Goal: Task Accomplishment & Management: Use online tool/utility

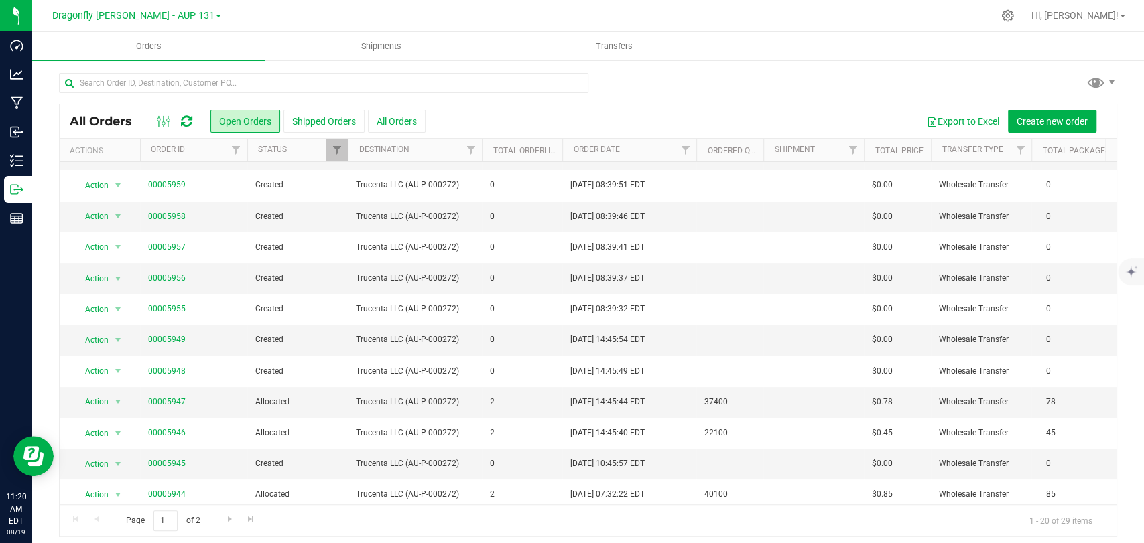
scroll to position [54, 0]
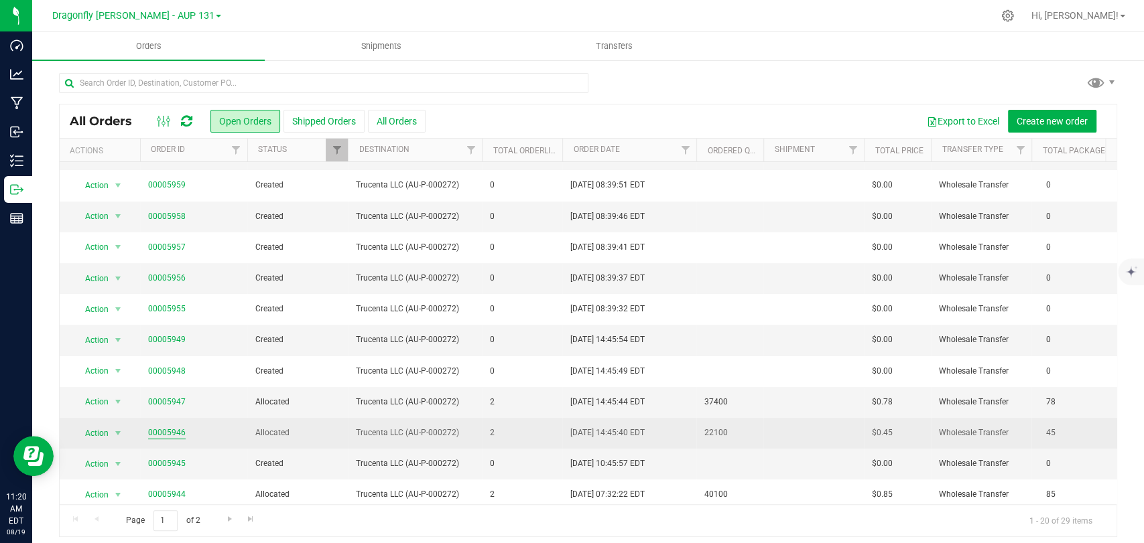
click at [168, 432] on link "00005946" at bounding box center [167, 433] width 38 height 13
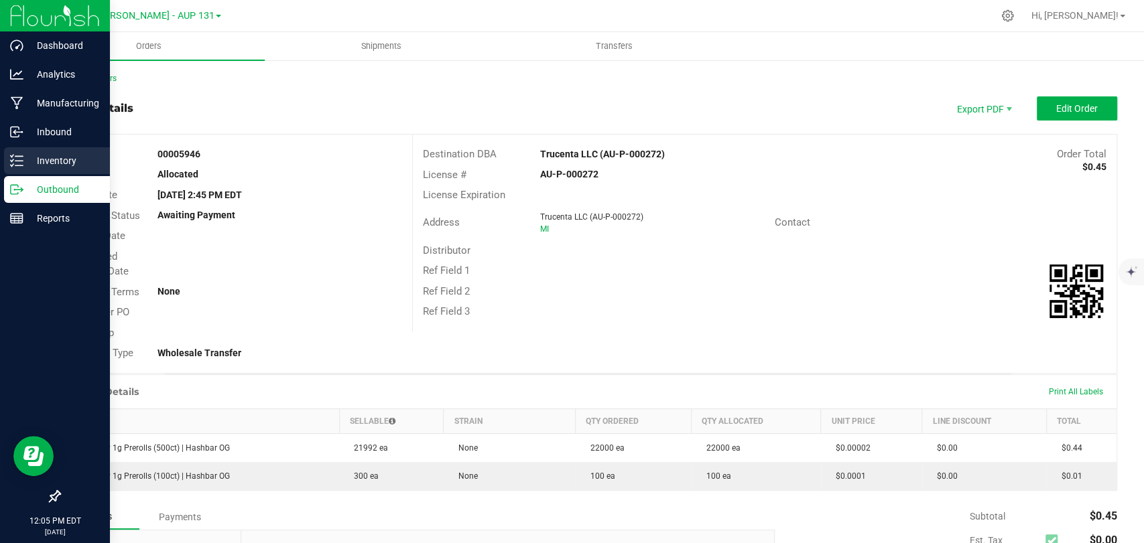
click at [53, 160] on p "Inventory" at bounding box center [63, 161] width 80 height 16
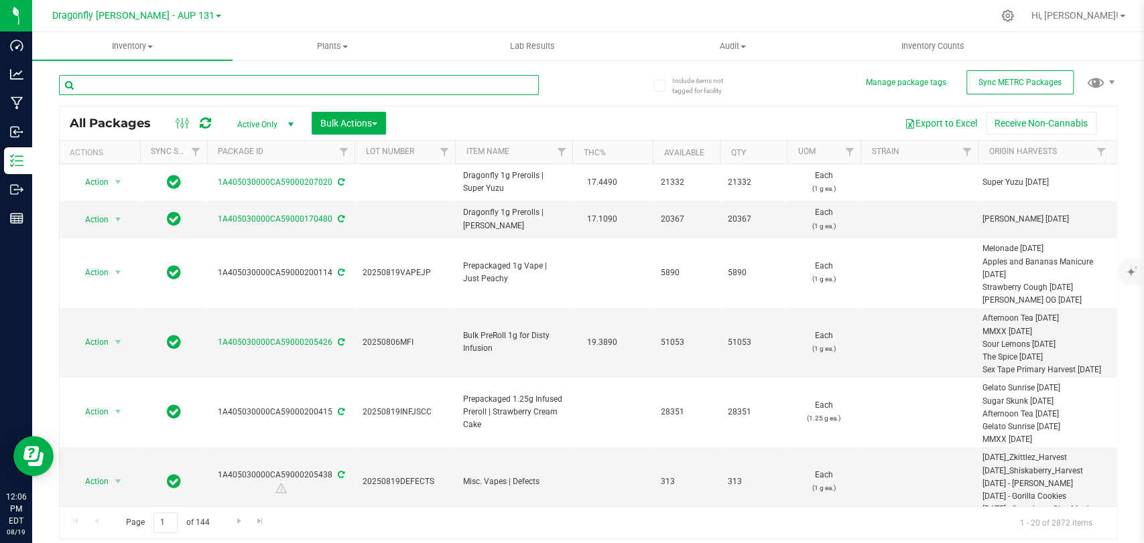
click at [289, 87] on input "text" at bounding box center [299, 85] width 480 height 20
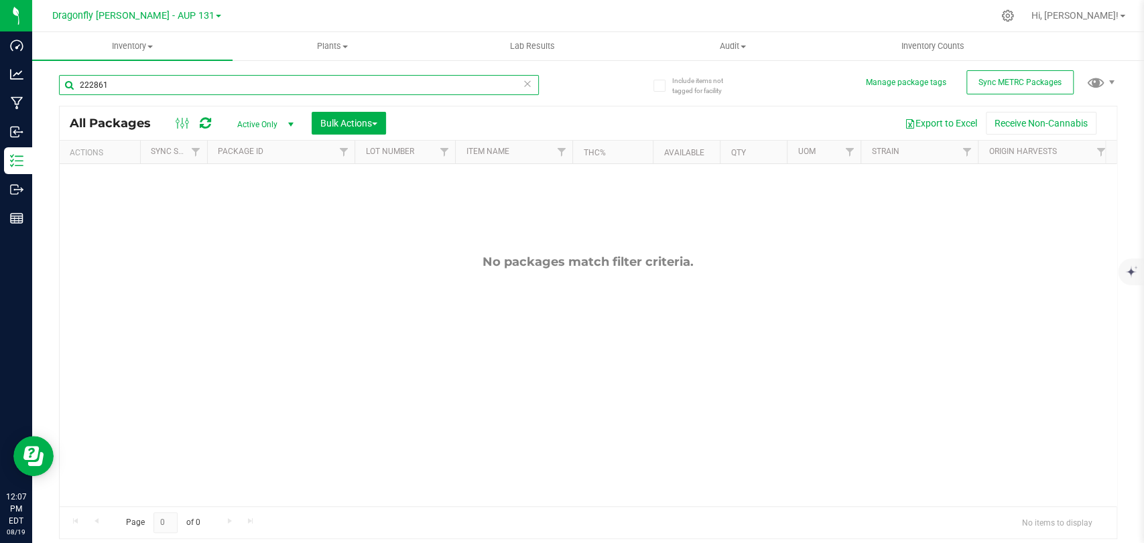
drag, startPoint x: 84, startPoint y: 86, endPoint x: 34, endPoint y: 78, distance: 50.8
click at [35, 79] on div "Include items not tagged for facility Manage package tags Sync METRC Packages 2…" at bounding box center [588, 263] width 1112 height 409
type input "167433"
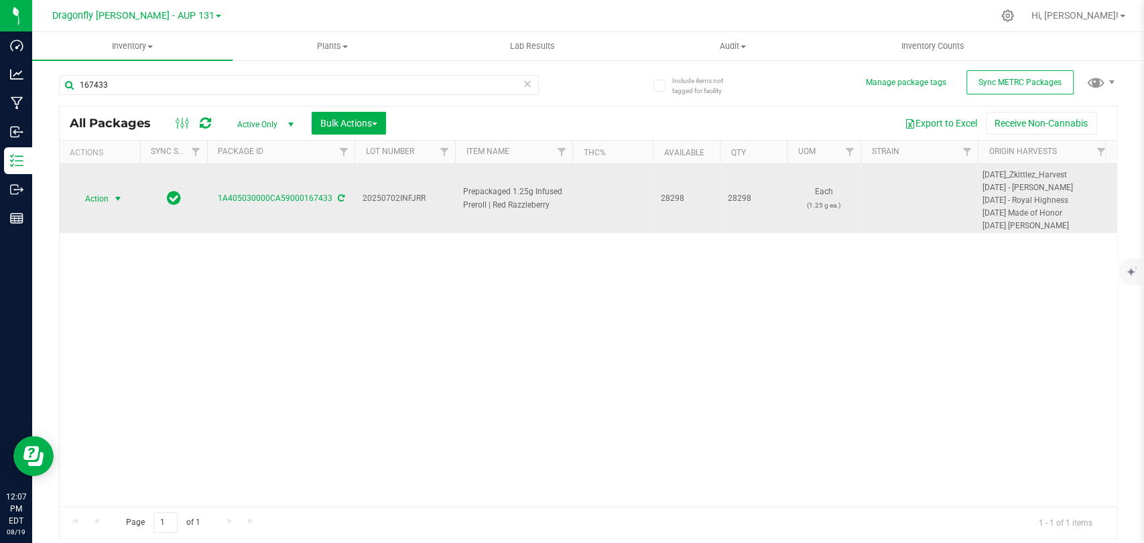
click at [95, 200] on span "Action" at bounding box center [91, 199] width 36 height 19
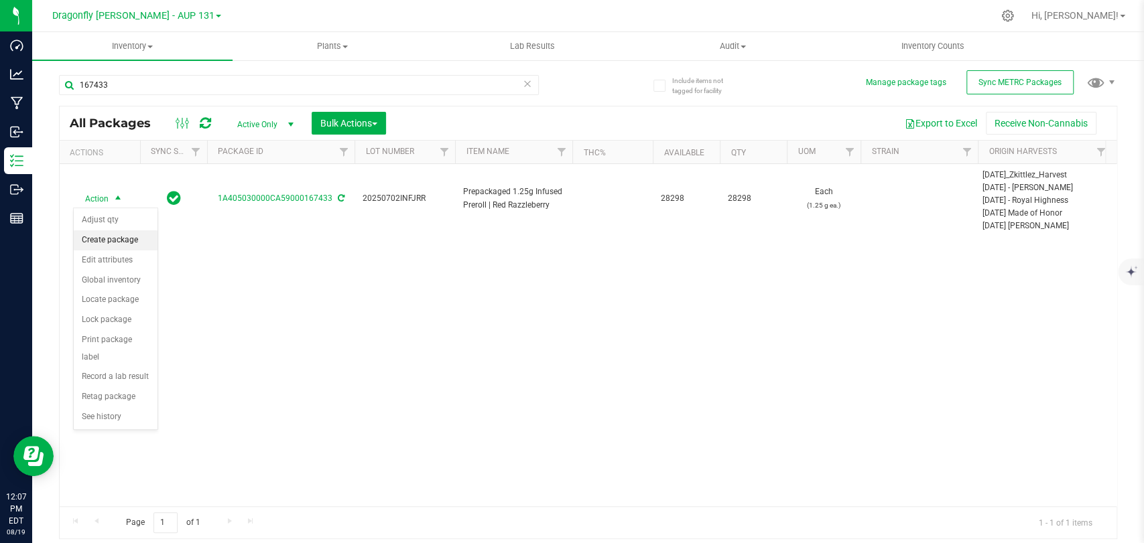
click at [127, 239] on li "Create package" at bounding box center [116, 241] width 84 height 20
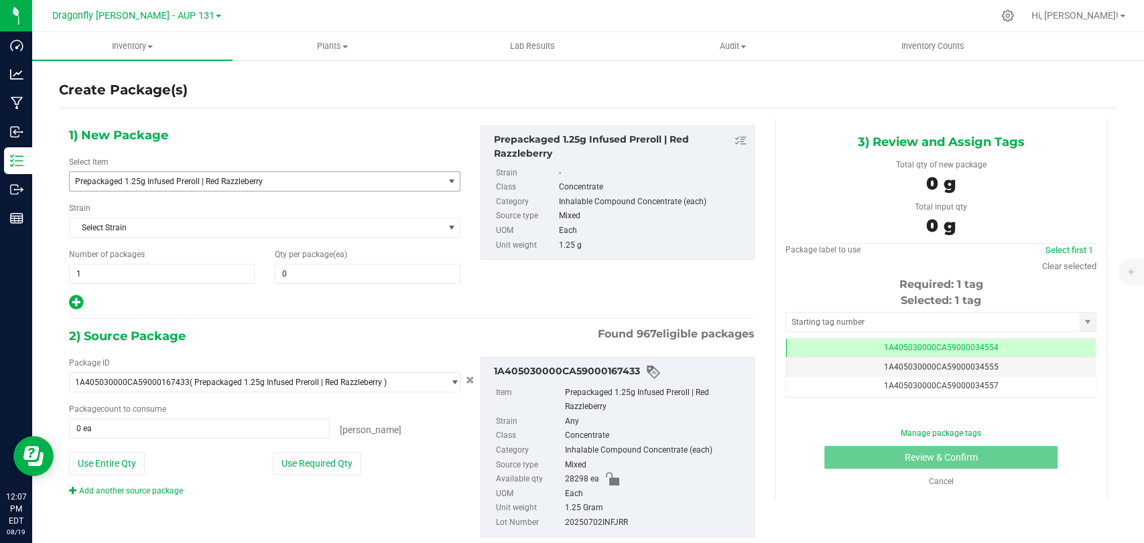
click at [194, 180] on span "Prepackaged 1.25g Infused Preroll | Red Razzleberry" at bounding box center [249, 181] width 348 height 9
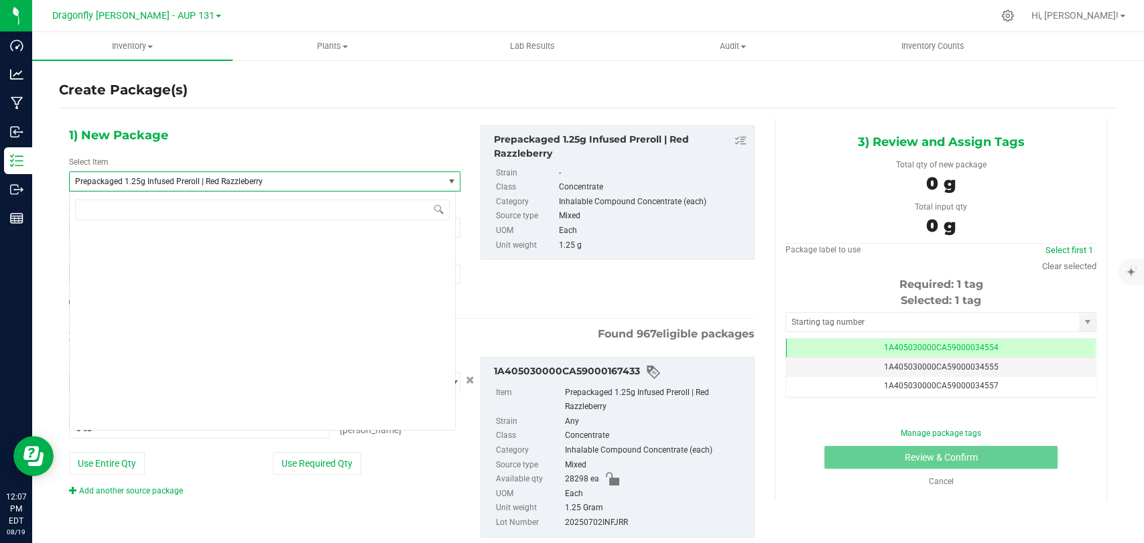
scroll to position [66061, 0]
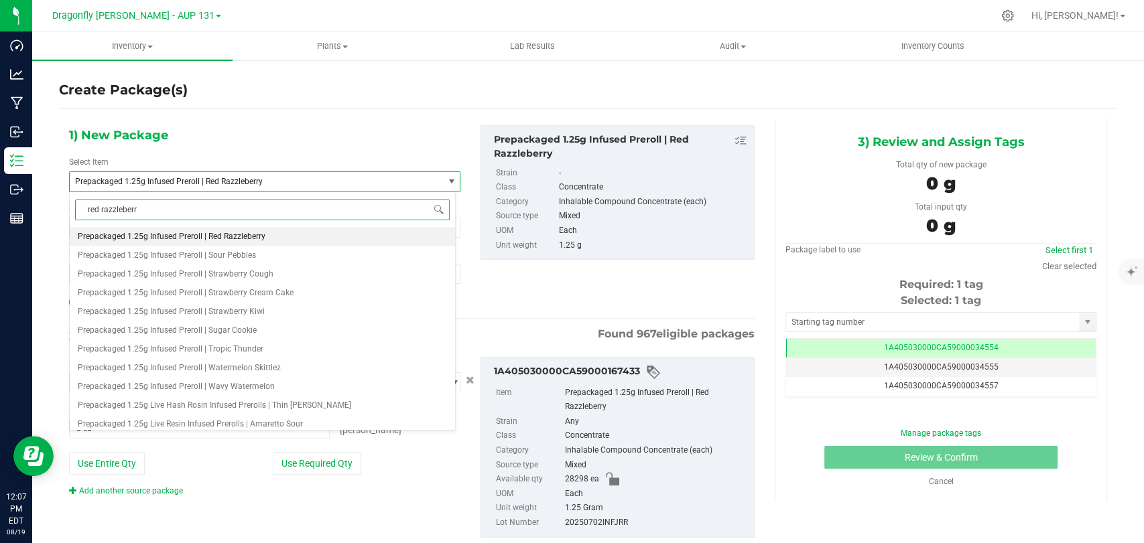
type input "red razzleberry"
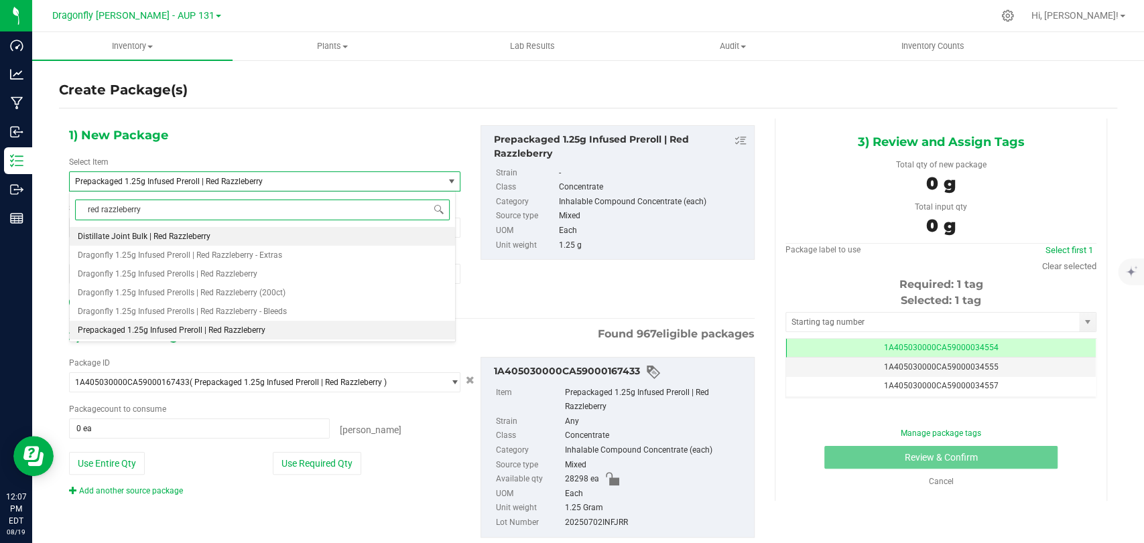
scroll to position [0, 0]
click at [291, 289] on li "Dragonfly 1.25g Infused Prerolls | Red Razzleberry (200ct)" at bounding box center [262, 292] width 385 height 19
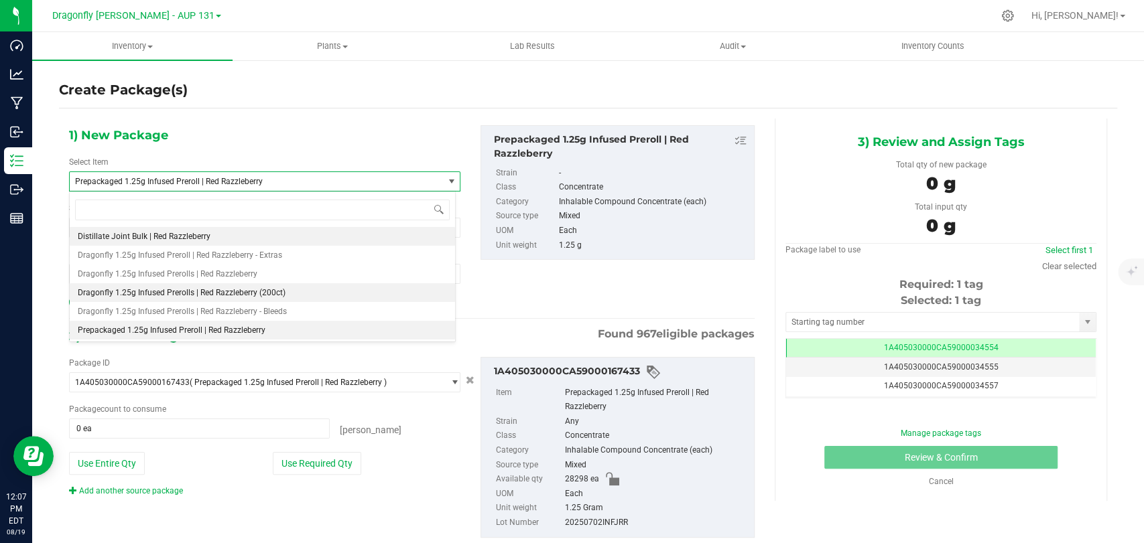
type input "0"
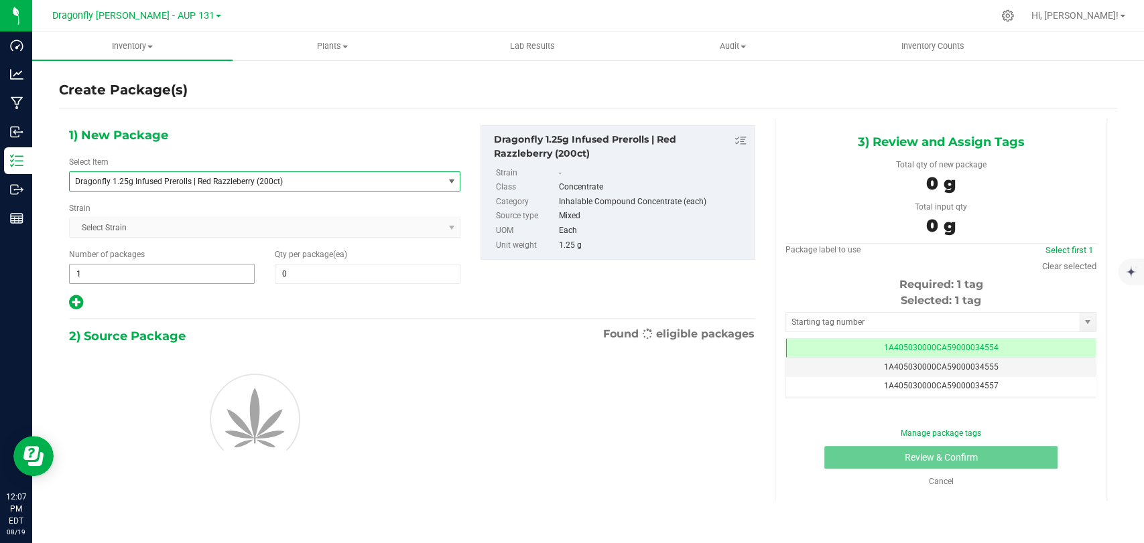
click at [225, 274] on input "1" at bounding box center [162, 274] width 184 height 19
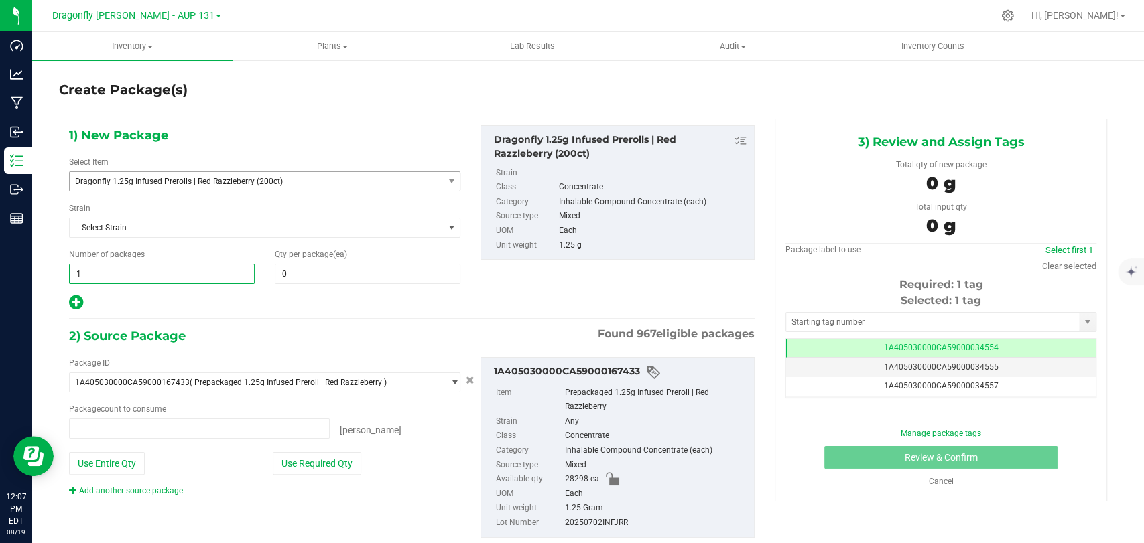
type input "0 ea"
type input "30"
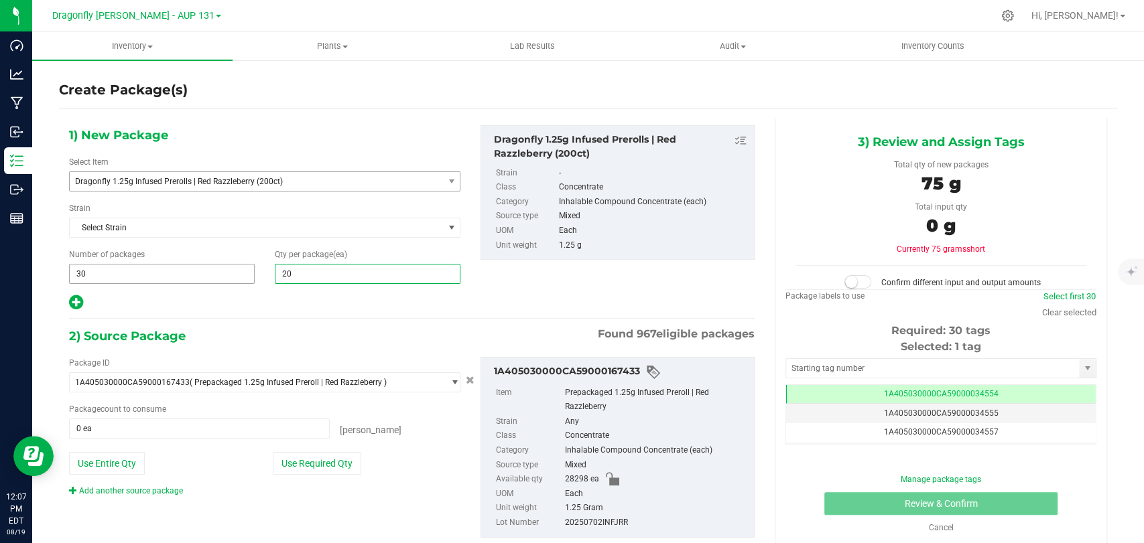
type input "200"
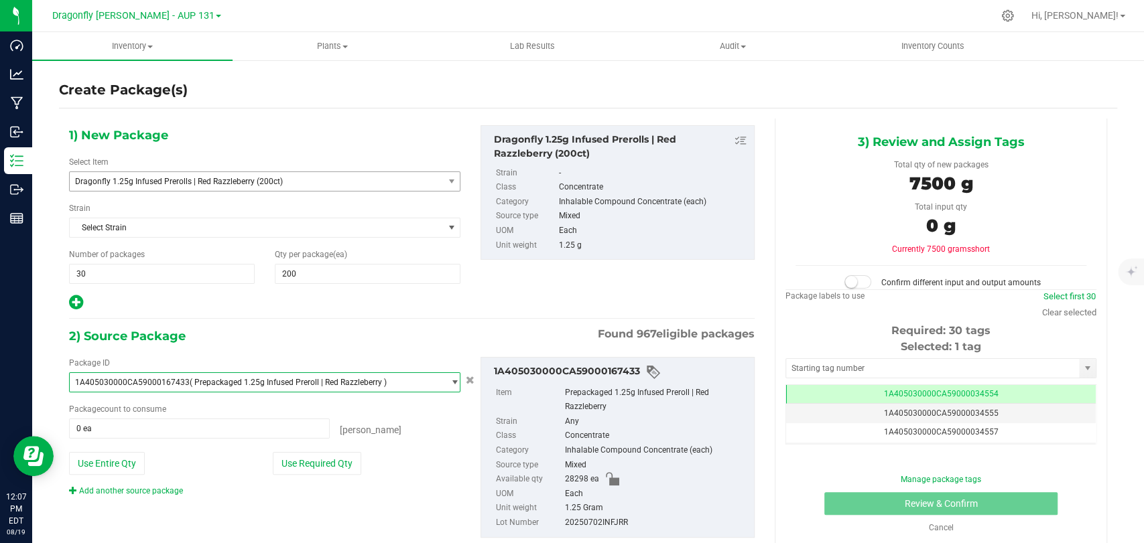
click at [294, 450] on div "Package ID 1A405030000CA59000167433 ( Prepackaged 1.25g Infused Preroll | Red R…" at bounding box center [264, 427] width 411 height 140
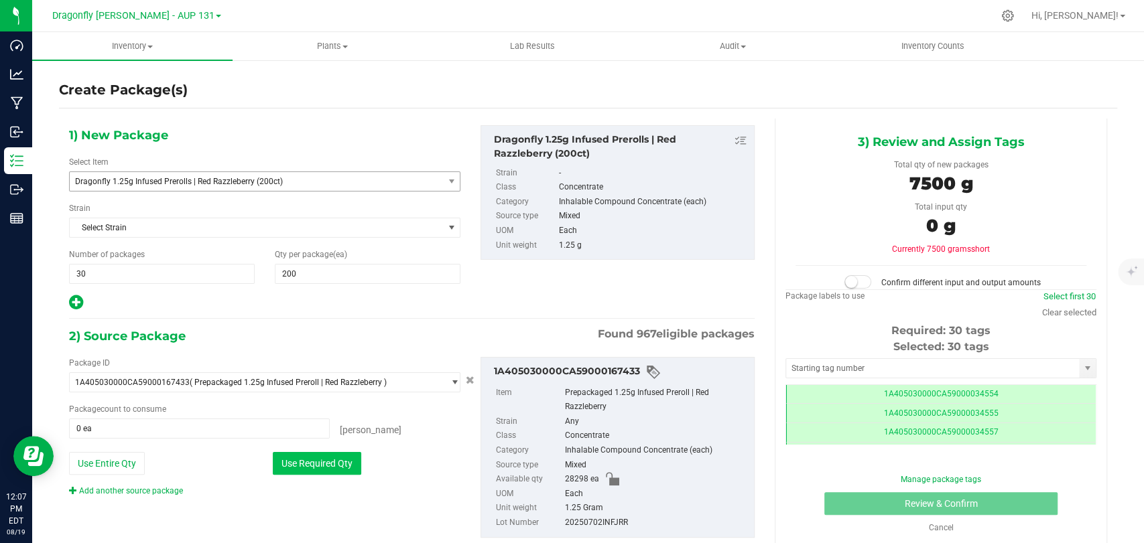
click at [345, 454] on button "Use Required Qty" at bounding box center [317, 463] width 88 height 23
type input "6000 ea"
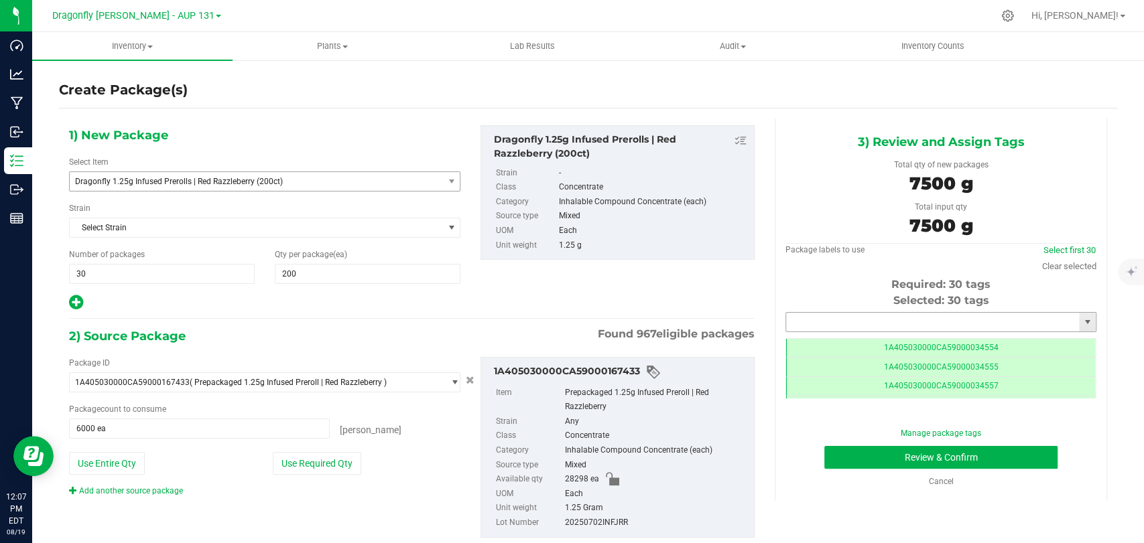
click at [874, 314] on input "text" at bounding box center [932, 322] width 293 height 19
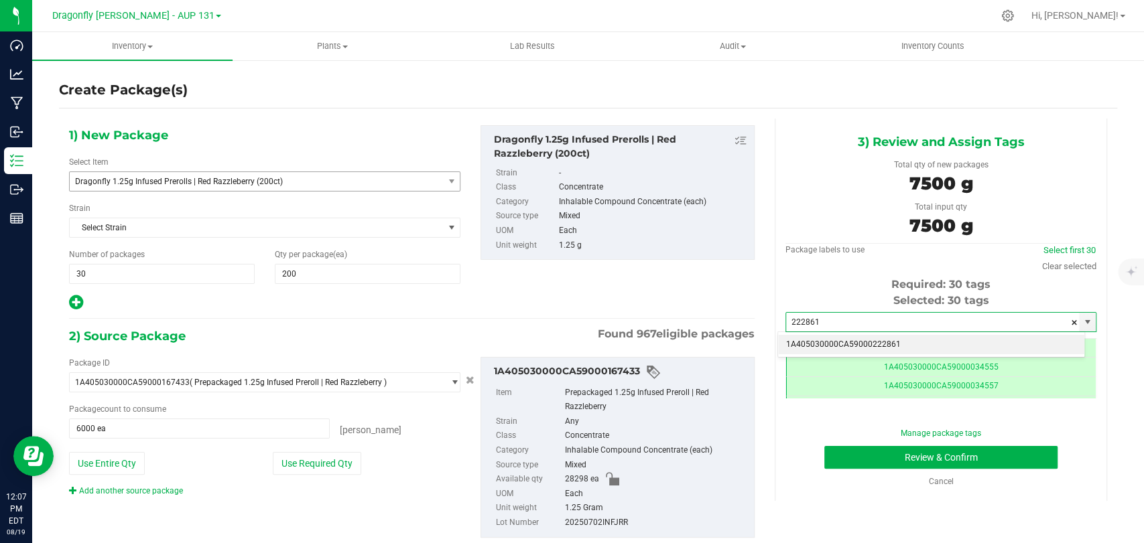
click at [881, 343] on li "1A405030000CA59000222861" at bounding box center [931, 345] width 306 height 20
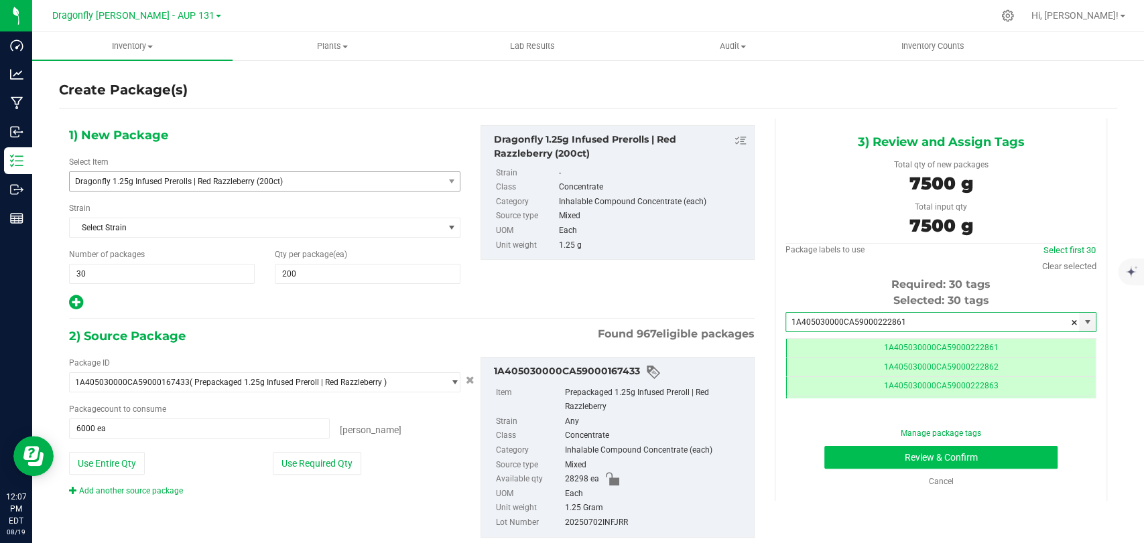
type input "1A405030000CA59000222861"
click at [870, 462] on button "Review & Confirm" at bounding box center [940, 457] width 233 height 23
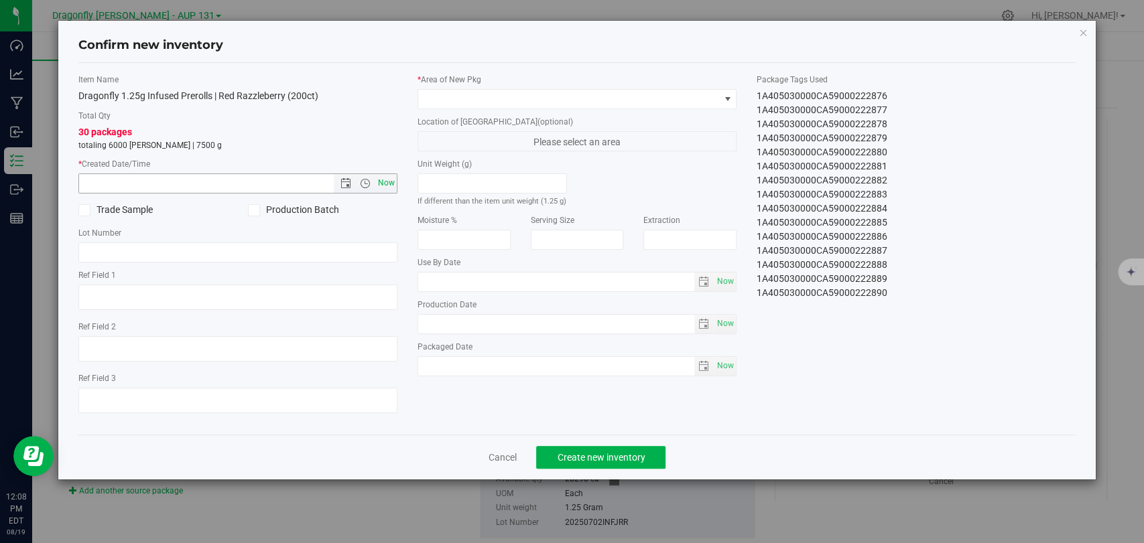
click at [390, 185] on span "Now" at bounding box center [386, 183] width 23 height 19
type input "[DATE] 12:08 PM"
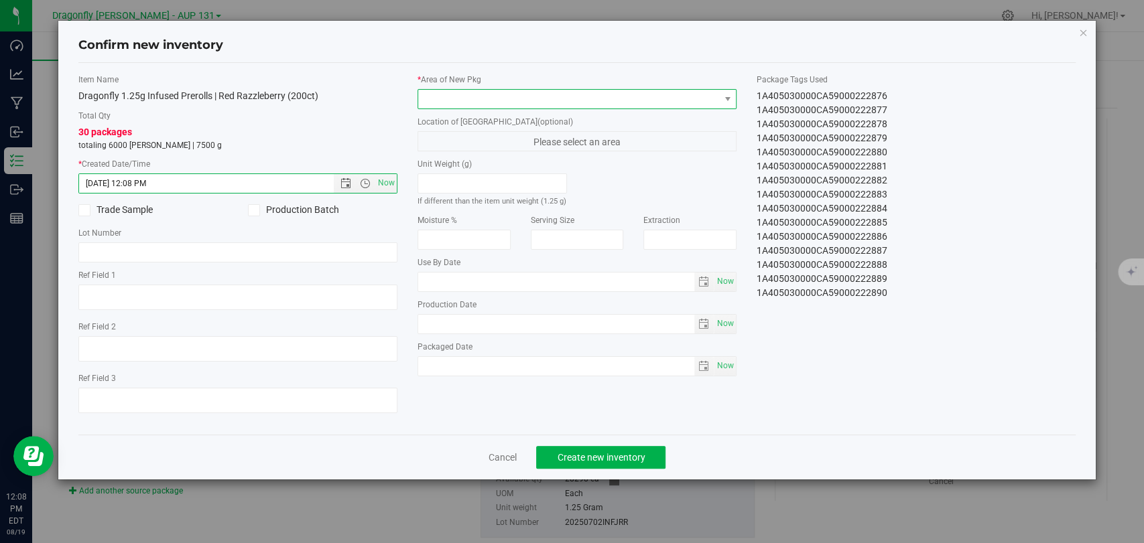
click at [519, 96] on span at bounding box center [568, 99] width 301 height 19
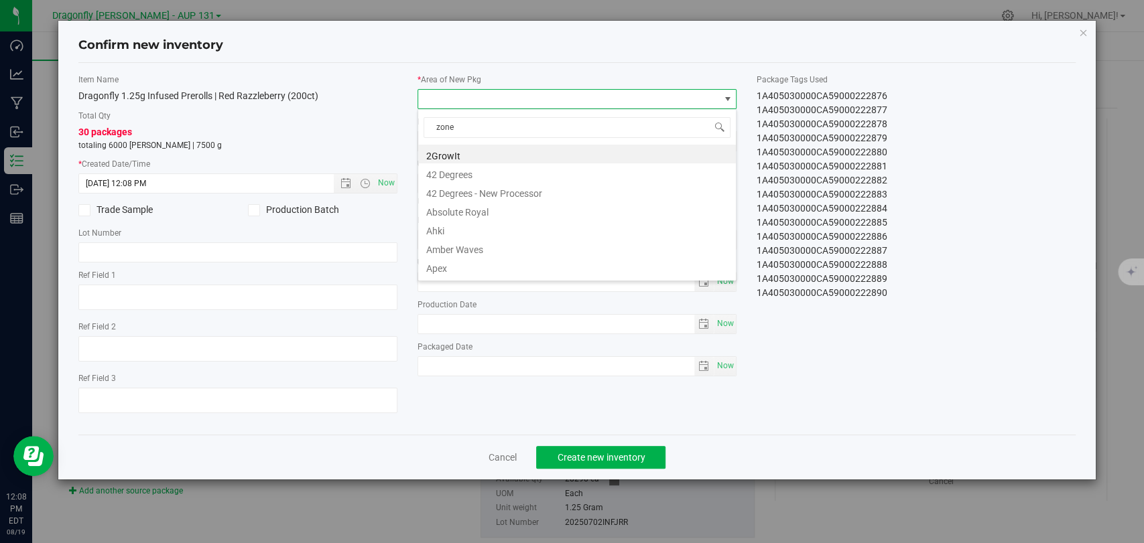
type input "zone 1"
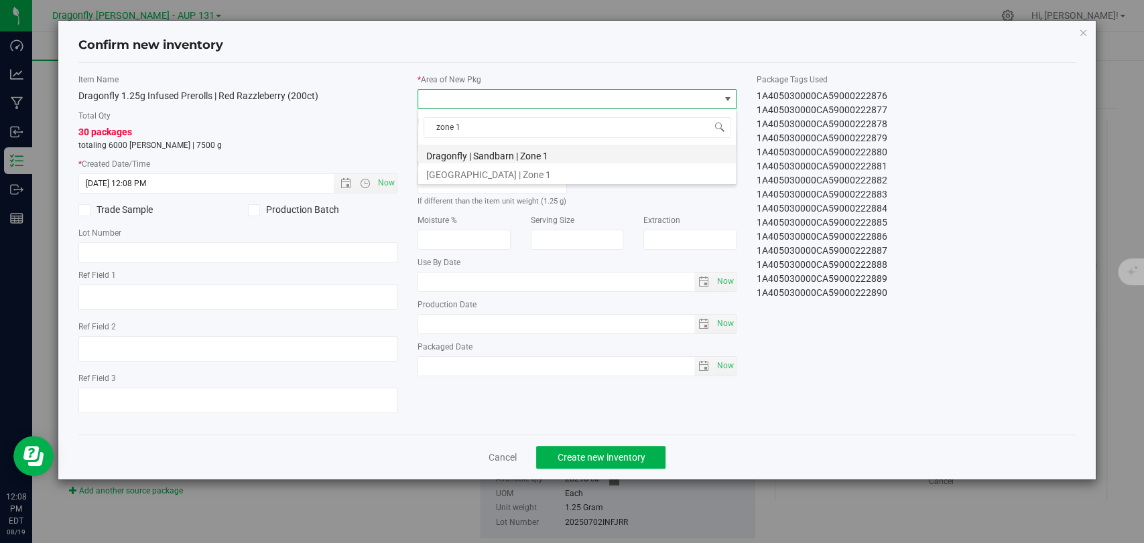
click at [522, 153] on li "Dragonfly | Sandbarn | Zone 1" at bounding box center [577, 154] width 318 height 19
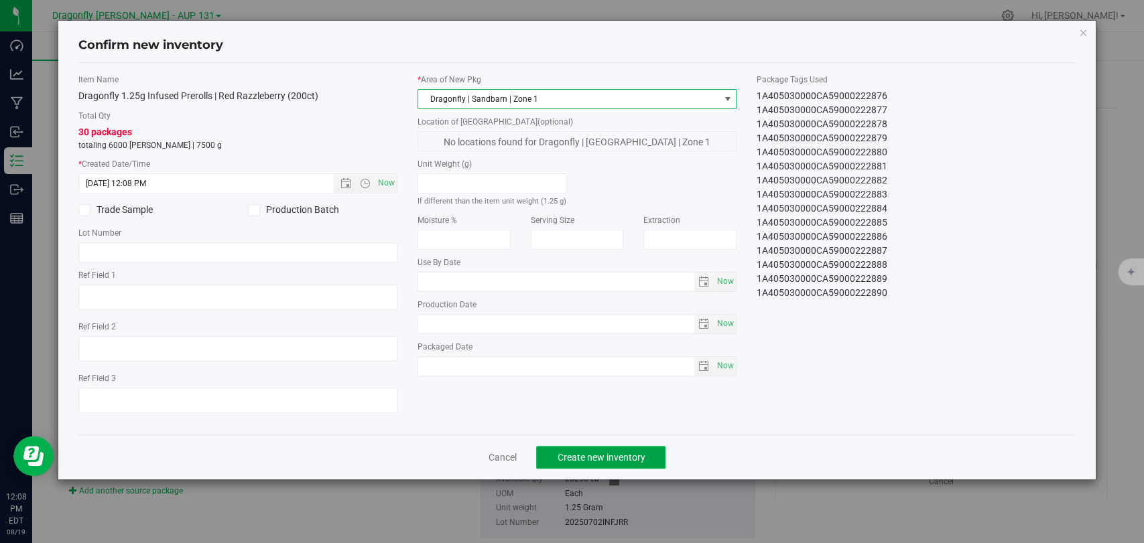
click at [582, 452] on span "Create new inventory" at bounding box center [601, 457] width 88 height 11
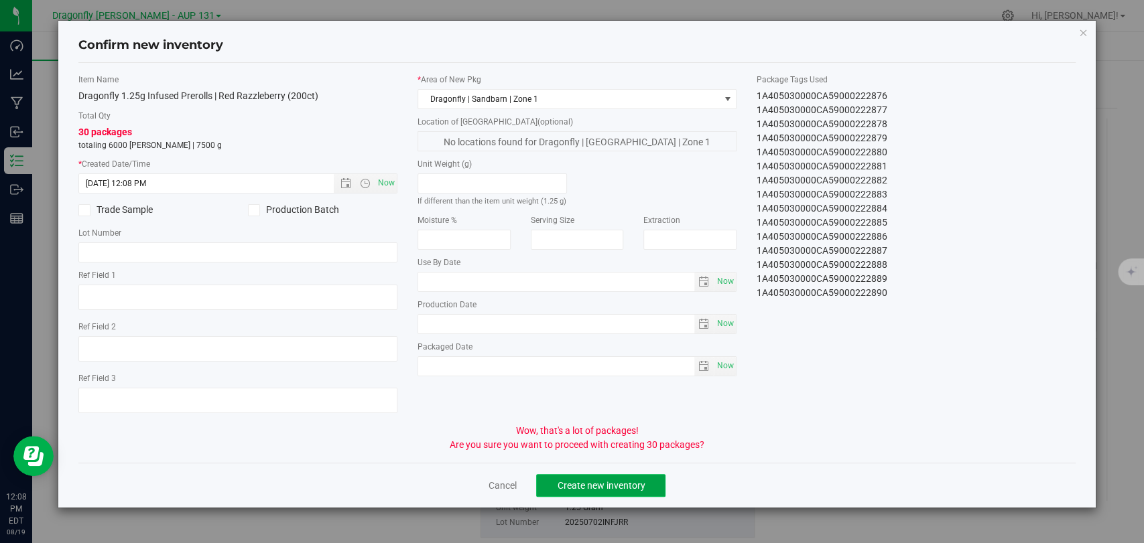
click at [584, 482] on span "Create new inventory" at bounding box center [601, 485] width 88 height 11
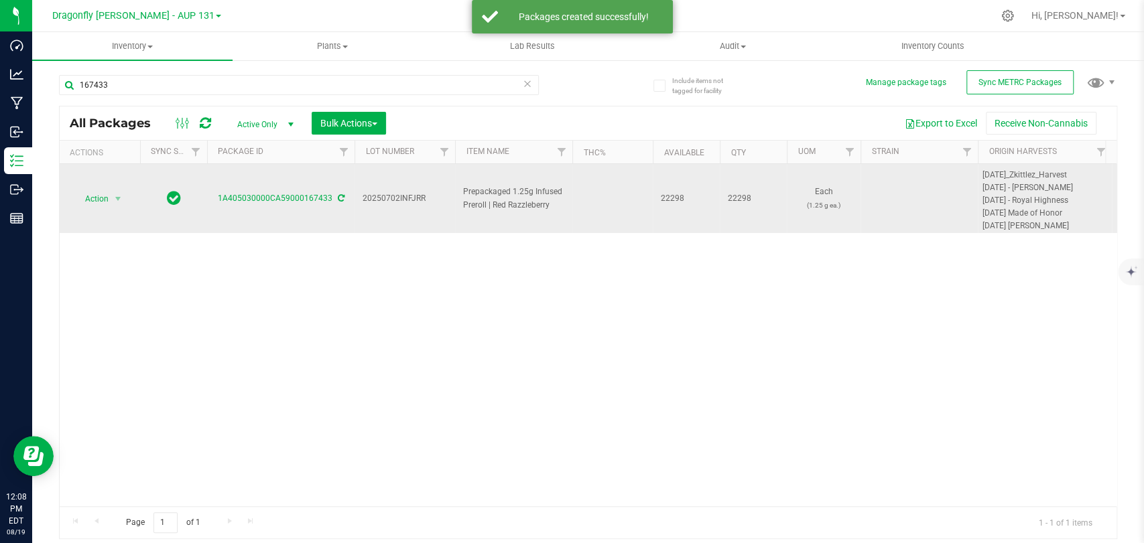
click at [102, 188] on td "Action Action Adjust qty Create package Edit attributes Global inventory Locate…" at bounding box center [100, 198] width 80 height 69
click at [81, 190] on span "Action" at bounding box center [91, 199] width 36 height 19
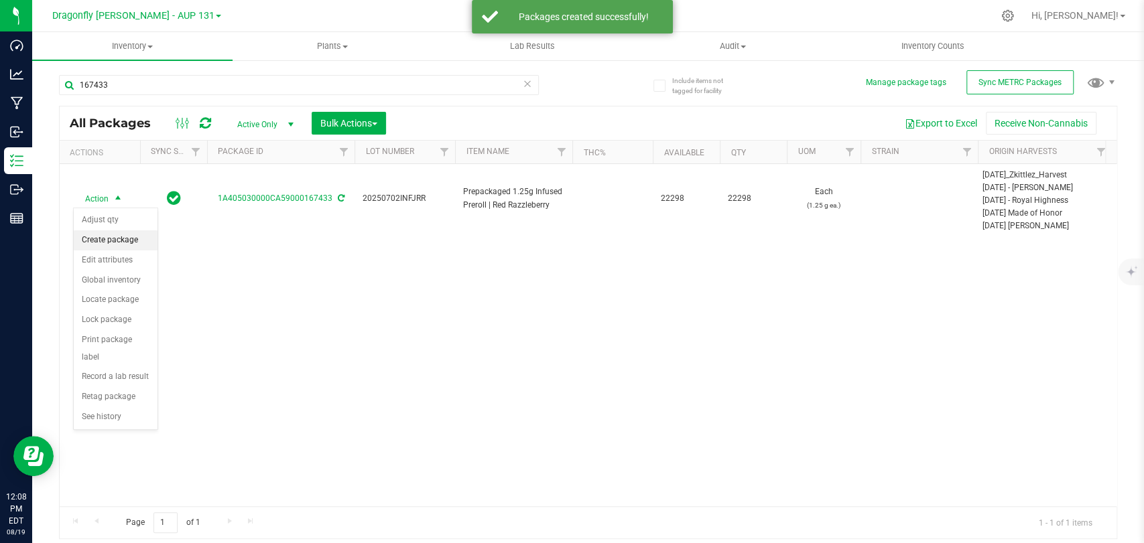
click at [126, 235] on li "Create package" at bounding box center [116, 241] width 84 height 20
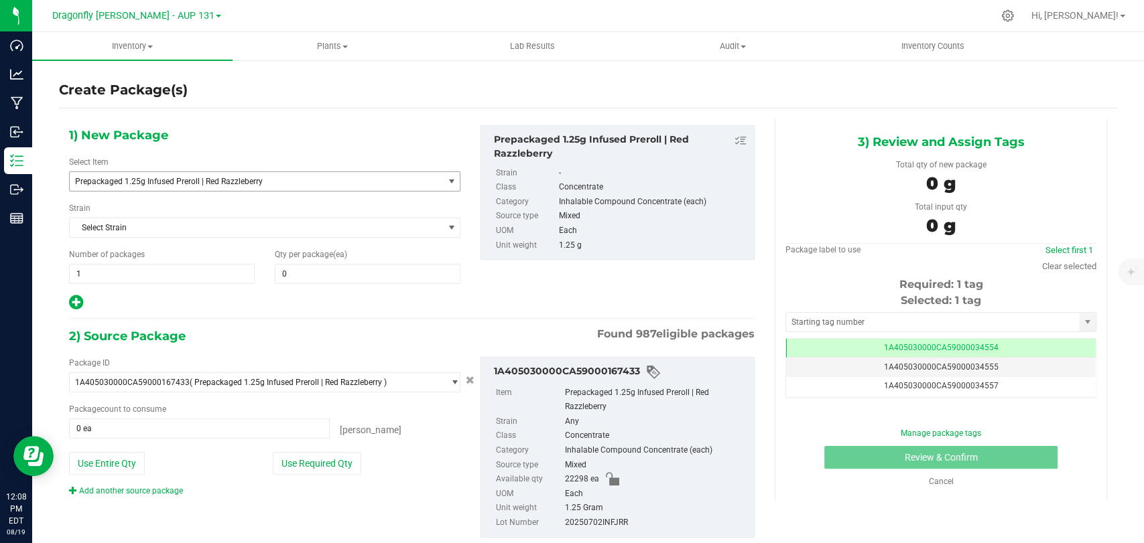
click at [259, 183] on span "Prepackaged 1.25g Infused Preroll | Red Razzleberry" at bounding box center [249, 181] width 348 height 9
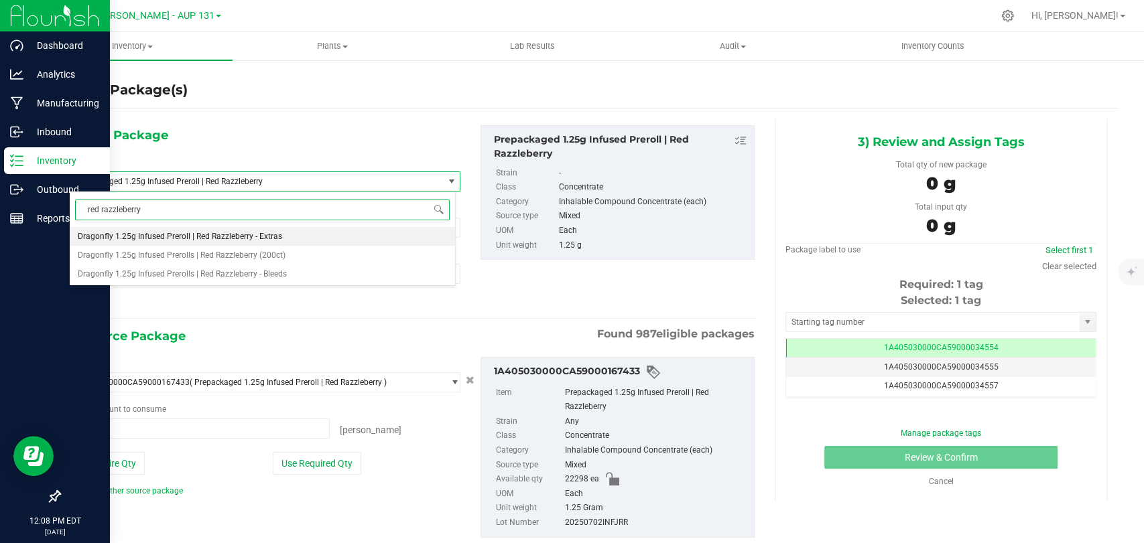
drag, startPoint x: 177, startPoint y: 201, endPoint x: 0, endPoint y: 170, distance: 179.7
click at [0, 170] on body "Dashboard Analytics Manufacturing Inbound Inventory Outbound Reports 12:08 PM E…" at bounding box center [572, 271] width 1144 height 543
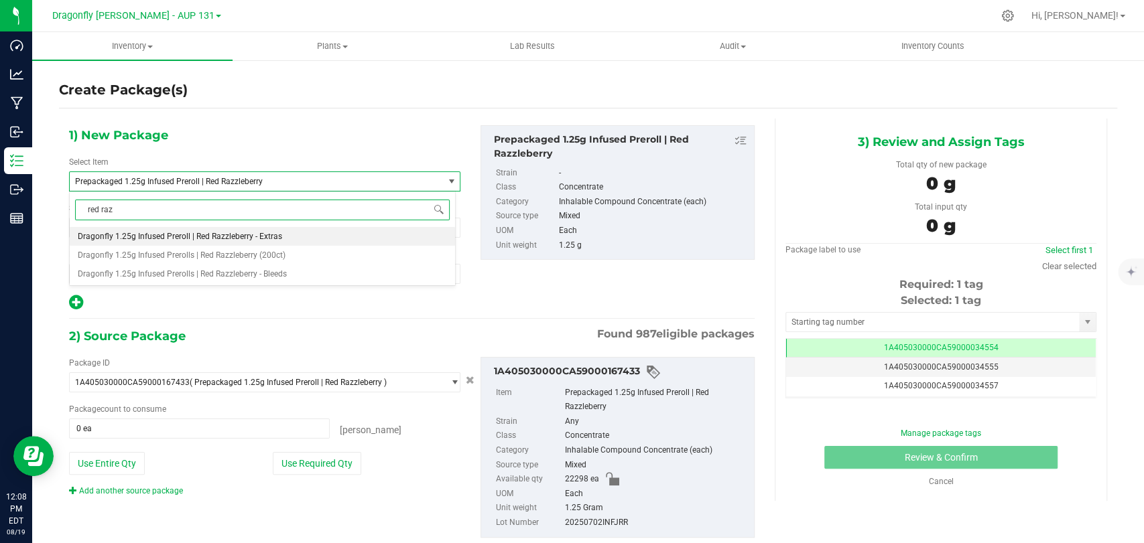
type input "red razz"
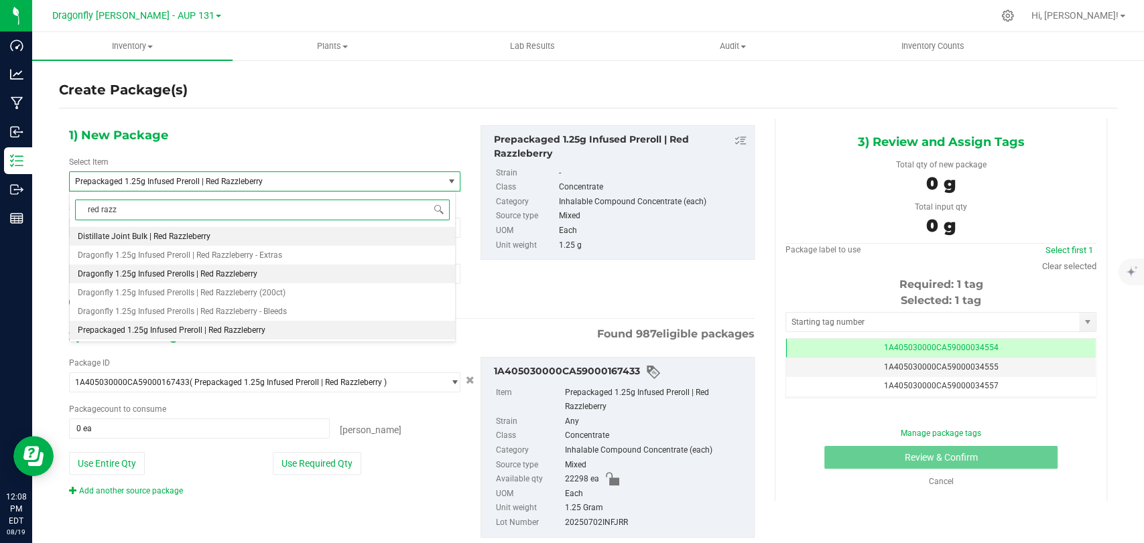
click at [243, 274] on span "Dragonfly 1.25g Infused Prerolls | Red Razzleberry" at bounding box center [168, 273] width 180 height 9
type input "0"
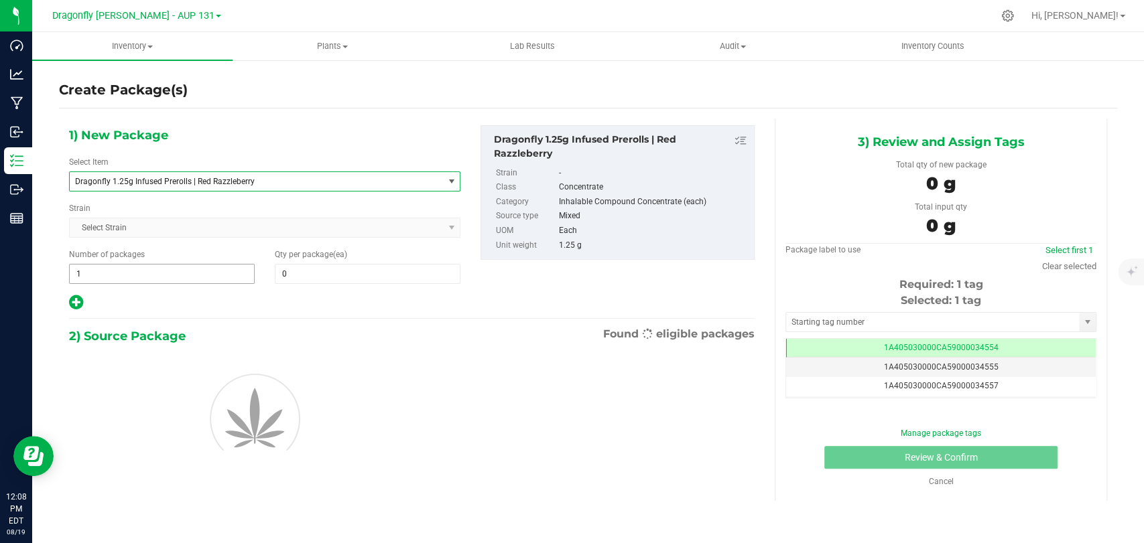
click at [206, 267] on span "1 1" at bounding box center [162, 274] width 186 height 20
type input "122"
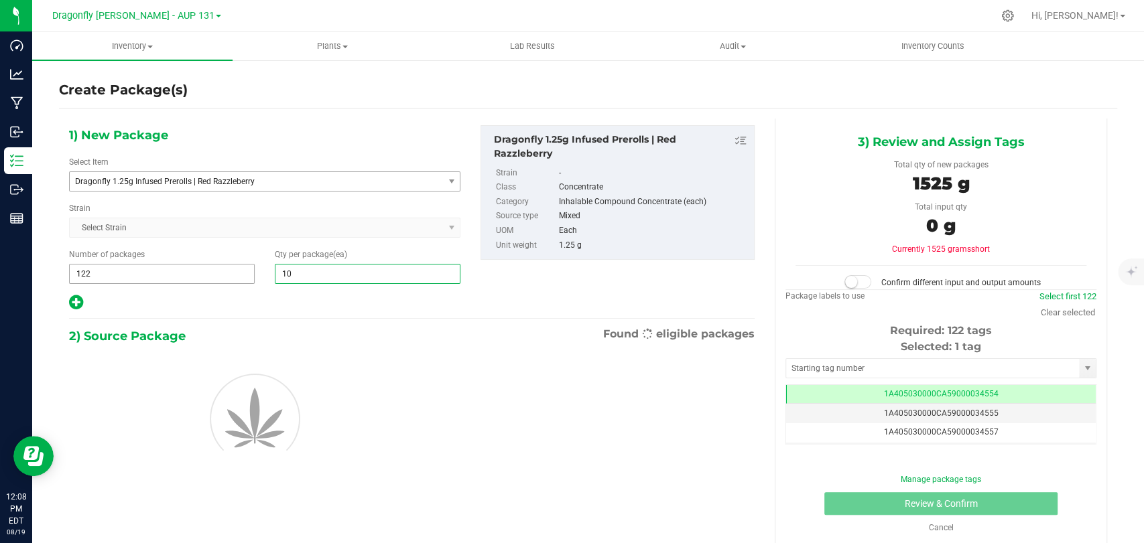
type input "100"
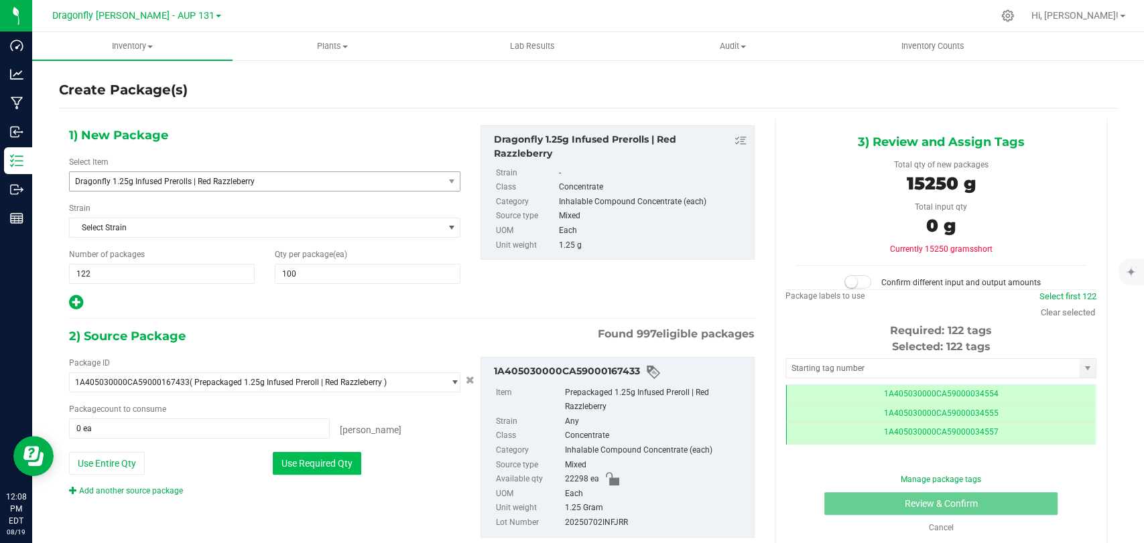
drag, startPoint x: 316, startPoint y: 460, endPoint x: 356, endPoint y: 460, distance: 40.2
click at [316, 460] on button "Use Required Qty" at bounding box center [317, 463] width 88 height 23
type input "12200 ea"
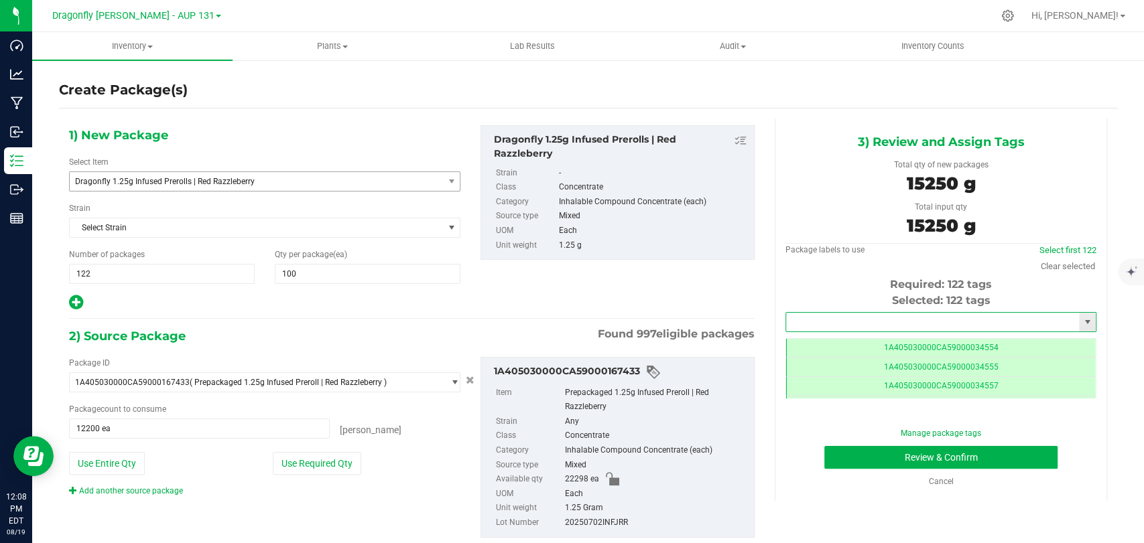
click at [863, 324] on input "text" at bounding box center [932, 322] width 293 height 19
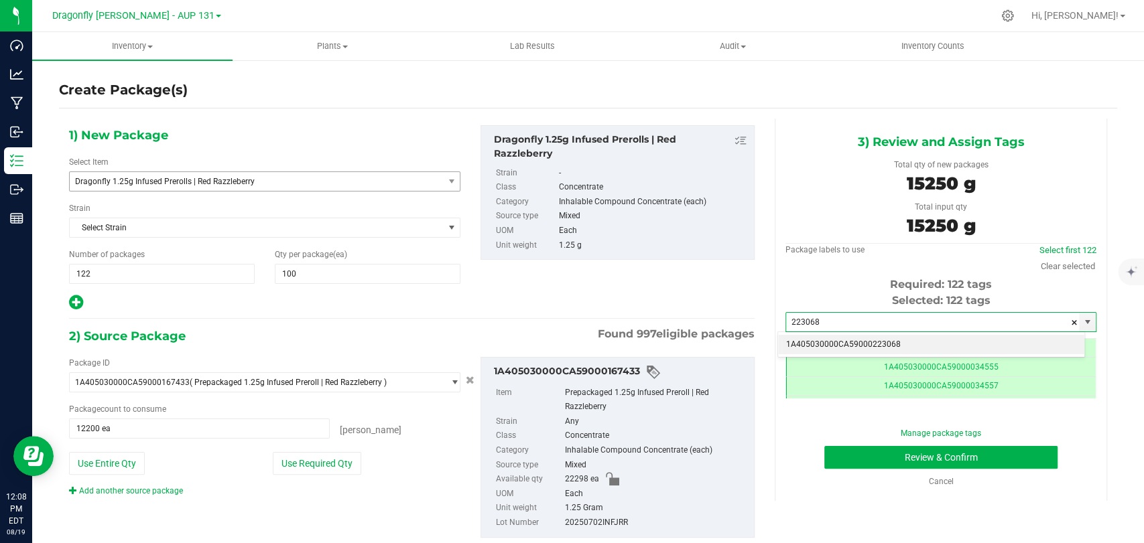
click at [868, 341] on li "1A405030000CA59000223068" at bounding box center [931, 345] width 306 height 20
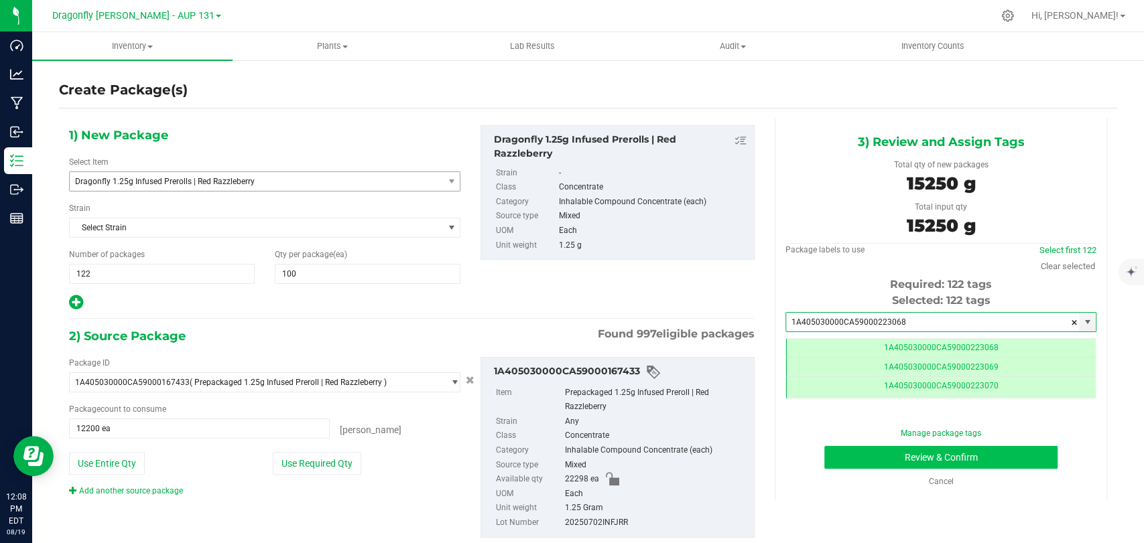
type input "1A405030000CA59000223068"
click at [863, 462] on button "Review & Confirm" at bounding box center [940, 457] width 233 height 23
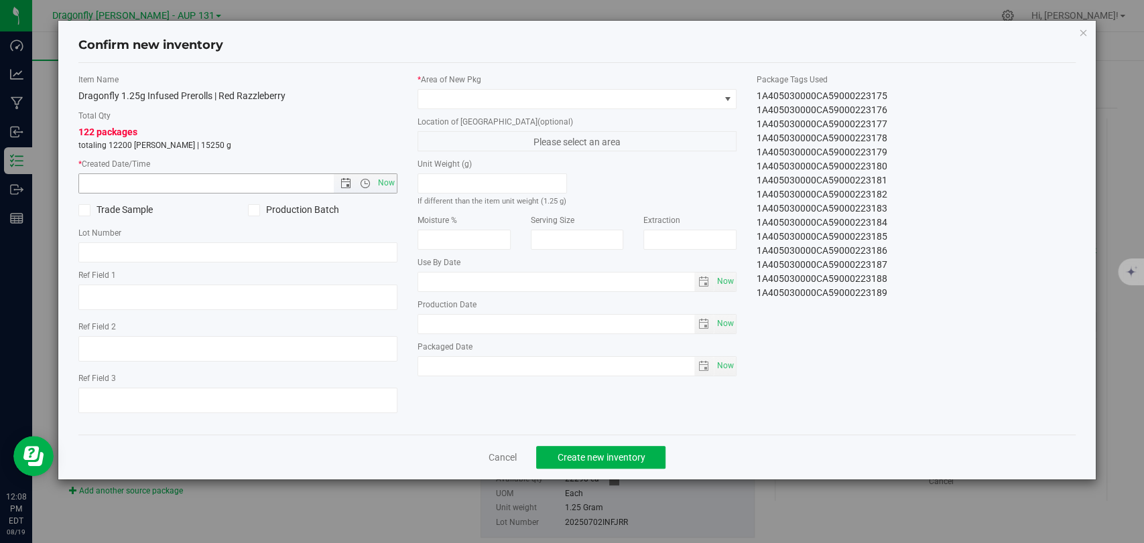
drag, startPoint x: 391, startPoint y: 187, endPoint x: 452, endPoint y: 162, distance: 65.2
click at [391, 186] on span "Now" at bounding box center [386, 183] width 23 height 19
type input "[DATE] 12:08 PM"
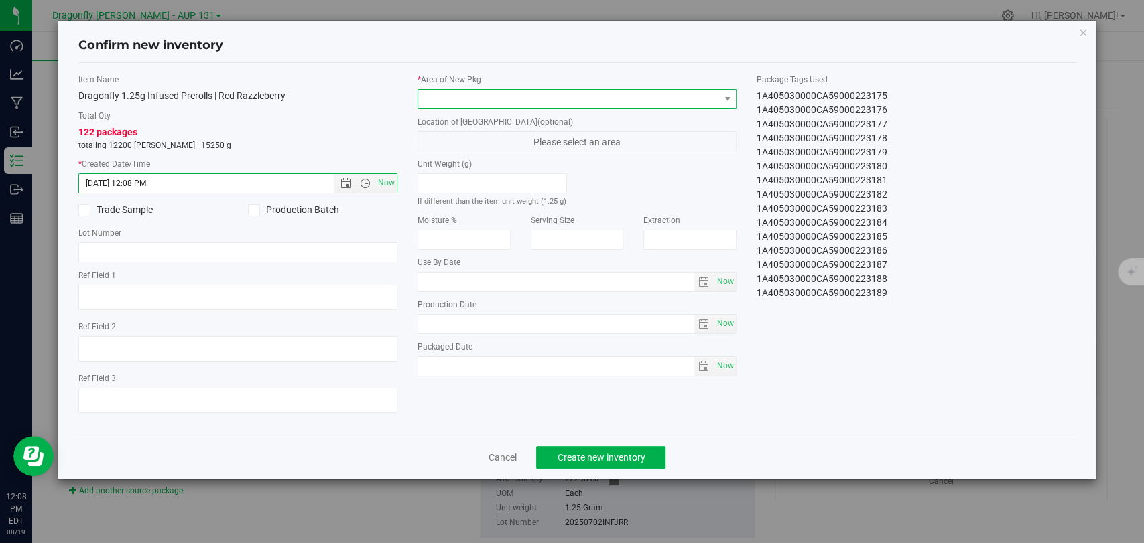
click at [573, 99] on span at bounding box center [568, 99] width 301 height 19
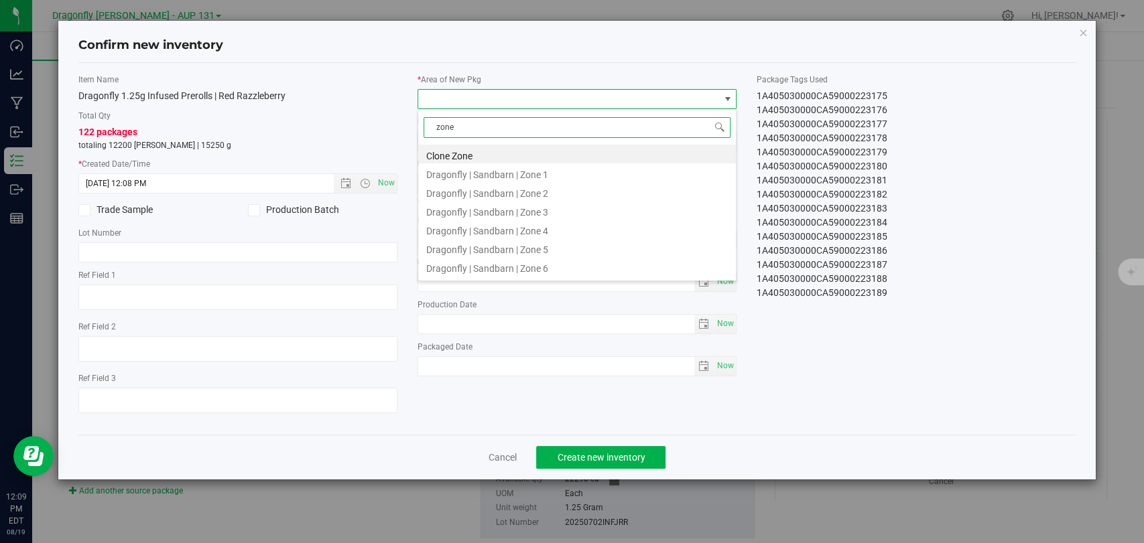
type input "zone 1"
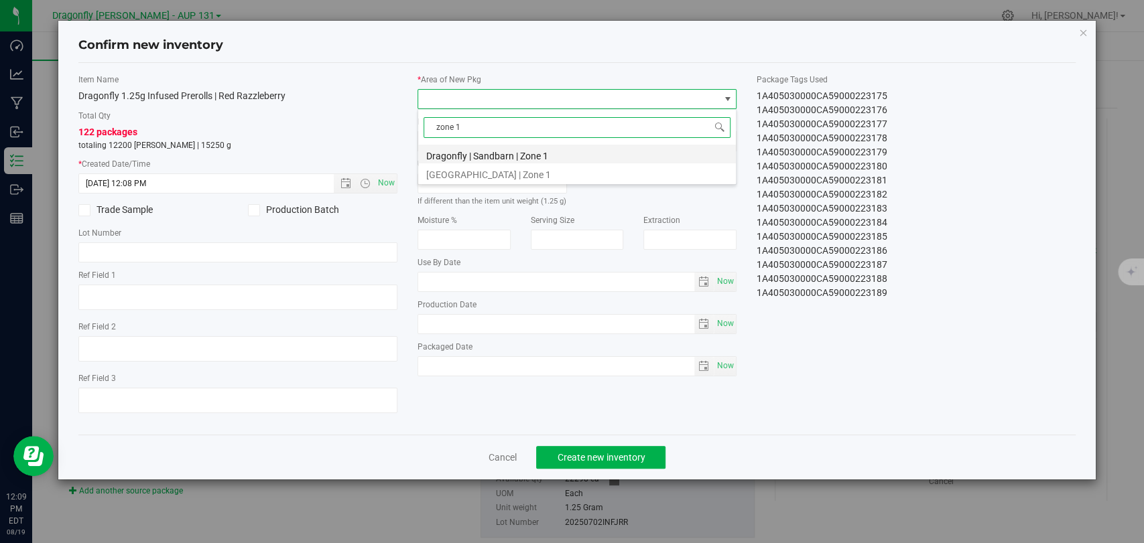
click at [570, 155] on li "Dragonfly | Sandbarn | Zone 1" at bounding box center [577, 154] width 318 height 19
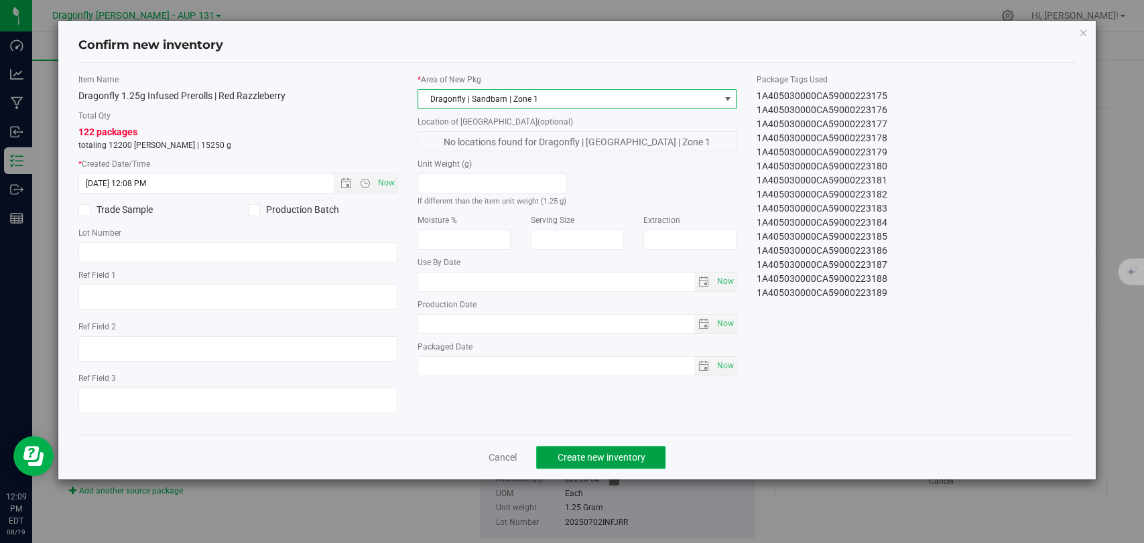
click at [598, 456] on span "Create new inventory" at bounding box center [601, 457] width 88 height 11
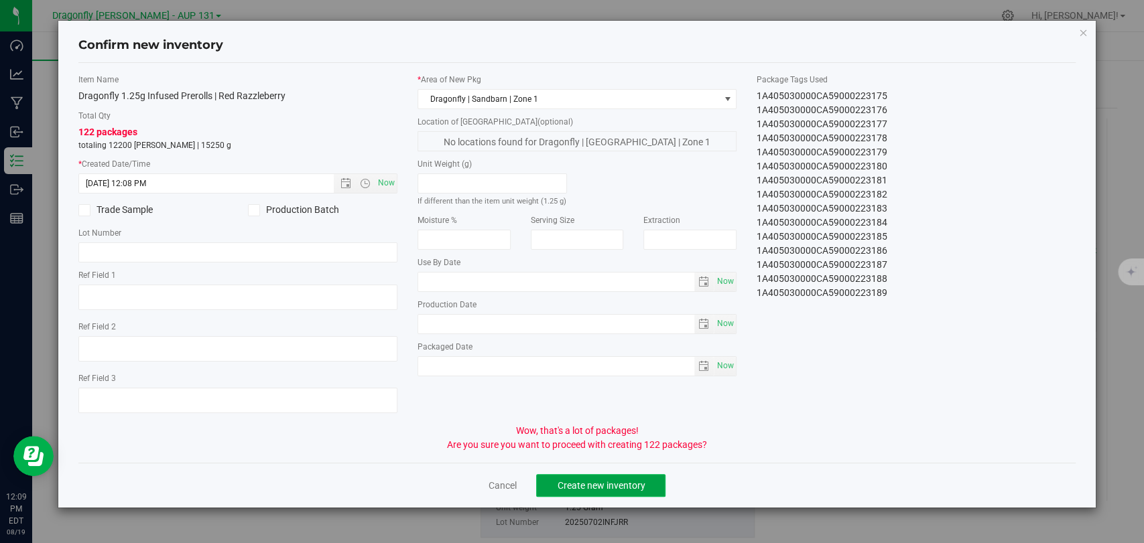
click at [591, 490] on span "Create new inventory" at bounding box center [601, 485] width 88 height 11
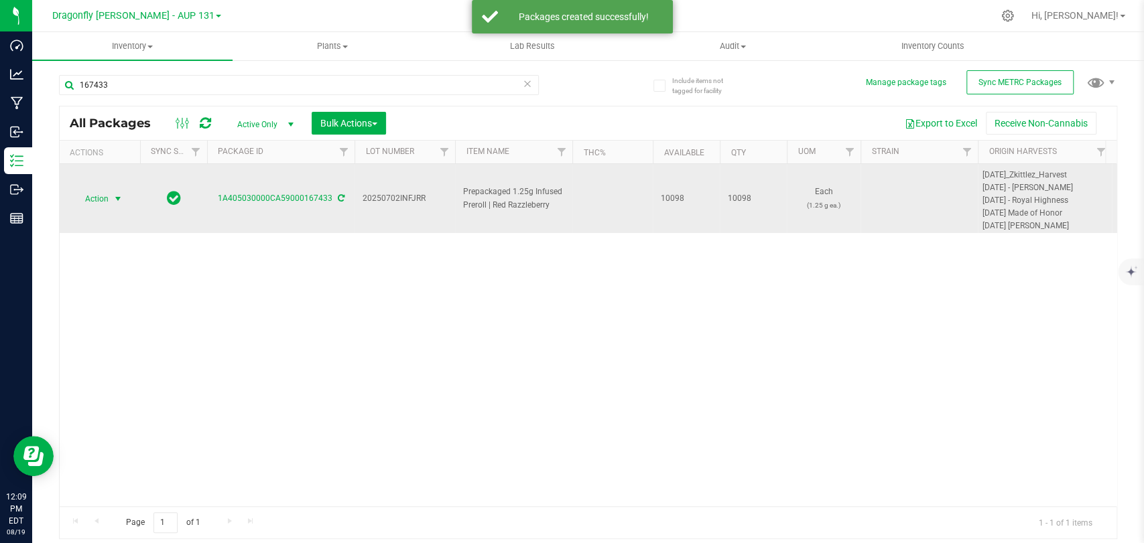
click at [102, 206] on span "Action" at bounding box center [91, 199] width 36 height 19
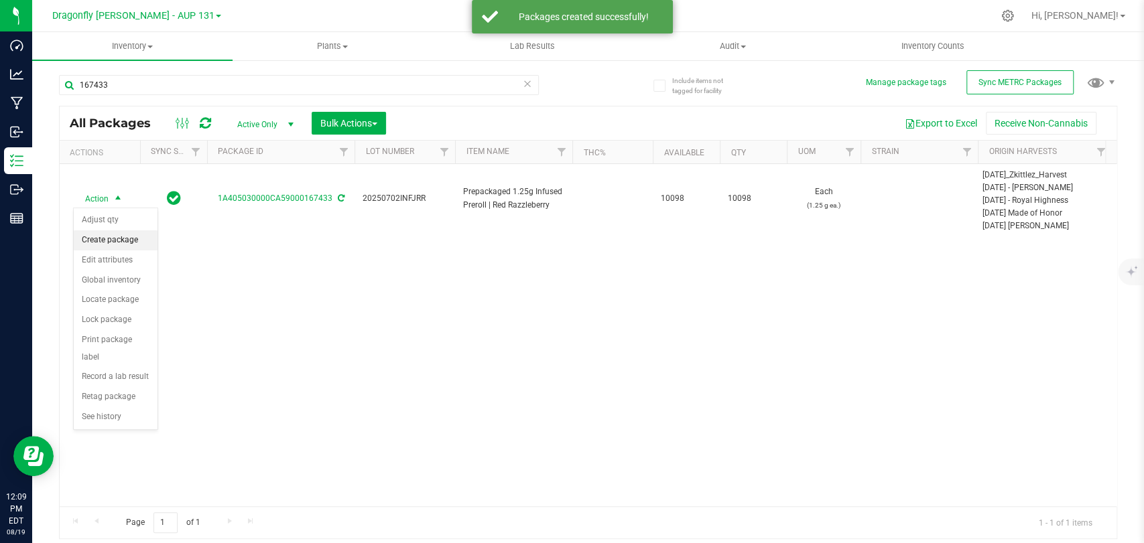
click at [133, 237] on li "Create package" at bounding box center [116, 241] width 84 height 20
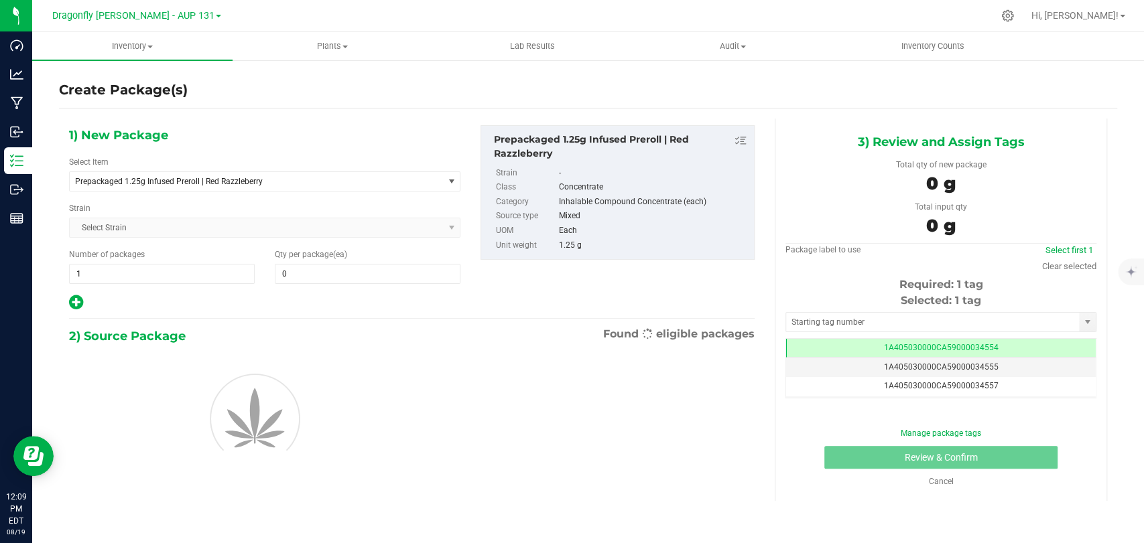
type input "0"
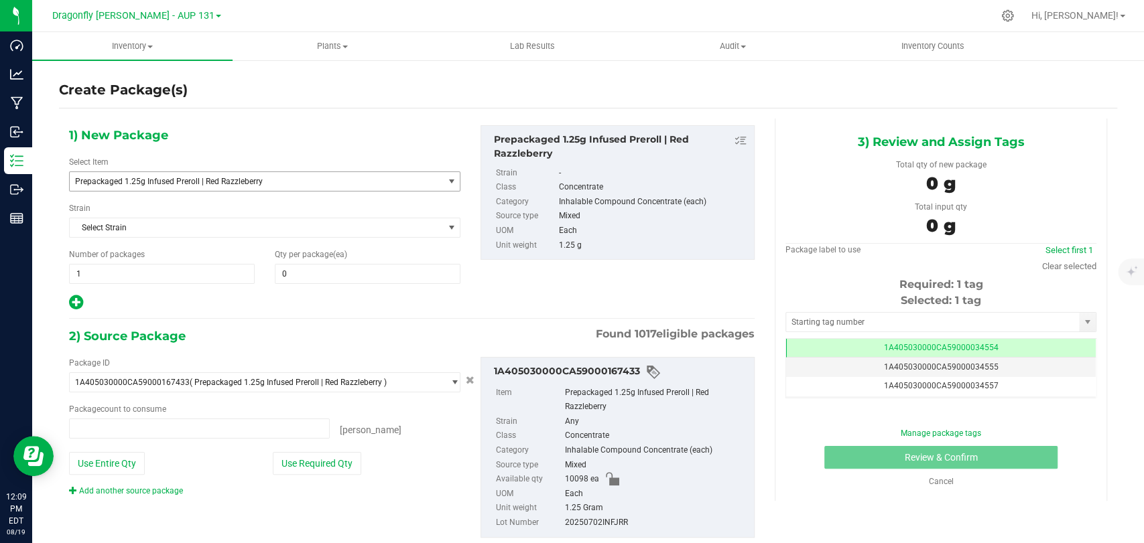
type input "0 ea"
click at [277, 178] on span "Prepackaged 1.25g Infused Preroll | Red Razzleberry" at bounding box center [249, 181] width 348 height 9
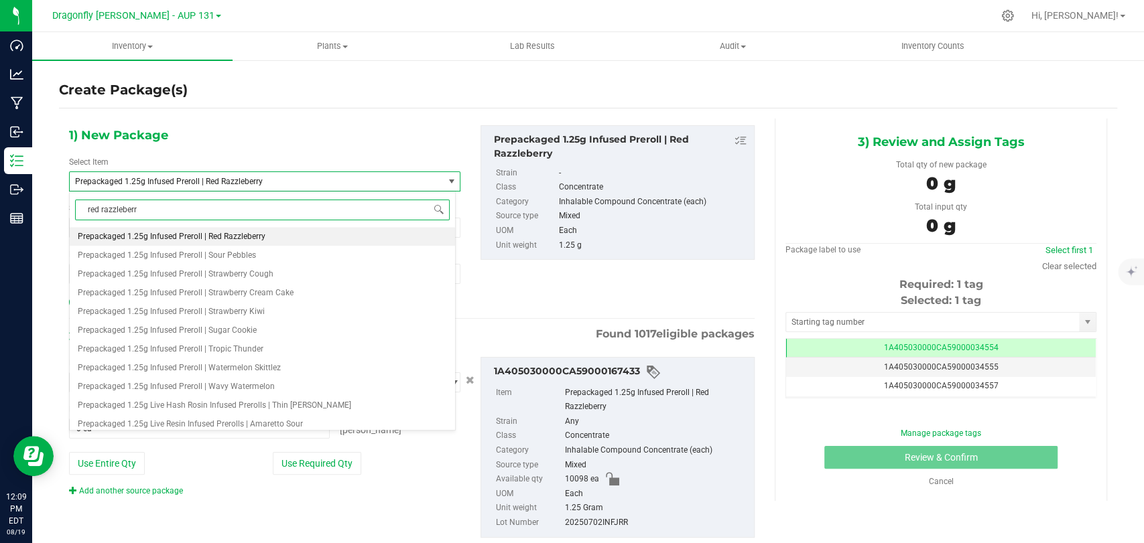
type input "red razzleberry"
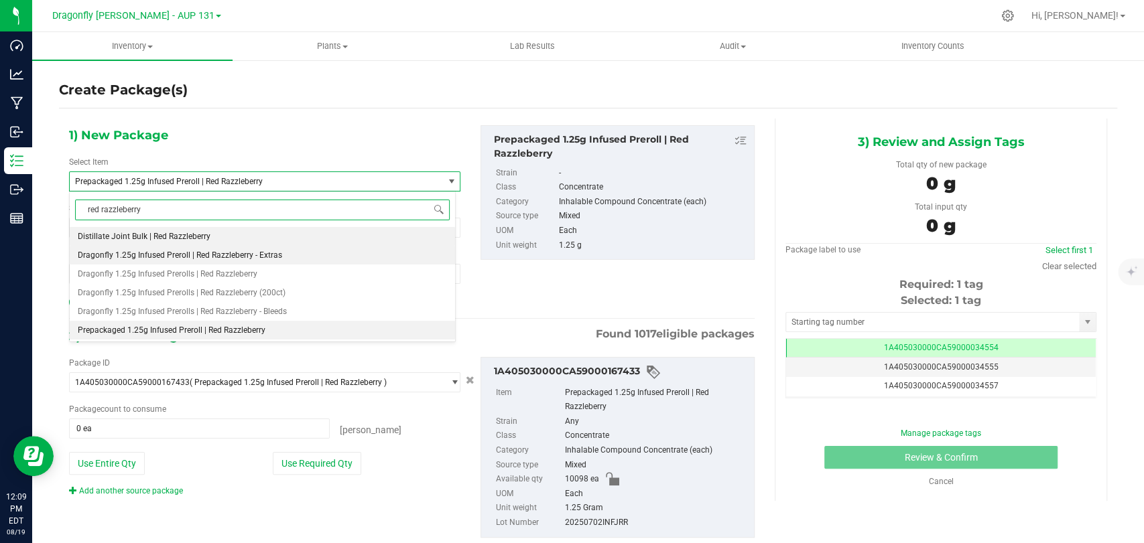
click at [273, 255] on span "Dragonfly 1.25g Infused Preroll | Red Razzleberry - Extras" at bounding box center [180, 255] width 204 height 9
type input "0"
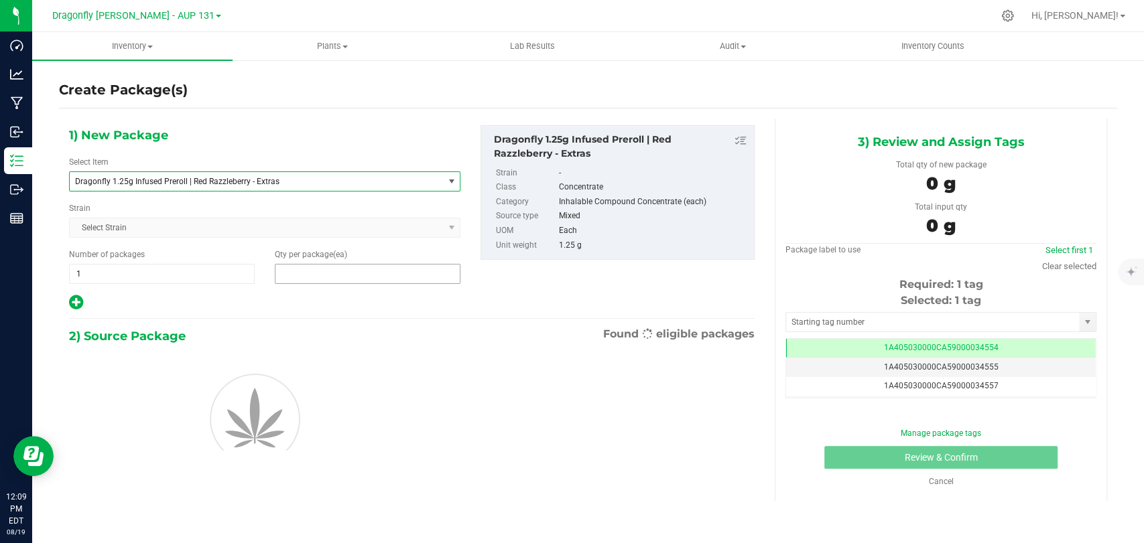
click at [302, 278] on span at bounding box center [368, 274] width 186 height 20
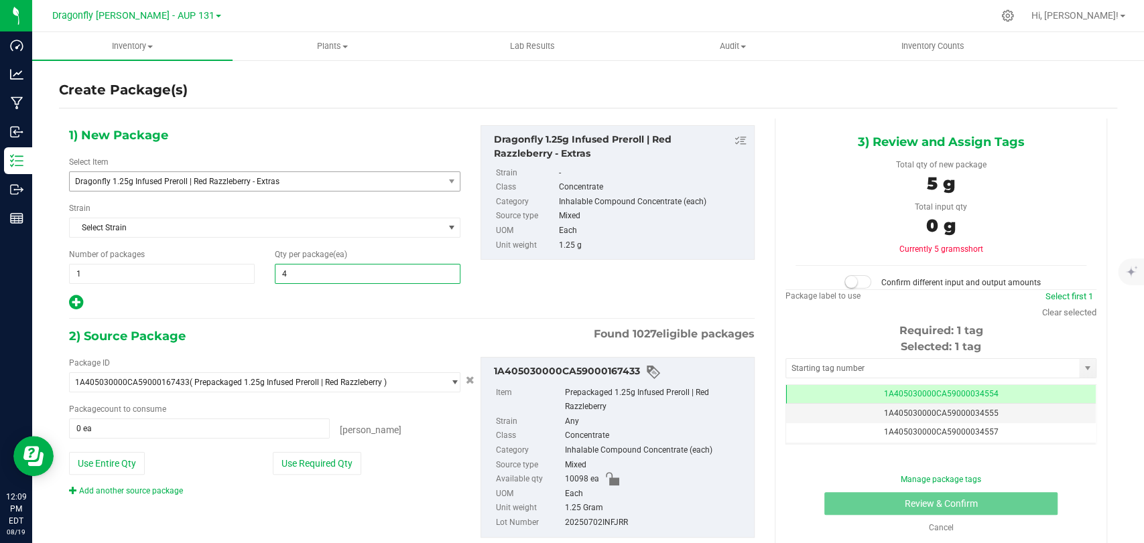
type input "48"
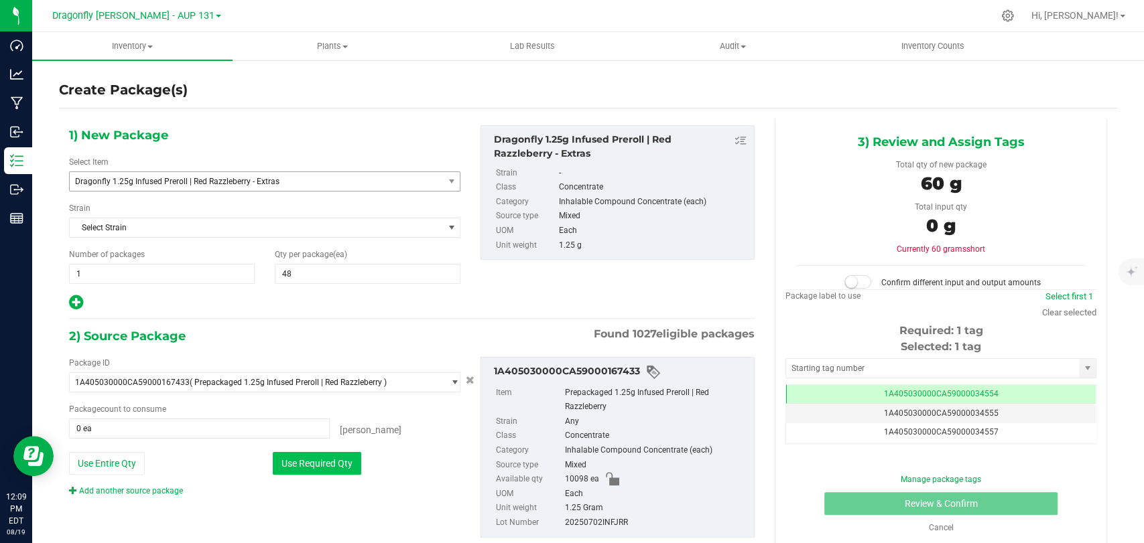
click at [322, 464] on button "Use Required Qty" at bounding box center [317, 463] width 88 height 23
type input "48 ea"
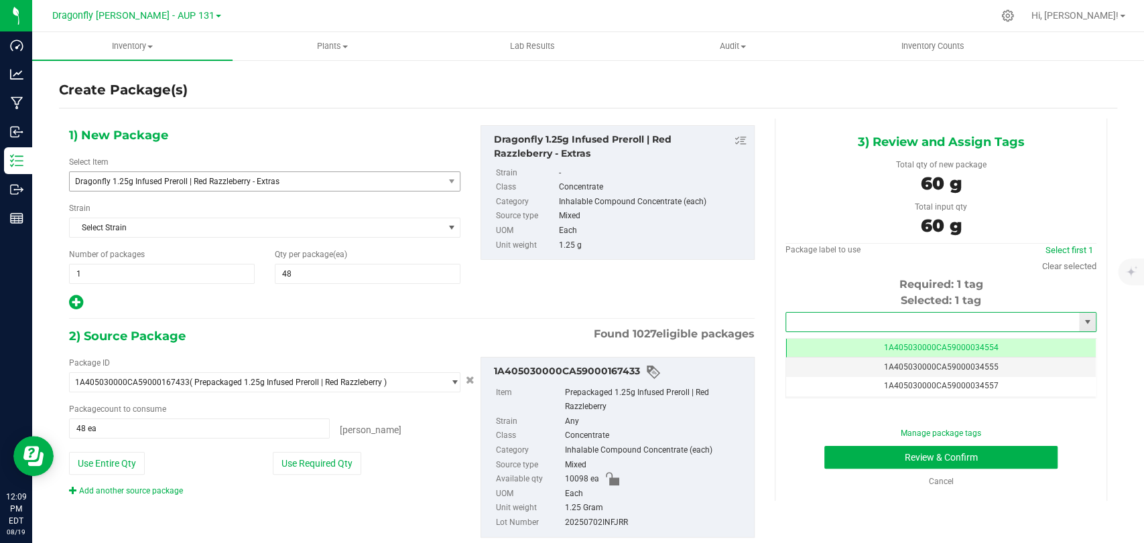
click at [870, 316] on input "text" at bounding box center [932, 322] width 293 height 19
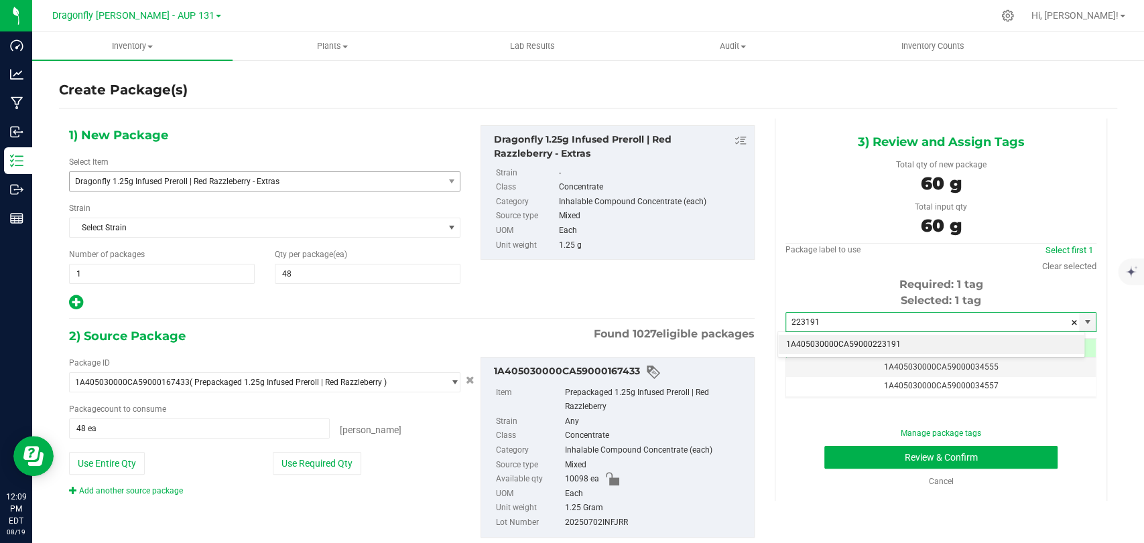
click at [852, 344] on li "1A405030000CA59000223191" at bounding box center [931, 345] width 306 height 20
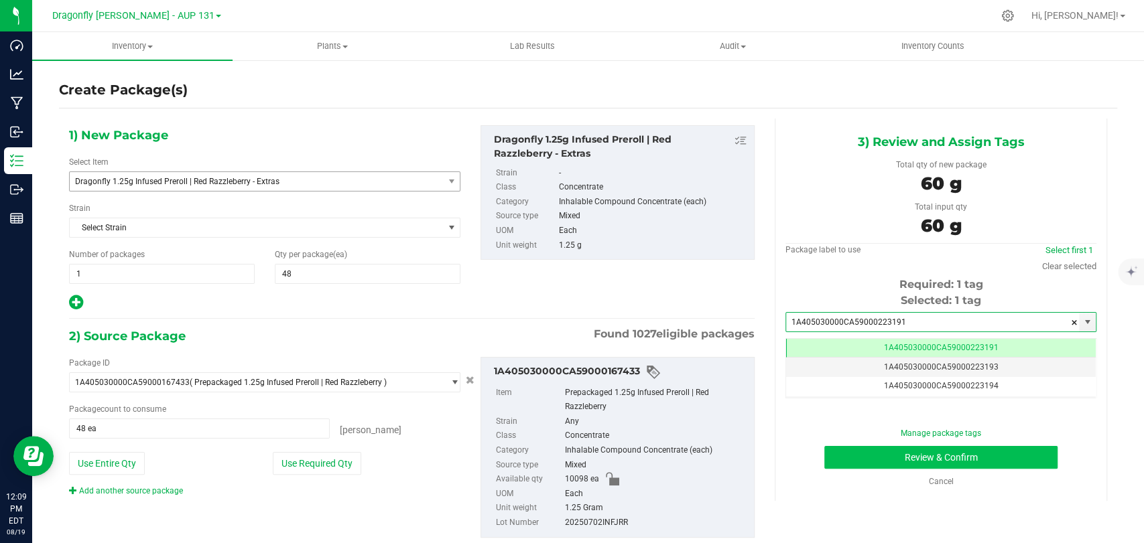
type input "1A405030000CA59000223191"
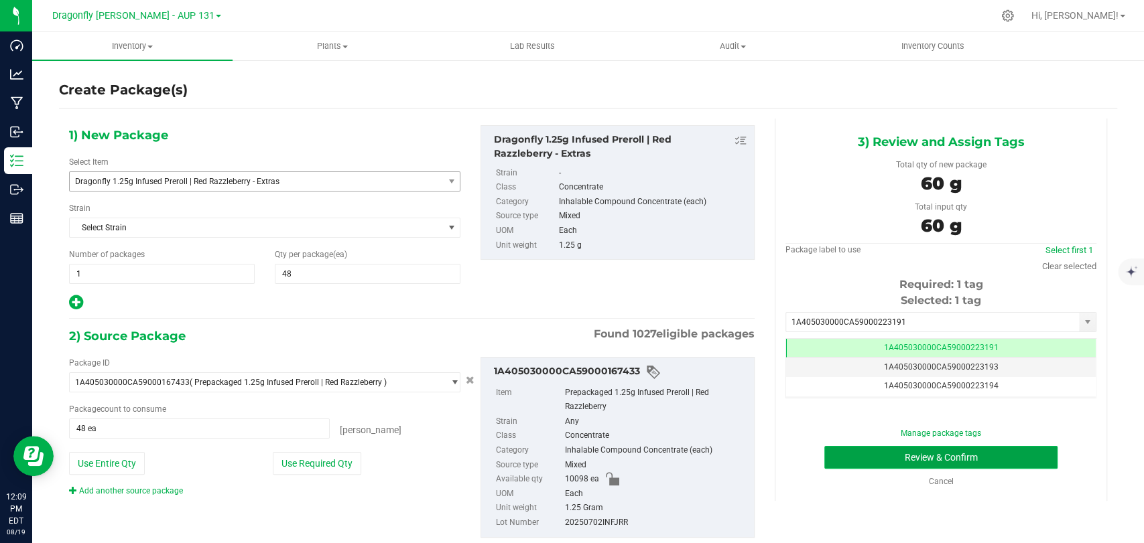
click at [863, 461] on button "Review & Confirm" at bounding box center [940, 457] width 233 height 23
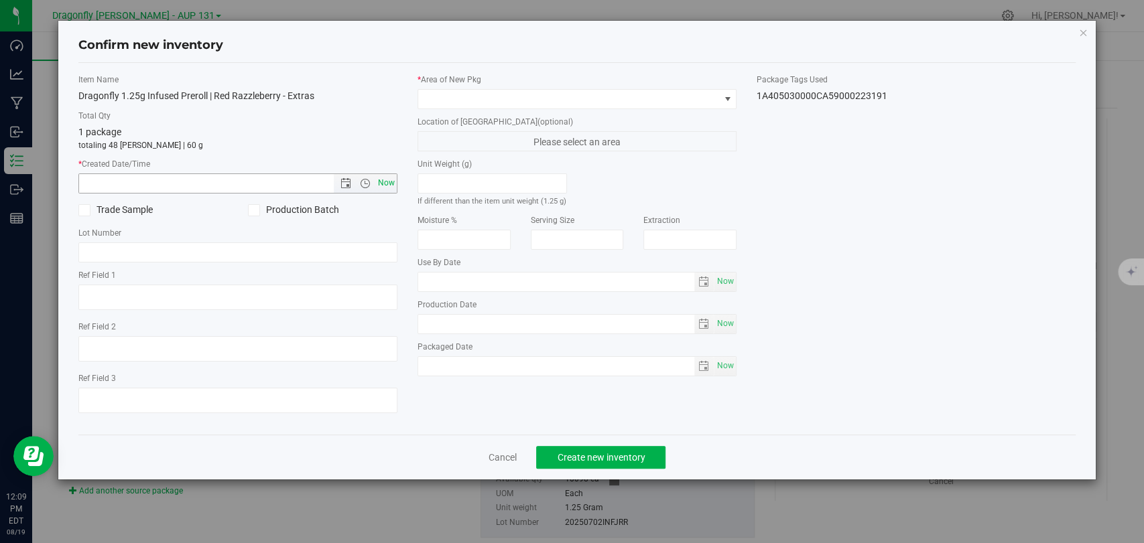
click at [393, 181] on span "Now" at bounding box center [386, 183] width 23 height 19
type input "[DATE] 12:09 PM"
click at [468, 109] on div "* Area of [GEOGRAPHIC_DATA] Location of [GEOGRAPHIC_DATA] (optional) Please sel…" at bounding box center [576, 229] width 339 height 310
click at [481, 103] on span at bounding box center [568, 99] width 301 height 19
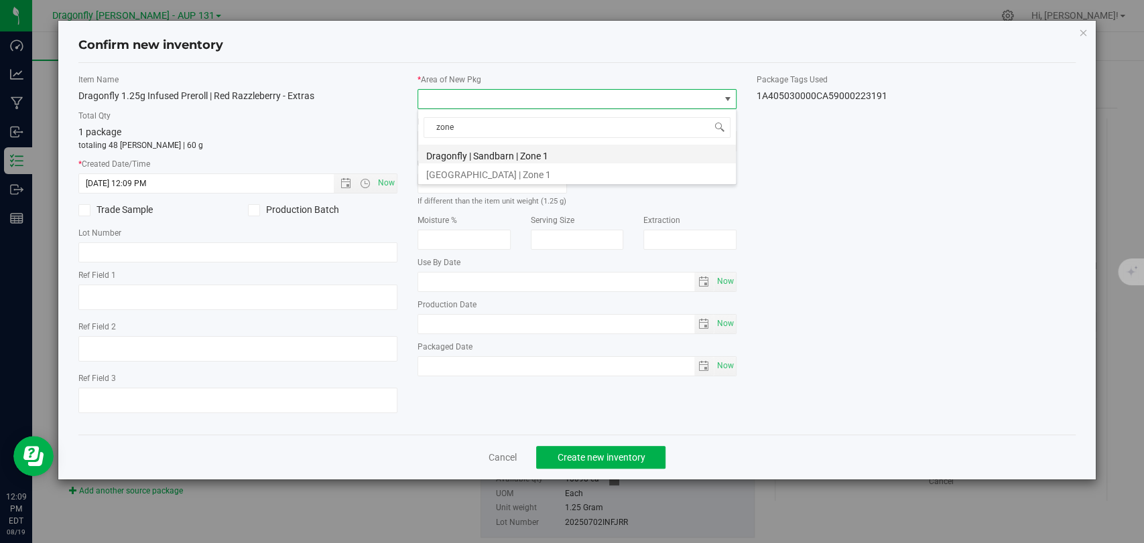
type input "zone 2"
click at [549, 153] on li "Dragonfly | Sandbarn | Zone 2" at bounding box center [577, 154] width 318 height 19
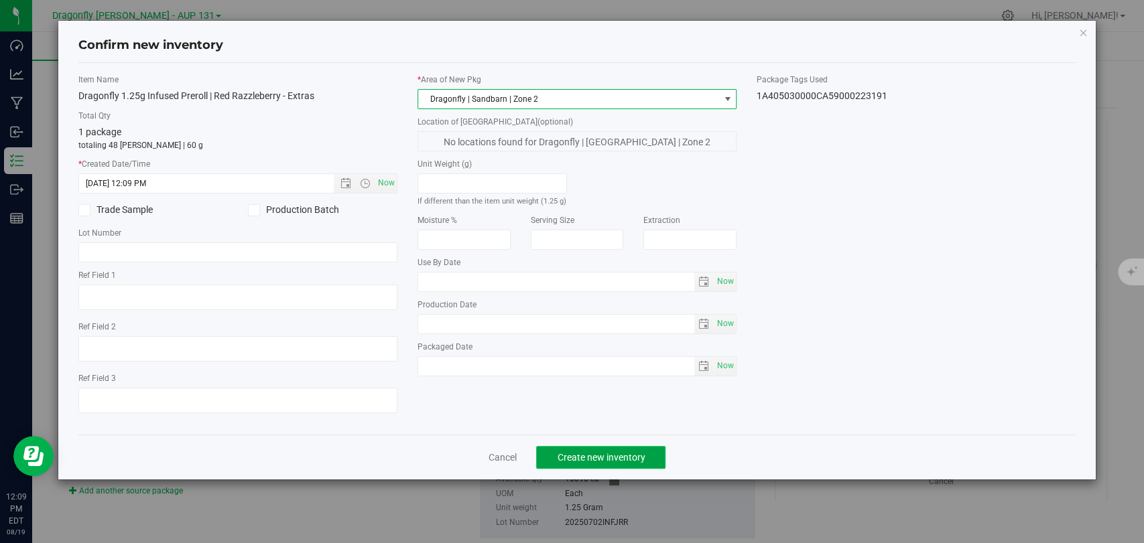
click at [636, 446] on button "Create new inventory" at bounding box center [600, 457] width 129 height 23
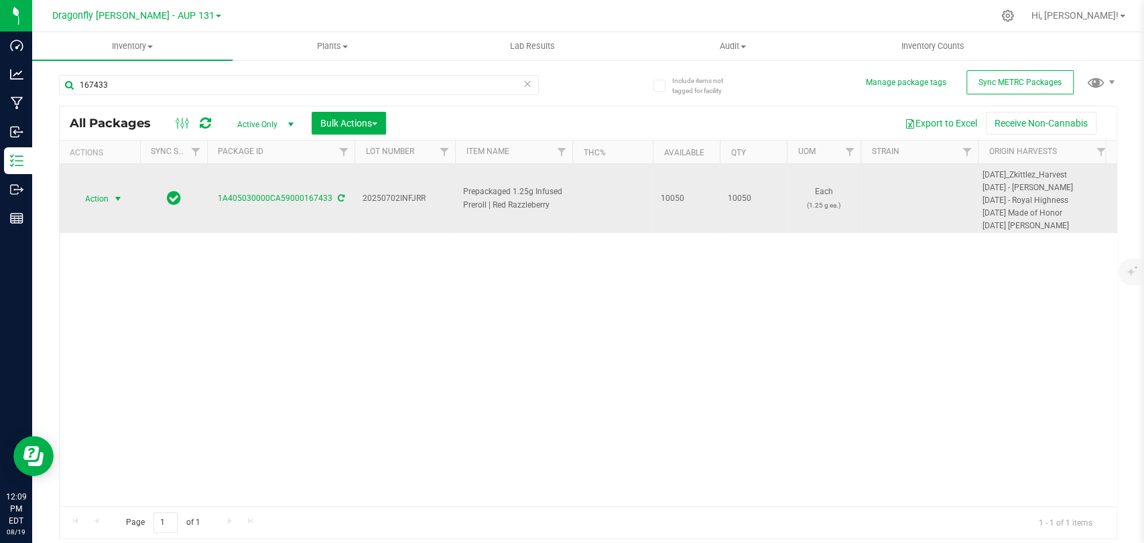
click at [103, 201] on span "Action" at bounding box center [91, 199] width 36 height 19
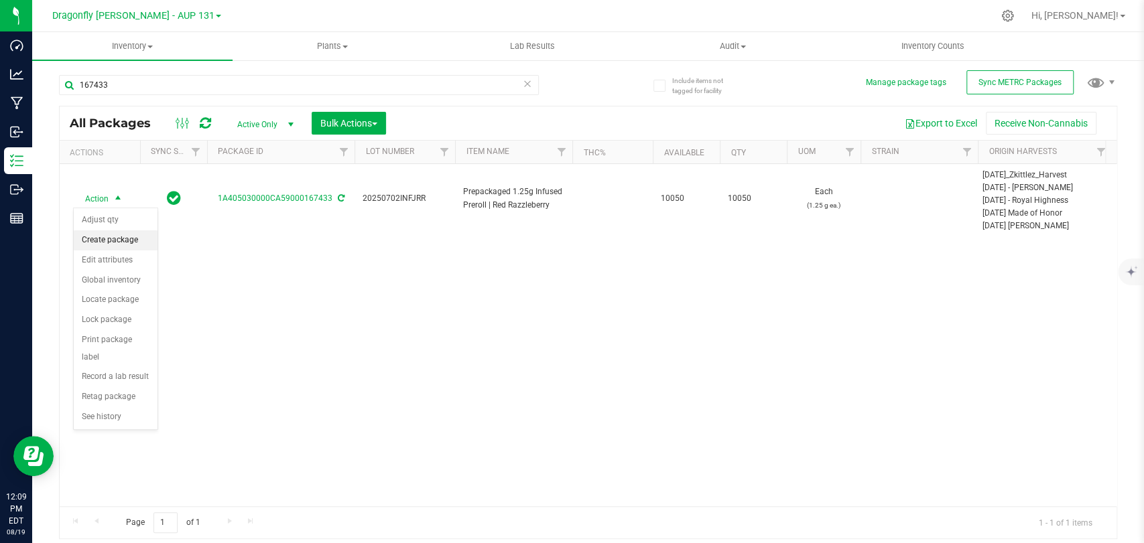
click at [100, 238] on li "Create package" at bounding box center [116, 241] width 84 height 20
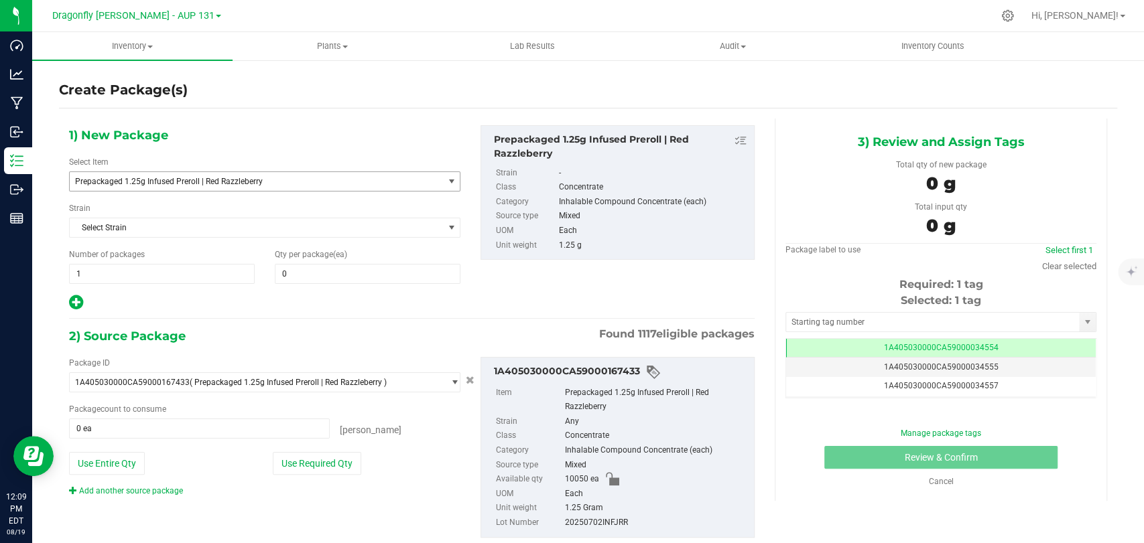
click at [313, 182] on span "Prepackaged 1.25g Infused Preroll | Red Razzleberry" at bounding box center [249, 181] width 348 height 9
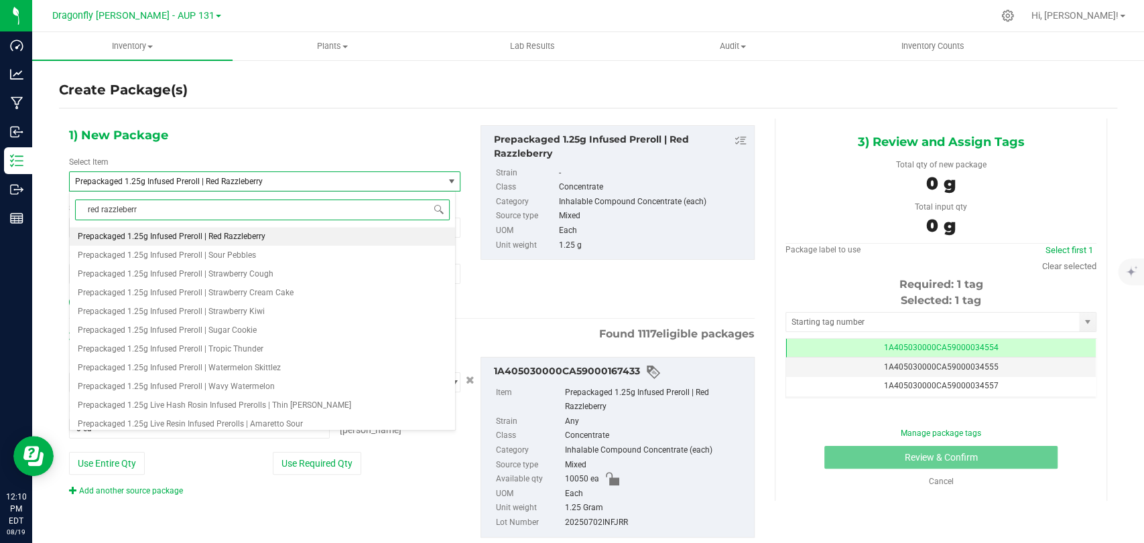
type input "red razzleberry"
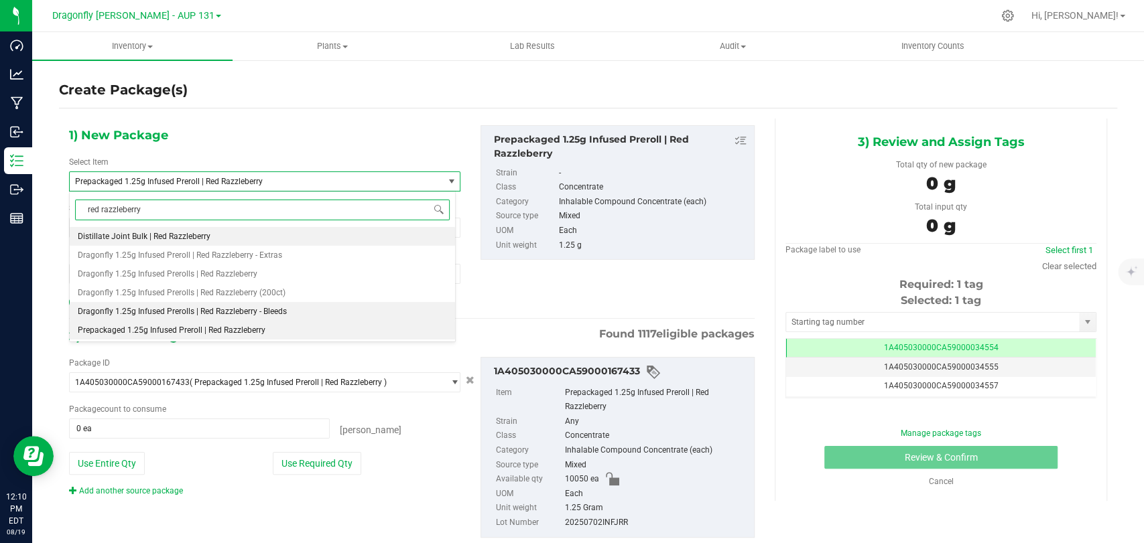
click at [278, 313] on span "Dragonfly 1.25g Infused Prerolls | Red Razzleberry - Bleeds" at bounding box center [182, 311] width 209 height 9
type input "0"
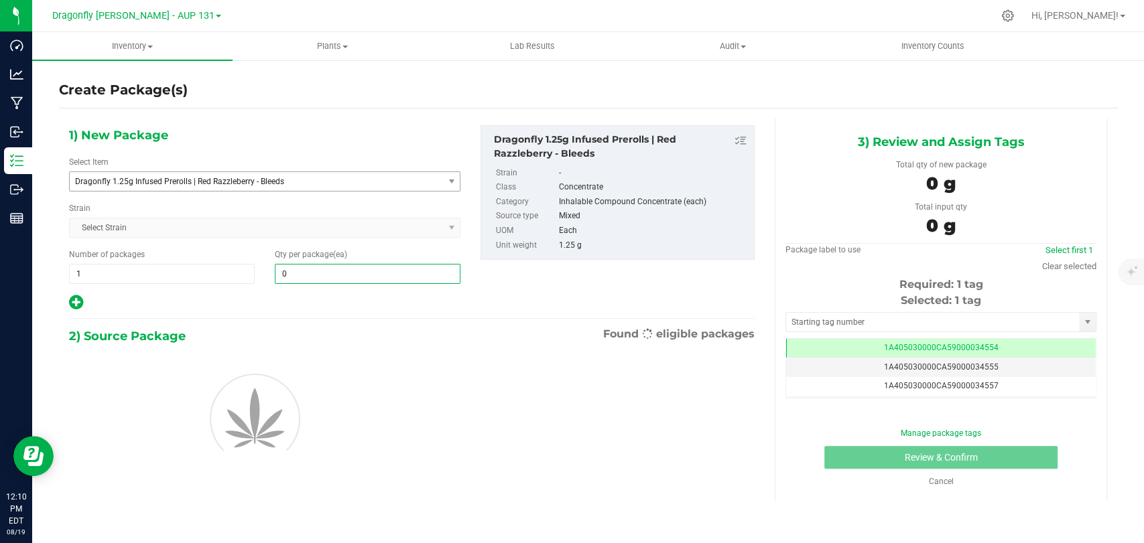
click at [312, 269] on span "0 0" at bounding box center [368, 274] width 186 height 20
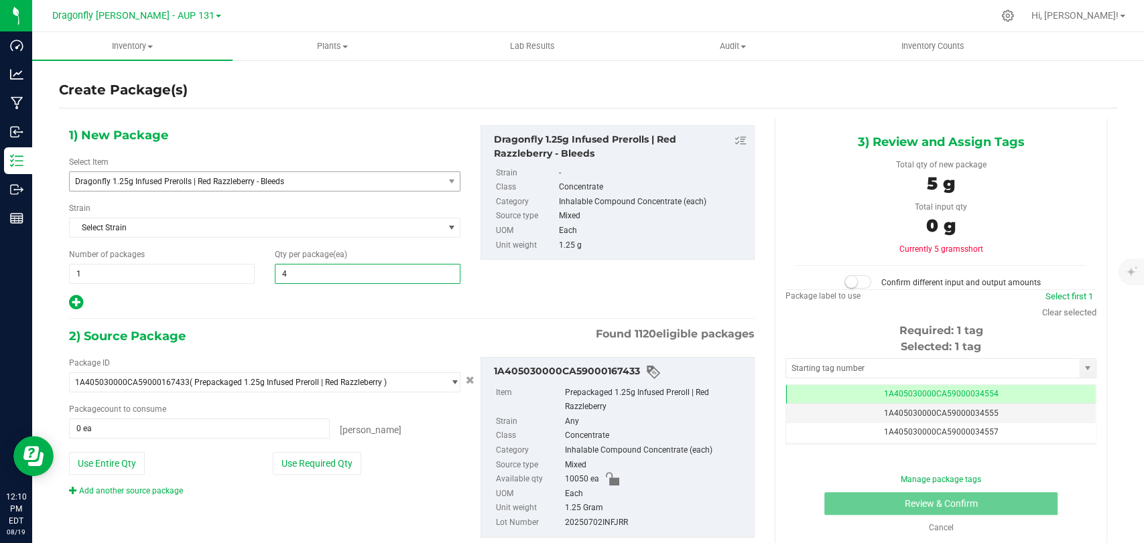
type input "47"
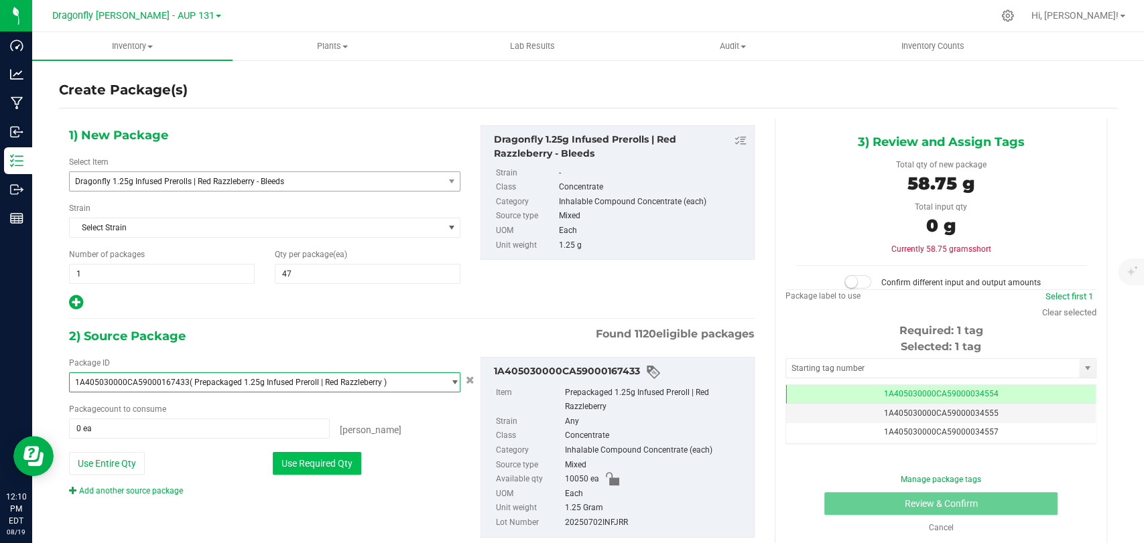
click at [319, 460] on button "Use Required Qty" at bounding box center [317, 463] width 88 height 23
type input "47 ea"
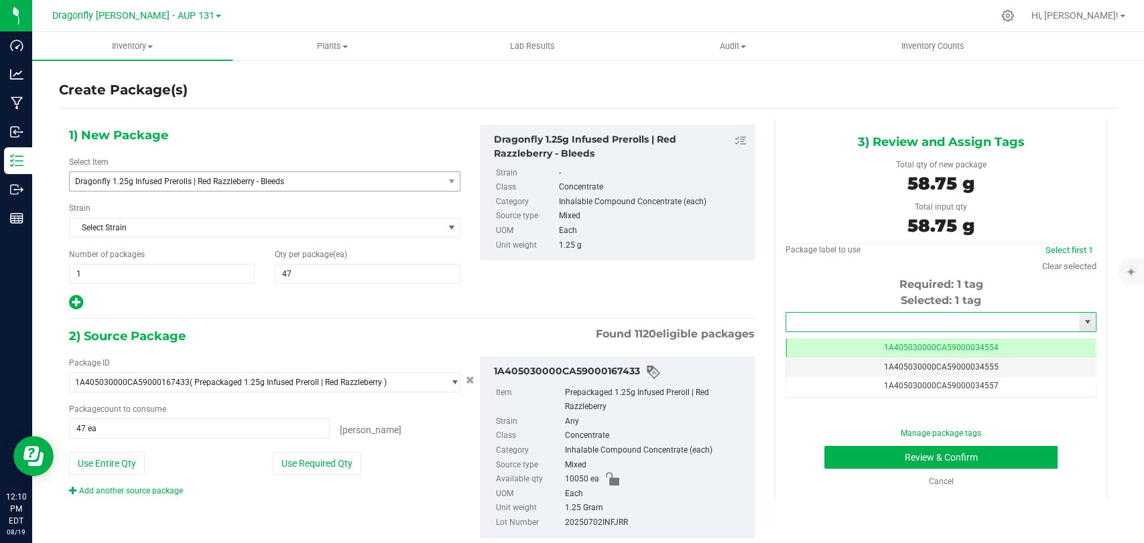
click at [935, 326] on input "text" at bounding box center [932, 322] width 293 height 19
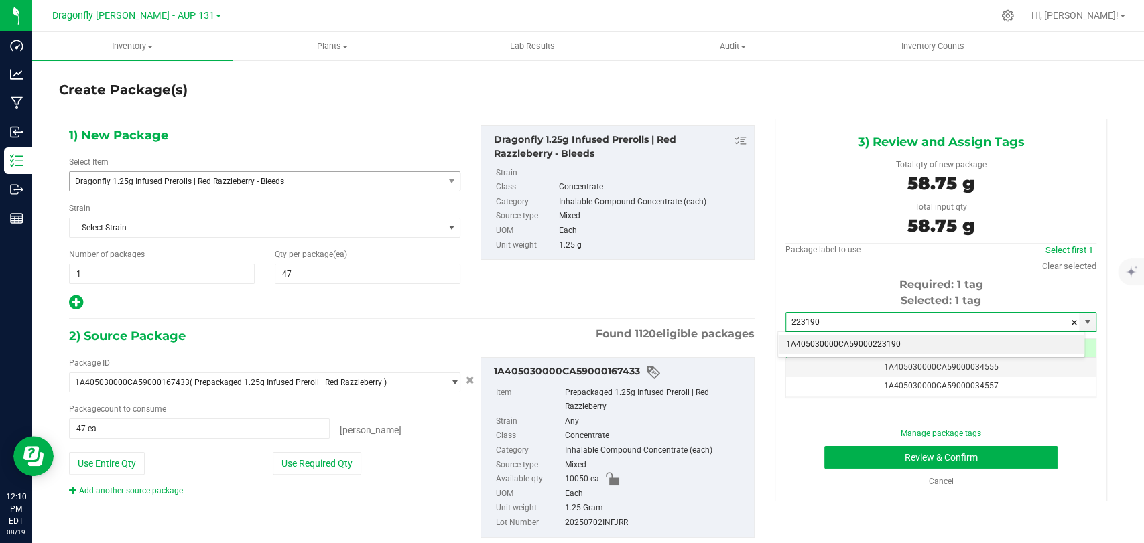
click at [931, 344] on li "1A405030000CA59000223190" at bounding box center [931, 345] width 306 height 20
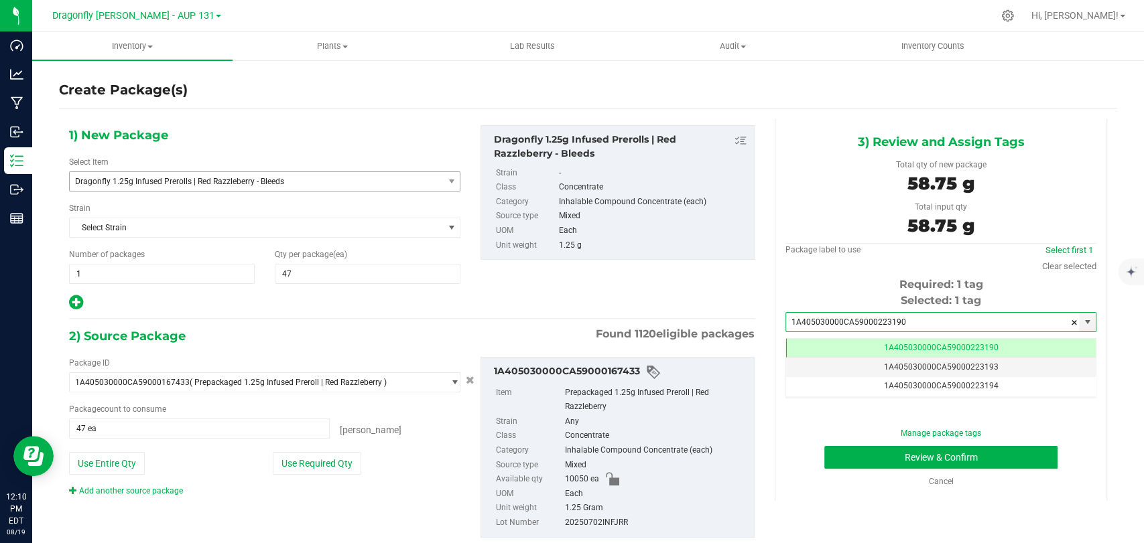
type input "1A405030000CA59000223190"
click at [864, 468] on div "Manage package tags Review & Confirm Cancel" at bounding box center [940, 458] width 291 height 60
click at [864, 454] on button "Review & Confirm" at bounding box center [940, 457] width 233 height 23
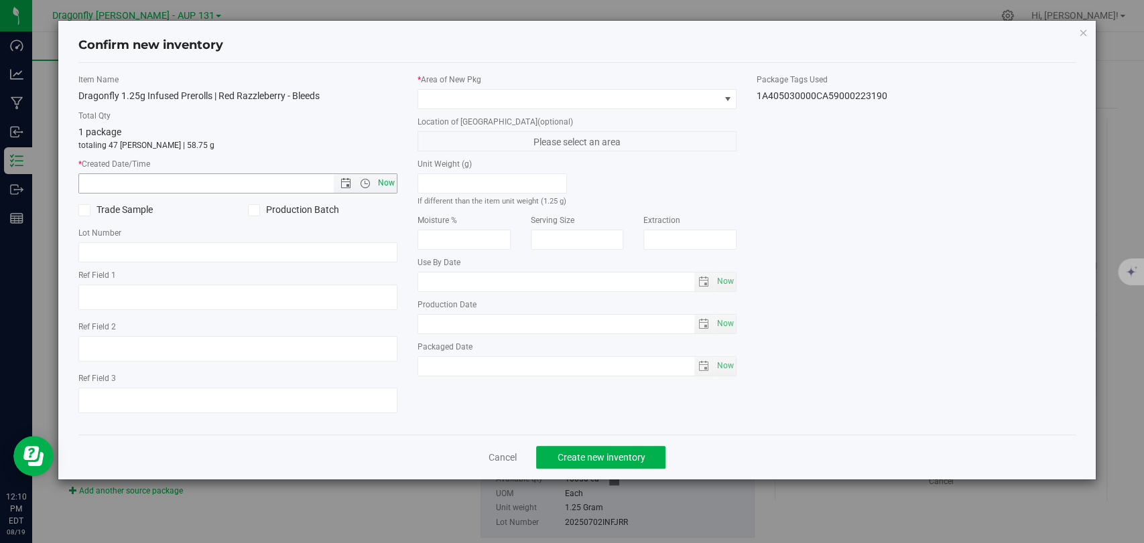
click at [393, 179] on span "Now" at bounding box center [386, 183] width 23 height 19
type input "[DATE] 12:10 PM"
click at [532, 100] on span at bounding box center [568, 99] width 301 height 19
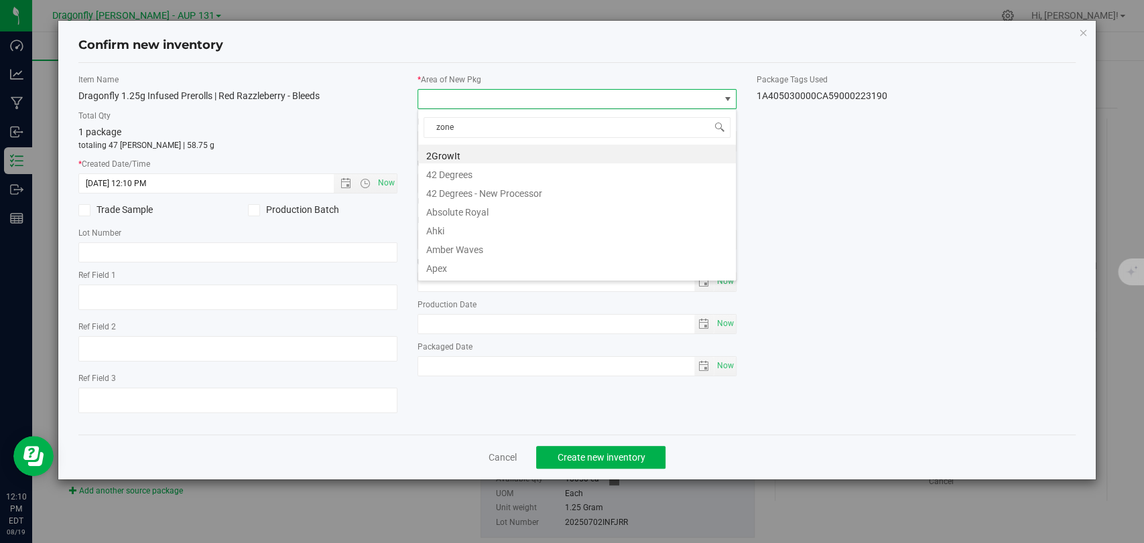
type input "zone 2"
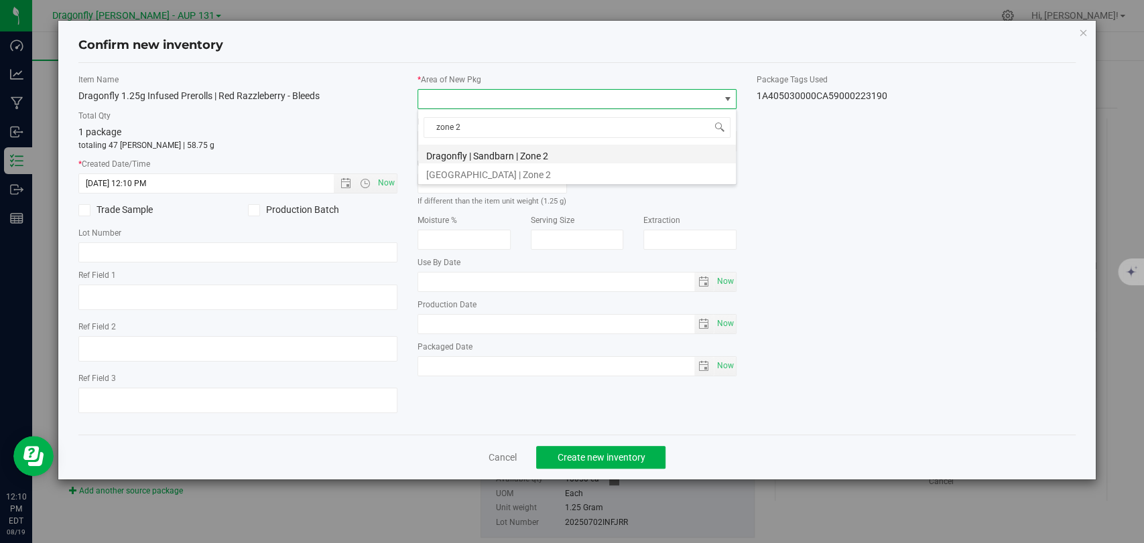
click at [547, 157] on li "Dragonfly | Sandbarn | Zone 2" at bounding box center [577, 154] width 318 height 19
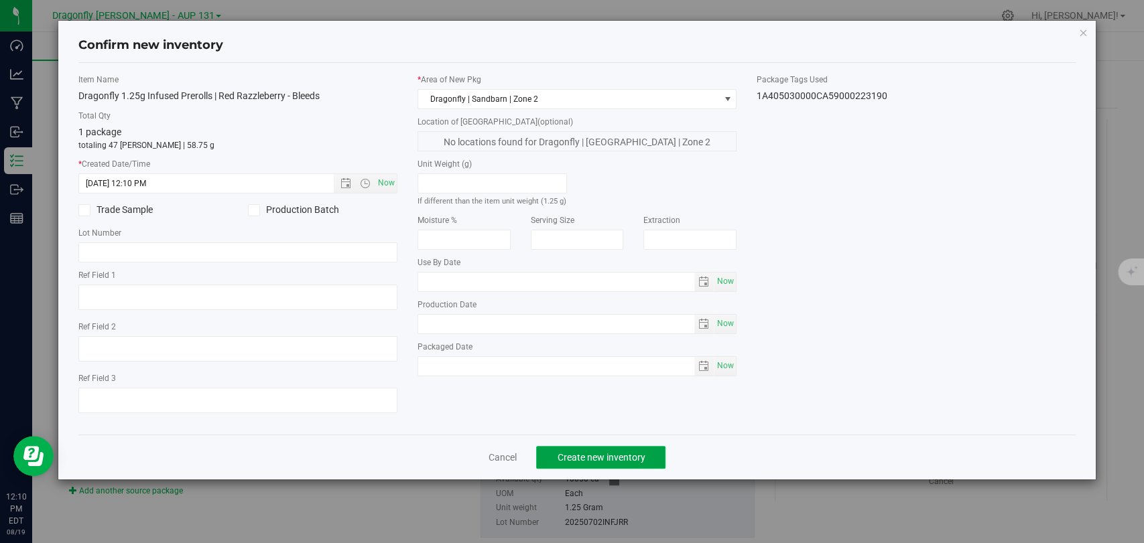
click at [622, 454] on span "Create new inventory" at bounding box center [601, 457] width 88 height 11
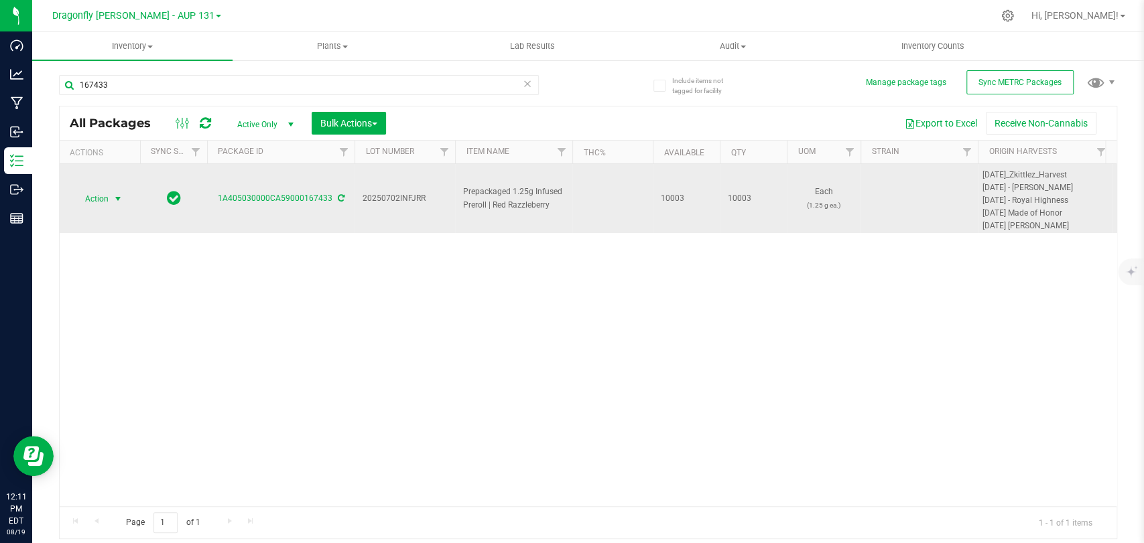
click at [108, 200] on span "Action" at bounding box center [91, 199] width 36 height 19
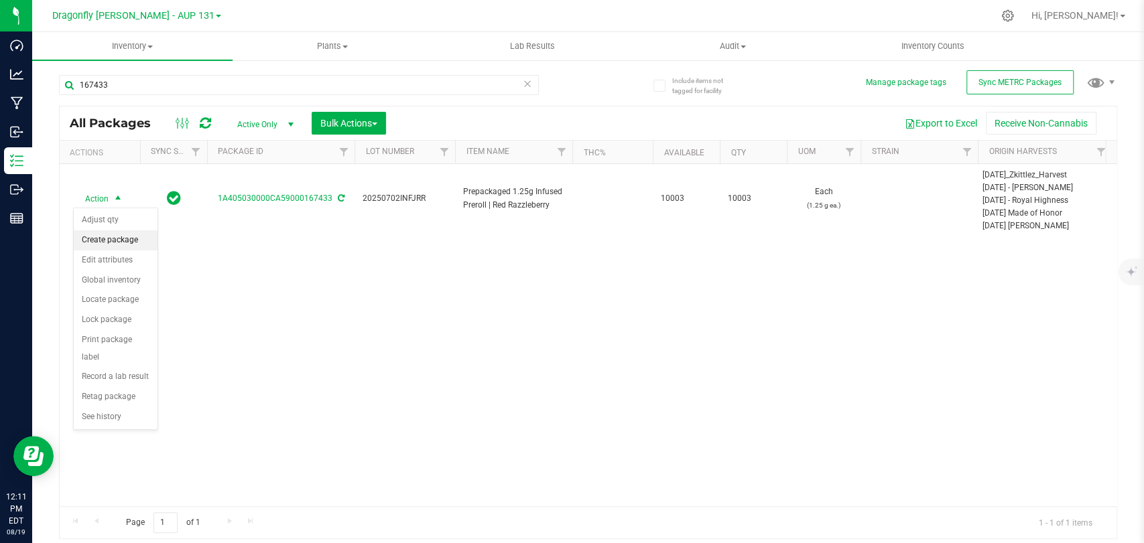
click at [117, 237] on li "Create package" at bounding box center [116, 241] width 84 height 20
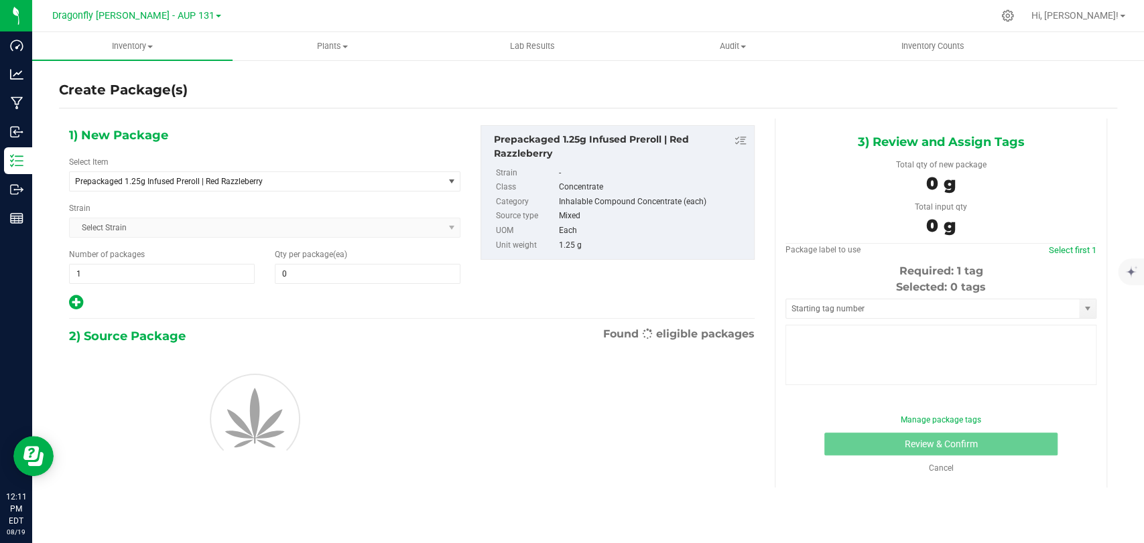
type input "0"
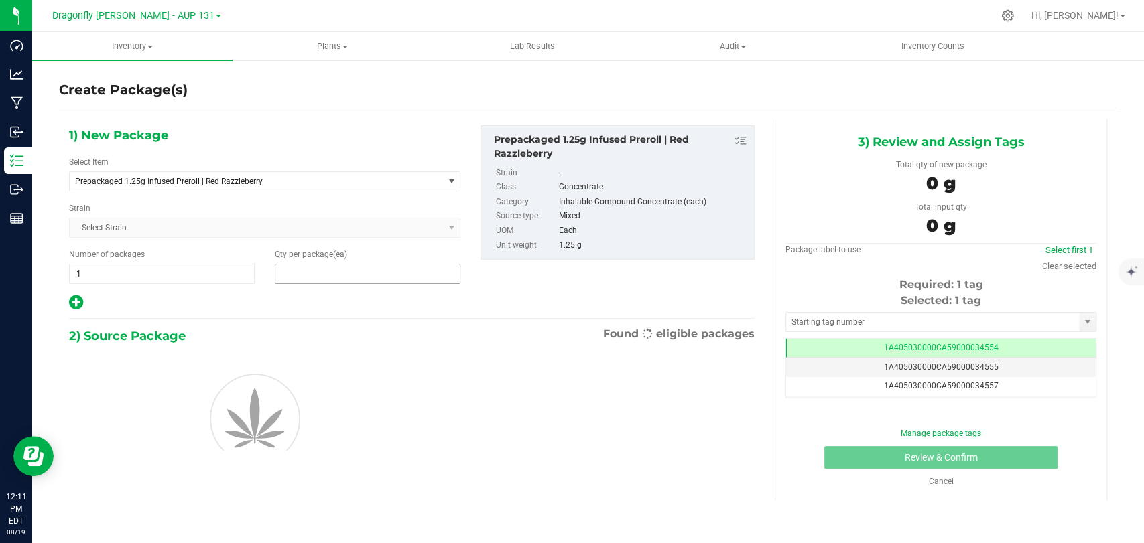
click at [331, 277] on span at bounding box center [368, 274] width 186 height 20
type input "1"
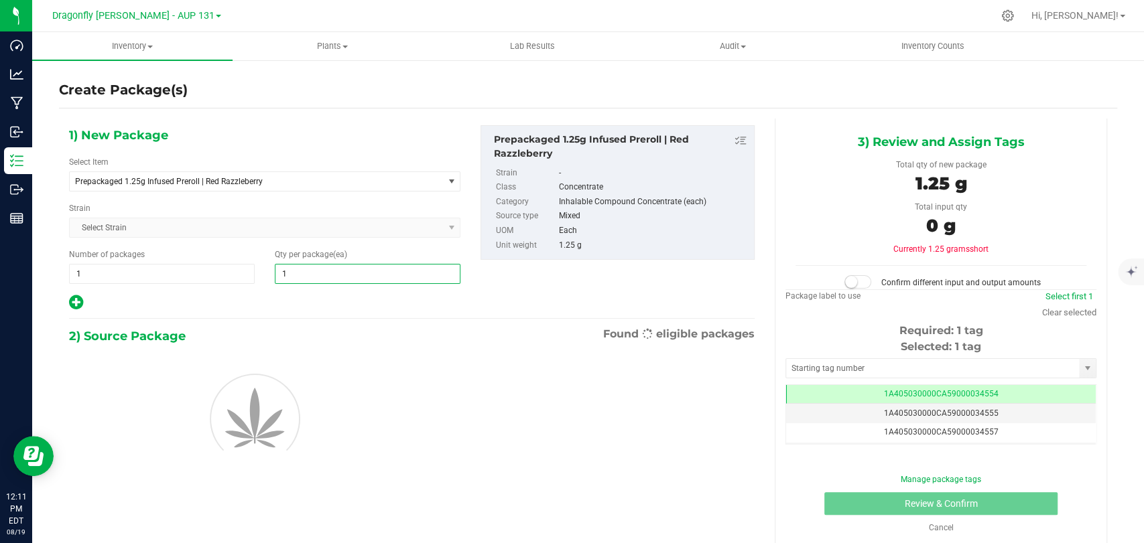
type input "1"
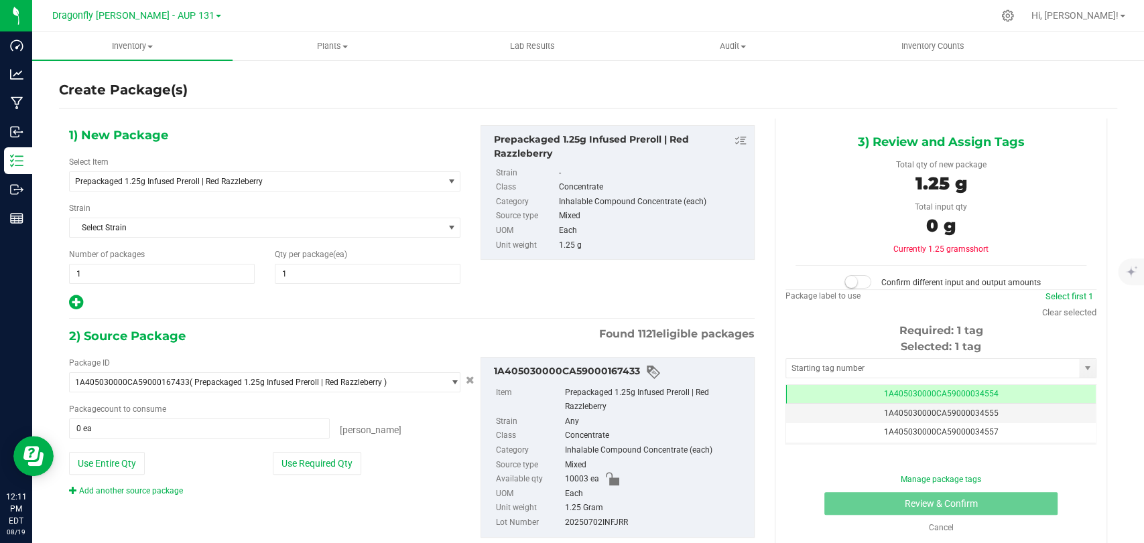
click at [544, 422] on label "Strain" at bounding box center [529, 422] width 66 height 15
click at [336, 455] on button "Use Required Qty" at bounding box center [317, 463] width 88 height 23
type input "1 ea"
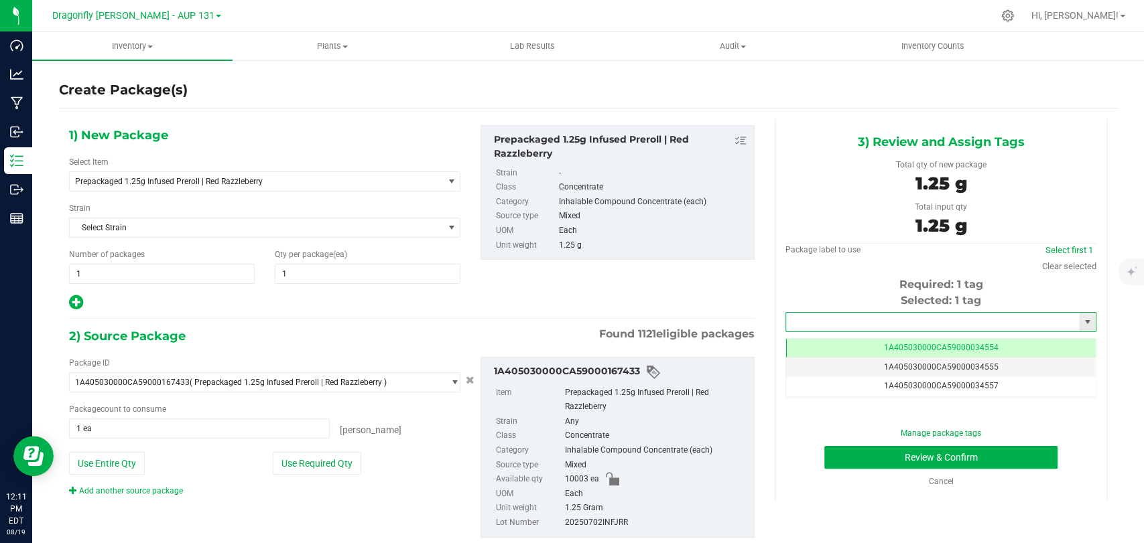
click at [844, 318] on input "text" at bounding box center [932, 322] width 293 height 19
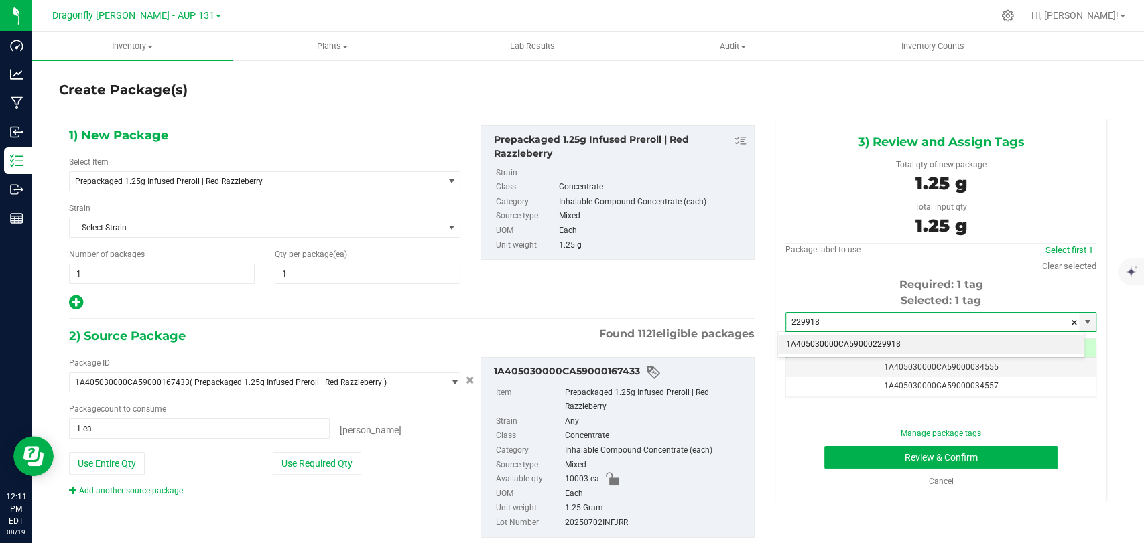
click at [885, 350] on li "1A405030000CA59000229918" at bounding box center [931, 345] width 306 height 20
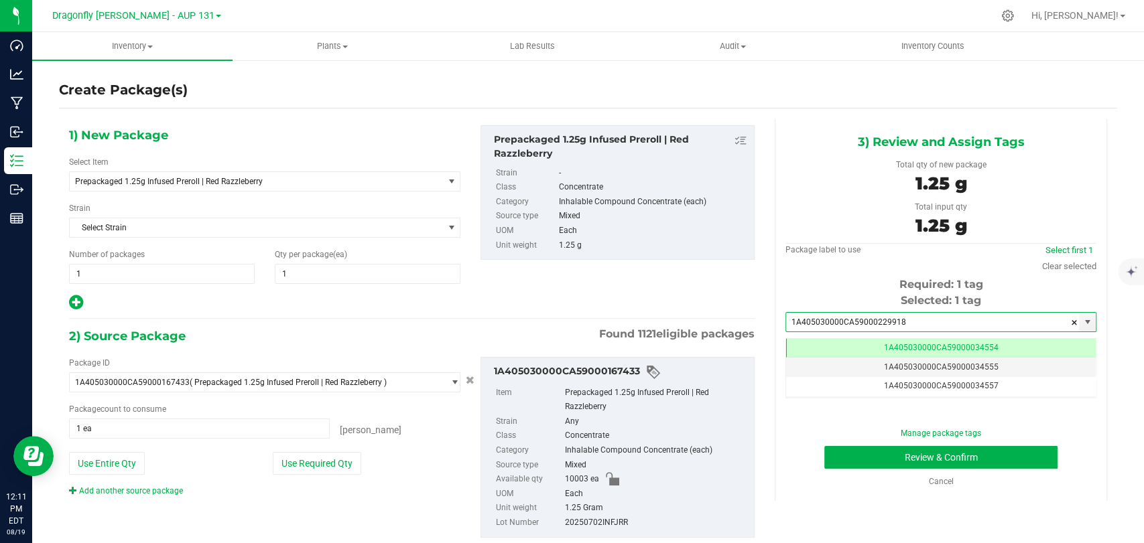
type input "1A405030000CA59000229918"
click at [838, 469] on div "Manage package tags Review & Confirm Cancel" at bounding box center [940, 458] width 291 height 60
click at [837, 462] on button "Review & Confirm" at bounding box center [940, 457] width 233 height 23
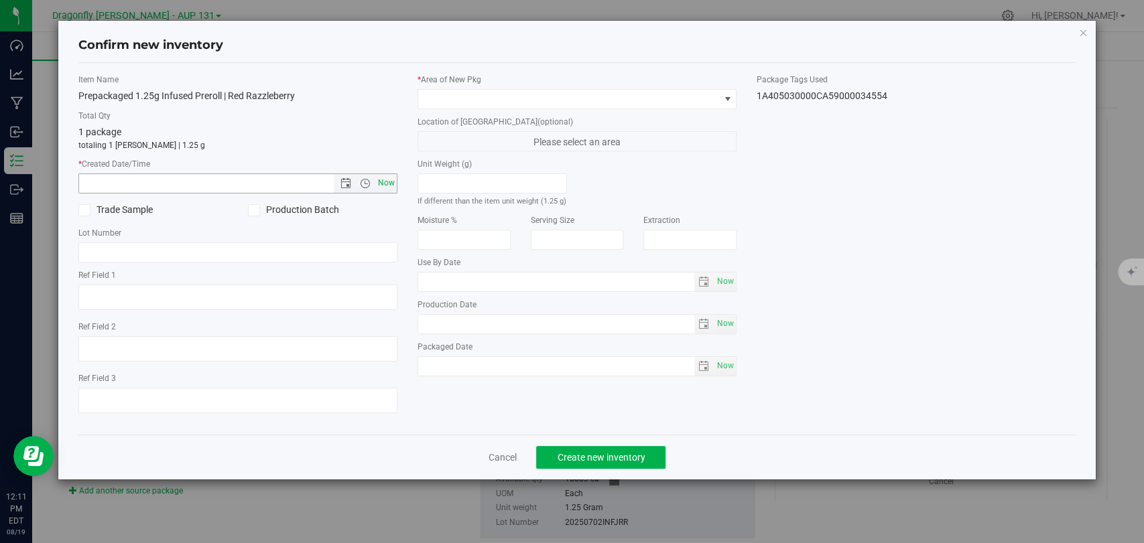
click at [390, 188] on span "Now" at bounding box center [386, 183] width 23 height 19
type input "[DATE] 12:11 PM"
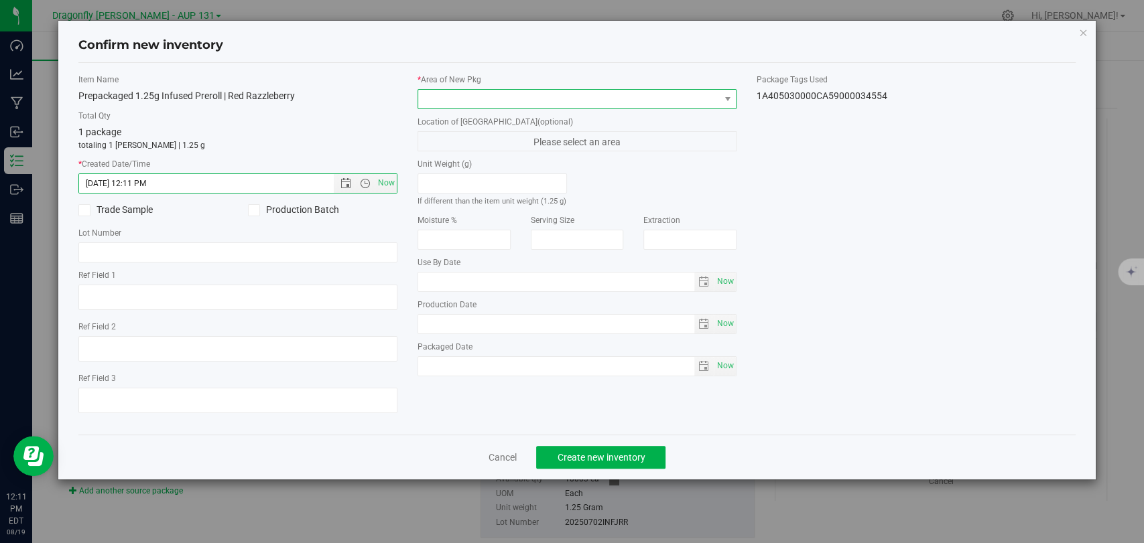
click at [490, 101] on span at bounding box center [568, 99] width 301 height 19
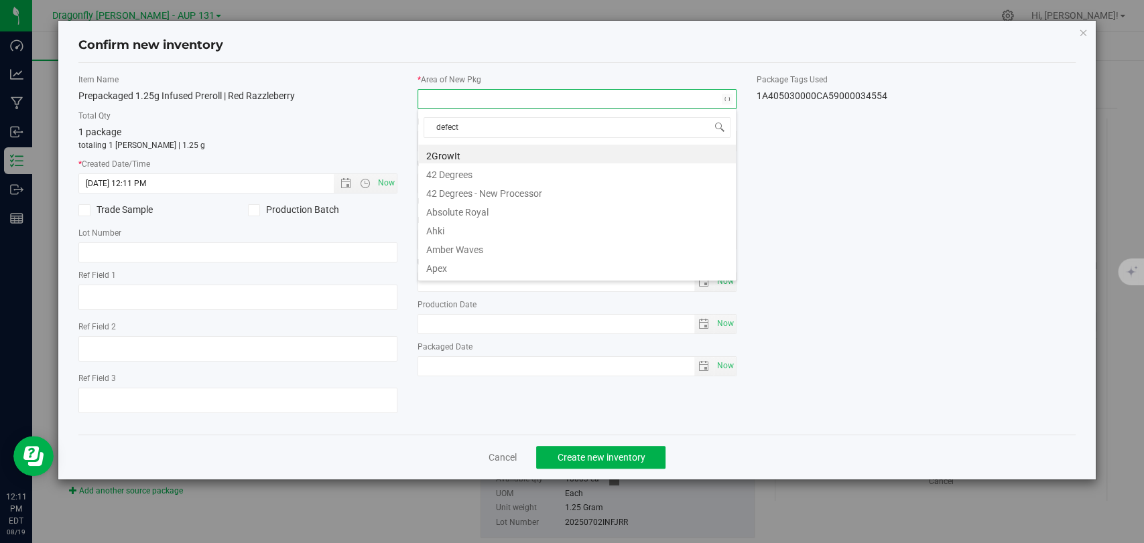
type input "defects"
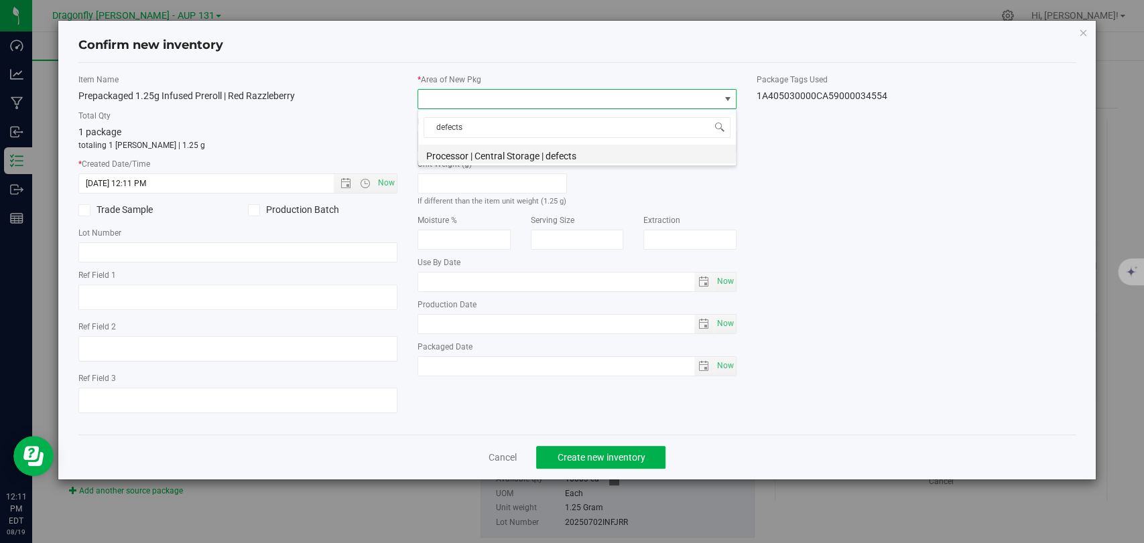
click at [507, 151] on li "Processor | Central Storage | defects" at bounding box center [577, 154] width 318 height 19
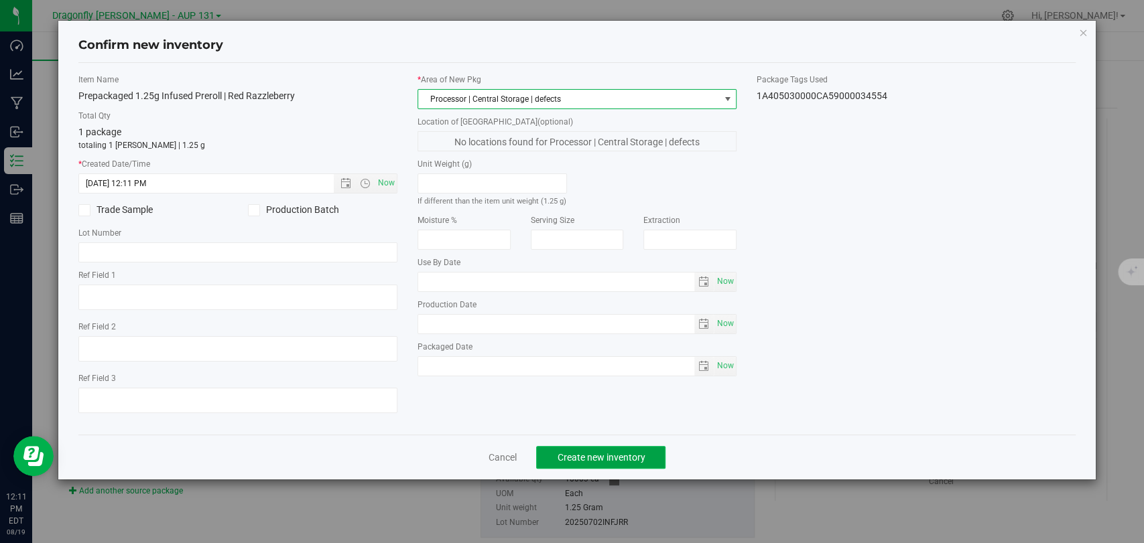
click at [611, 466] on button "Create new inventory" at bounding box center [600, 457] width 129 height 23
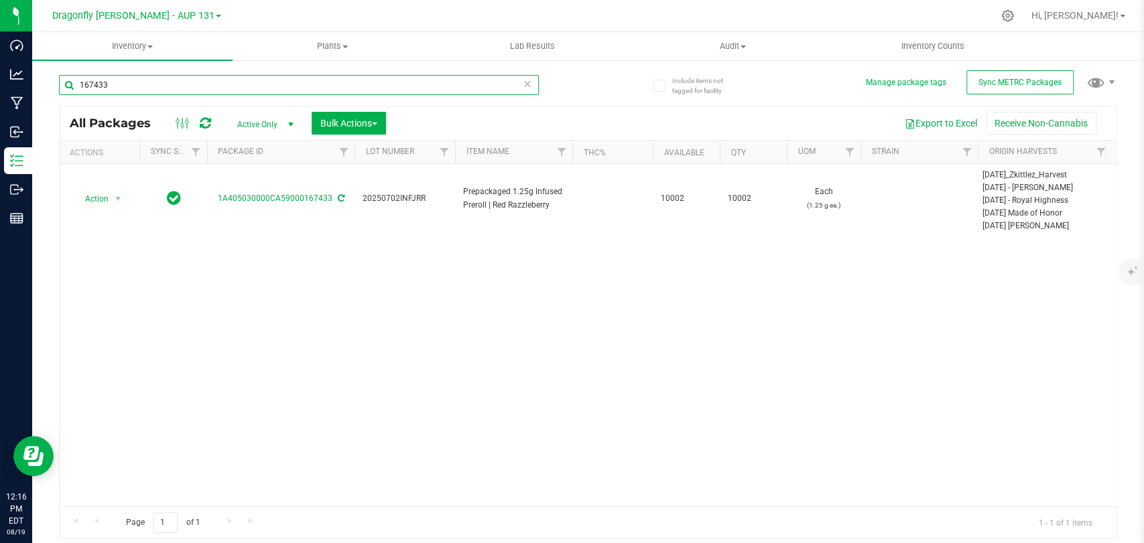
click at [135, 90] on input "167433" at bounding box center [299, 85] width 480 height 20
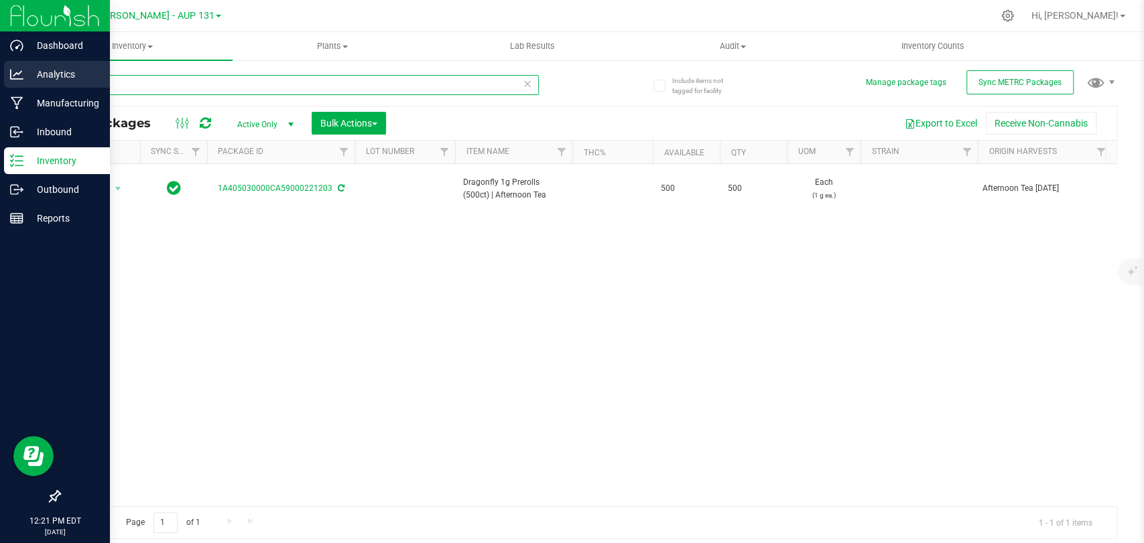
click at [29, 71] on div "Dashboard Analytics Manufacturing Inbound Inventory Outbound Reports 12:21 PM E…" at bounding box center [572, 271] width 1144 height 543
type input "207003"
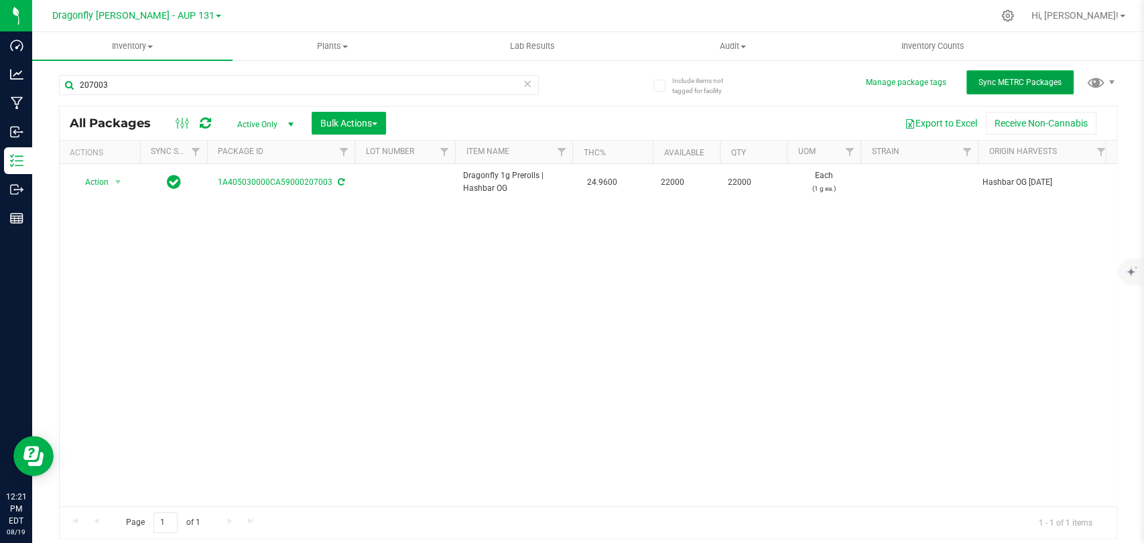
click at [1033, 82] on span "Sync METRC Packages" at bounding box center [1019, 82] width 83 height 9
click at [206, 117] on icon at bounding box center [205, 123] width 11 height 13
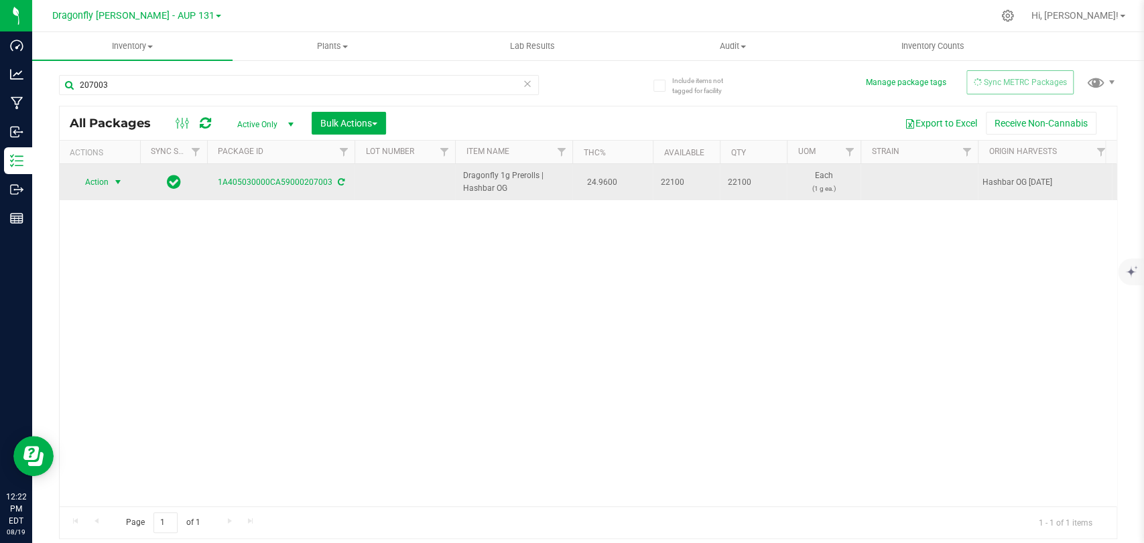
click at [107, 180] on span "Action" at bounding box center [91, 182] width 36 height 19
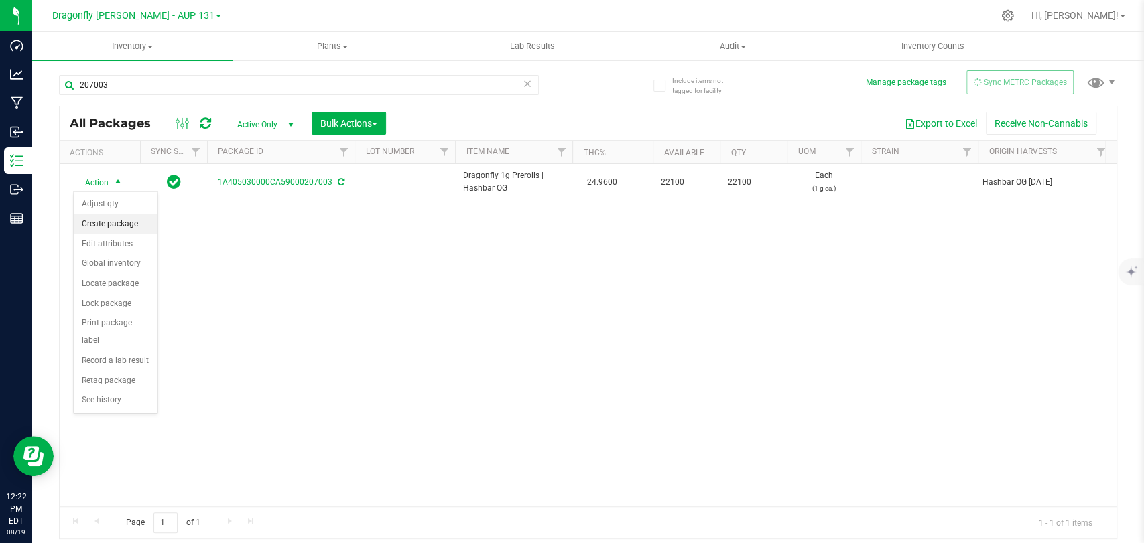
click at [123, 222] on li "Create package" at bounding box center [116, 224] width 84 height 20
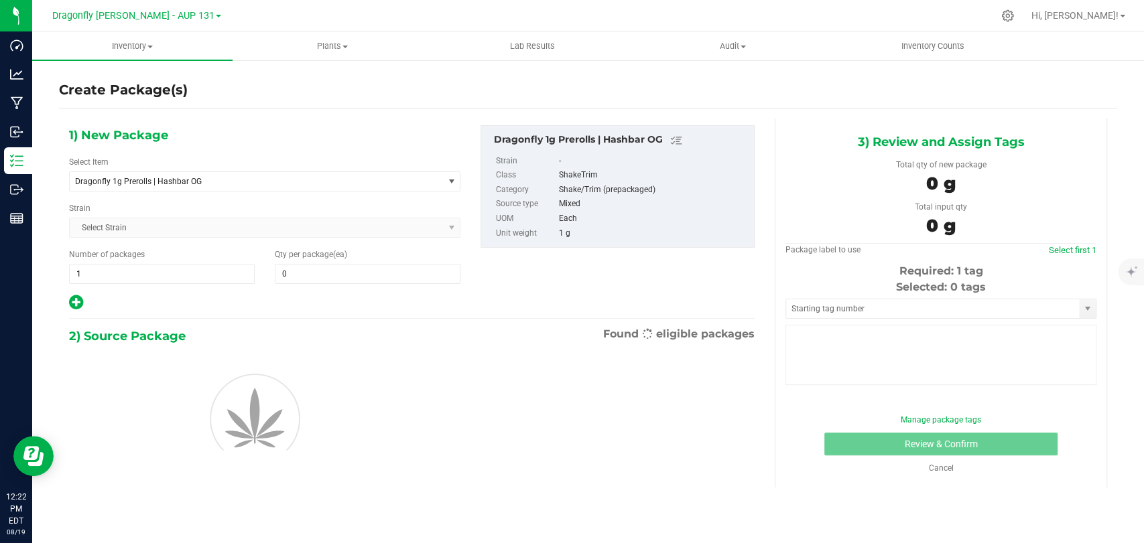
type input "0"
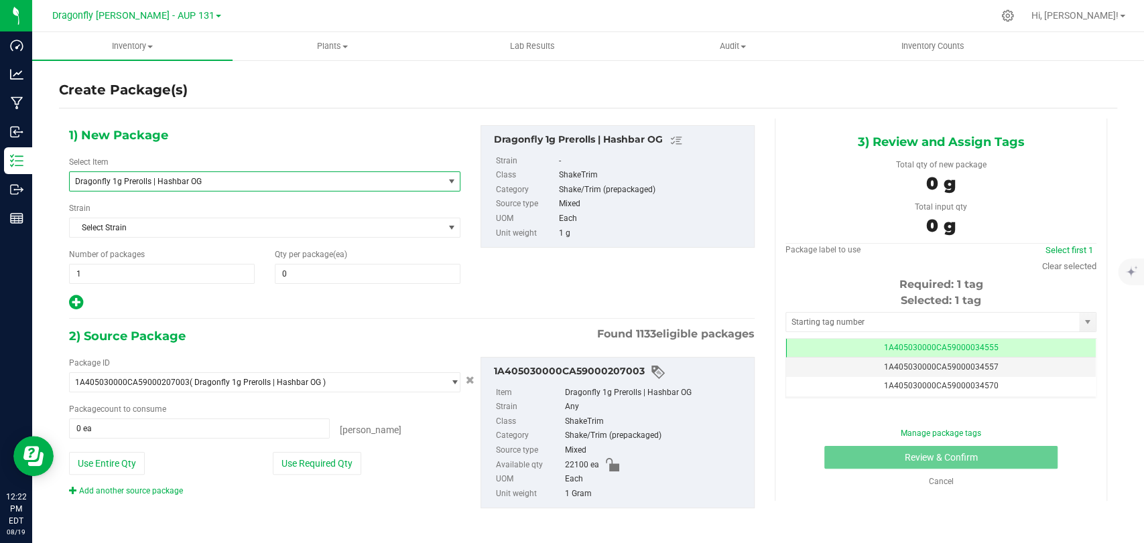
click at [306, 183] on span "Dragonfly 1g Prerolls | Hashbar OG" at bounding box center [249, 181] width 348 height 9
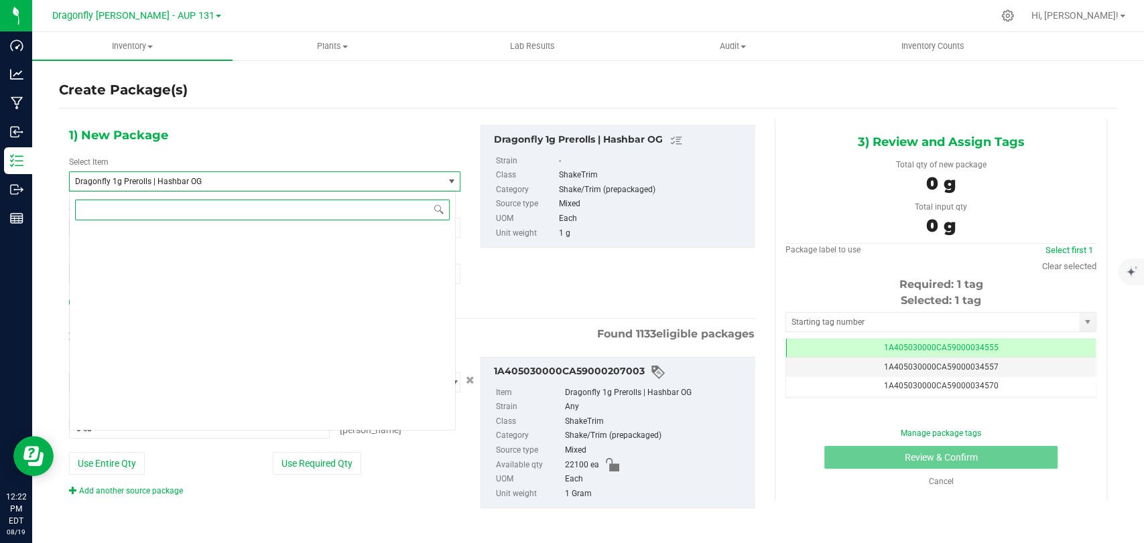
scroll to position [30863, 0]
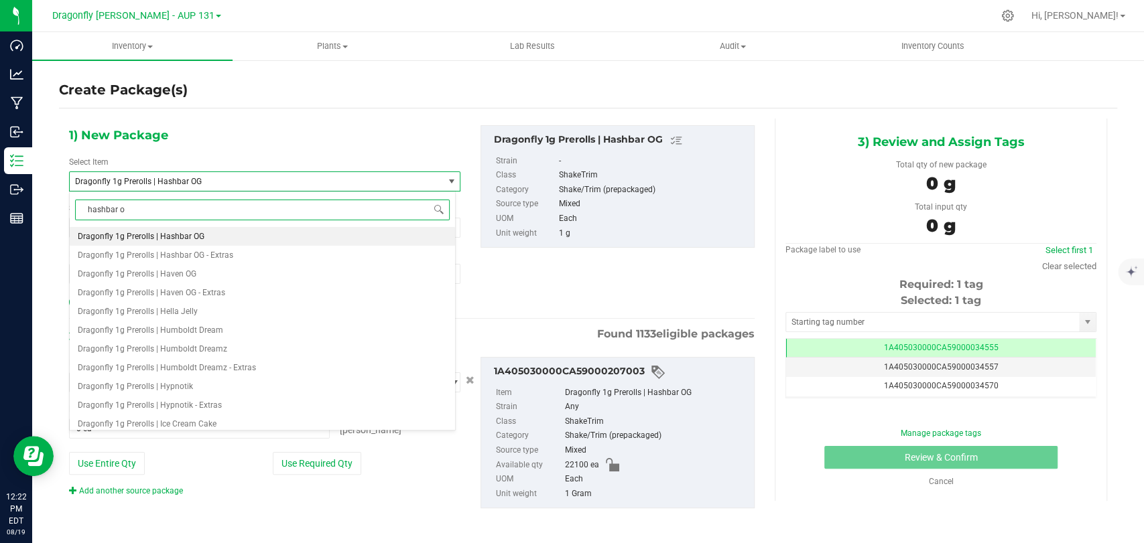
type input "hashbar og"
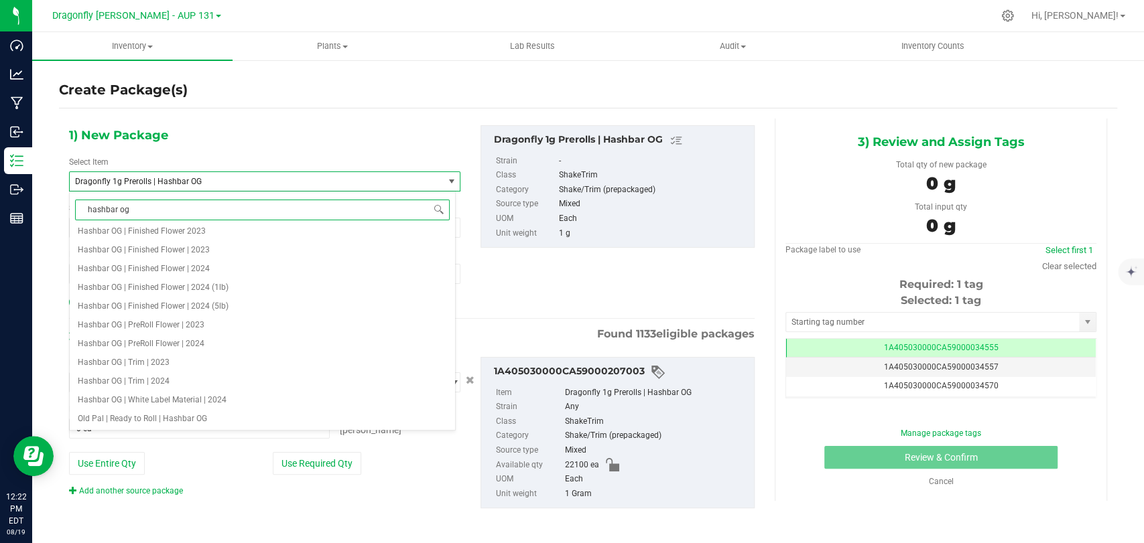
scroll to position [0, 0]
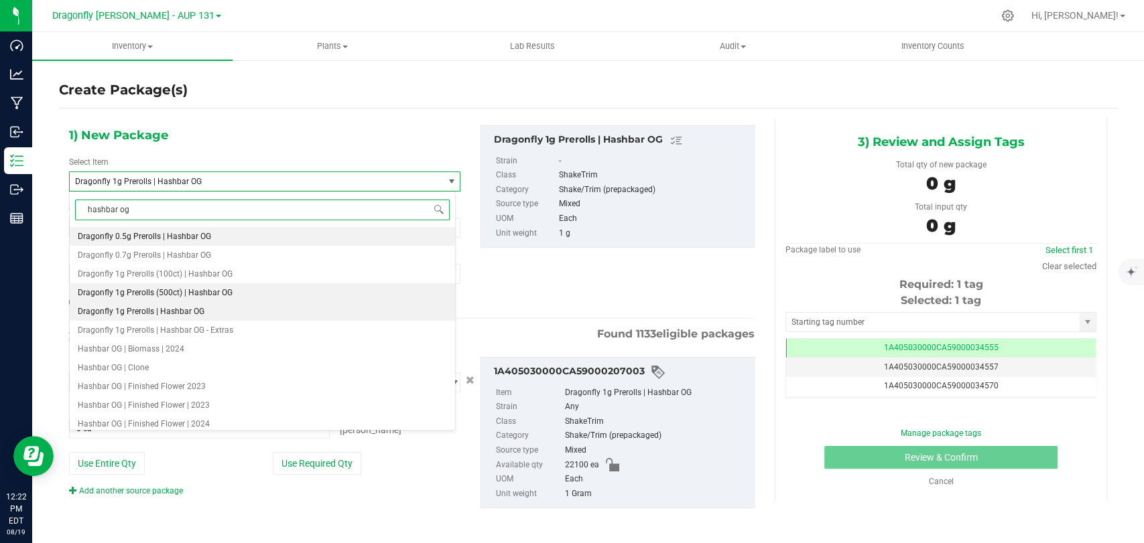
click at [235, 287] on li "Dragonfly 1g Prerolls (500ct) | Hashbar OG" at bounding box center [262, 292] width 385 height 19
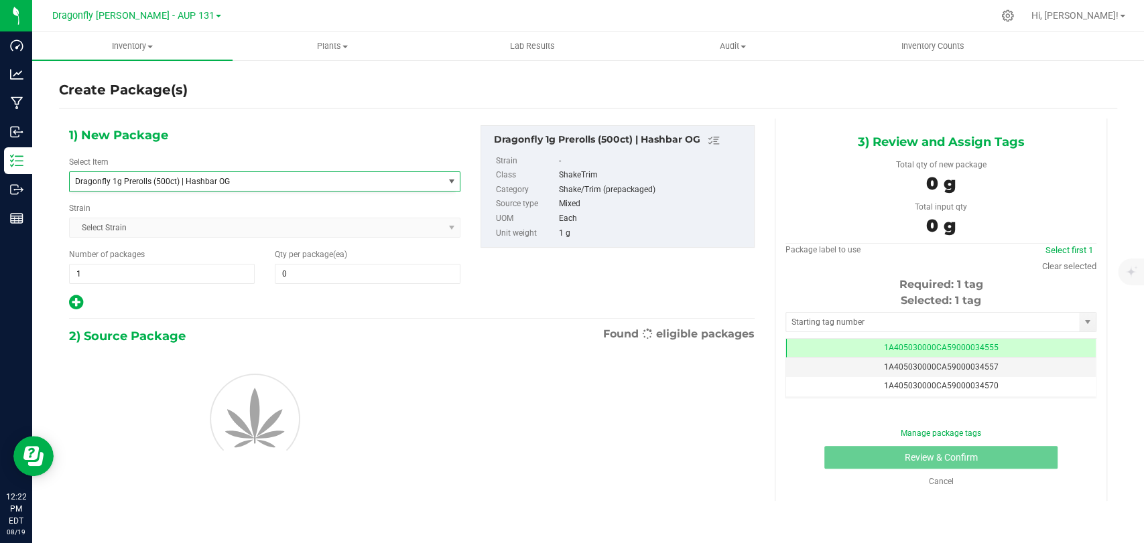
type input "0"
click at [198, 255] on div "Number of packages 1 1" at bounding box center [162, 267] width 206 height 36
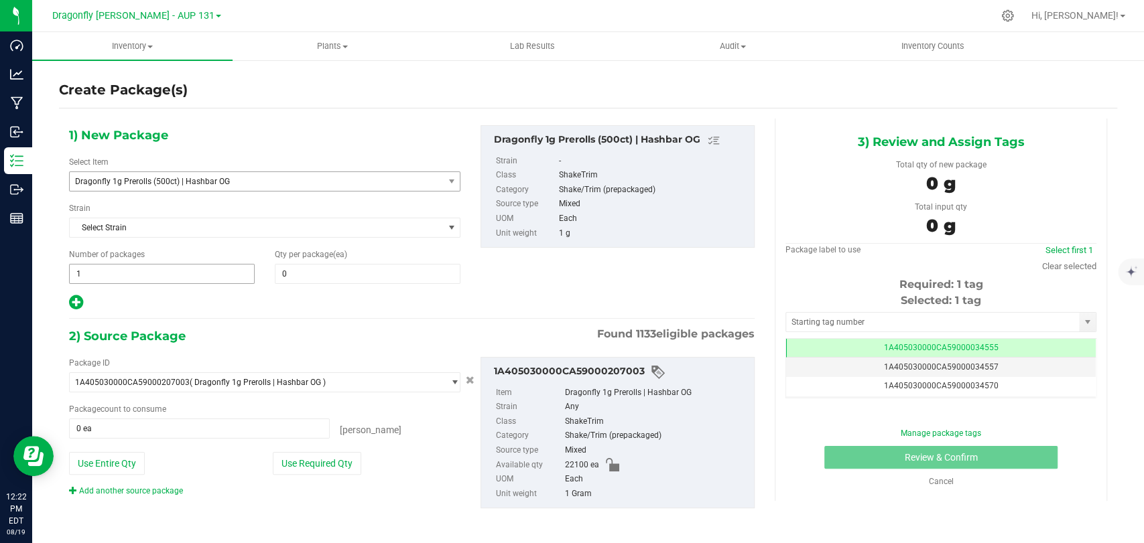
click at [196, 272] on span "1 1" at bounding box center [162, 274] width 186 height 20
type input "44"
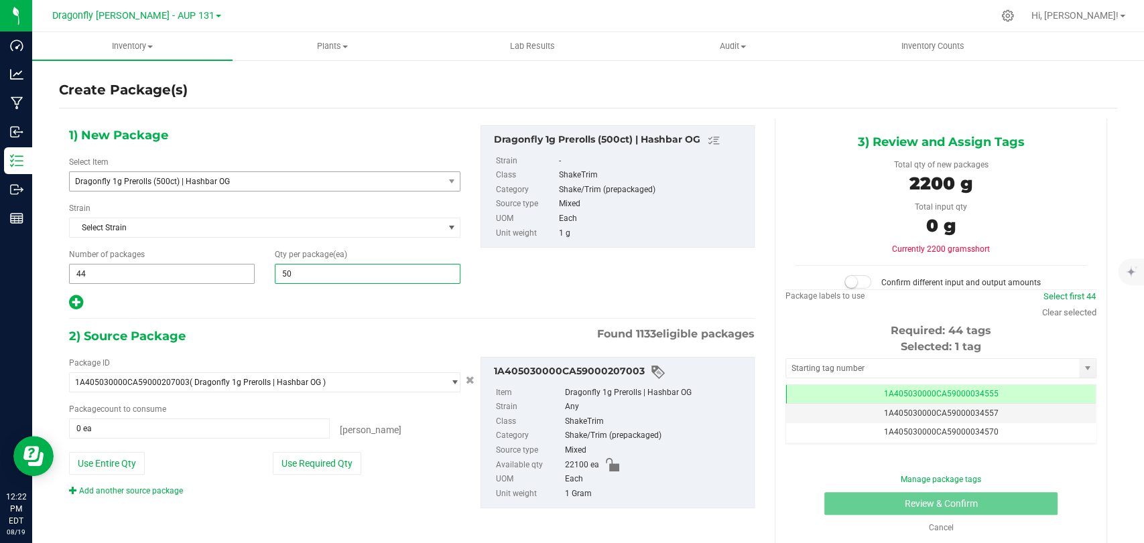
type input "500"
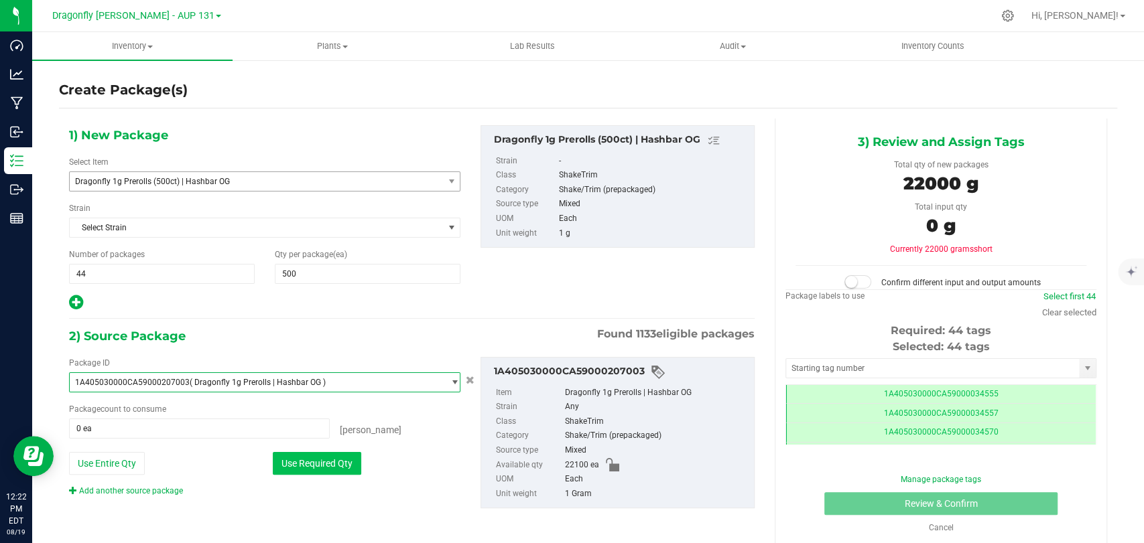
click at [308, 466] on button "Use Required Qty" at bounding box center [317, 463] width 88 height 23
type input "22000 ea"
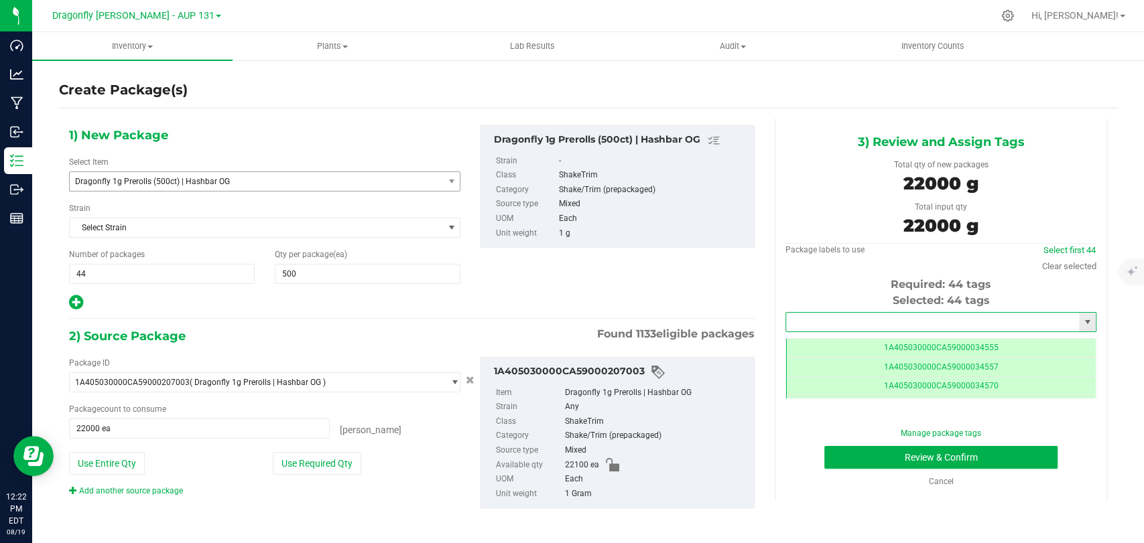
click at [848, 317] on input "text" at bounding box center [932, 322] width 293 height 19
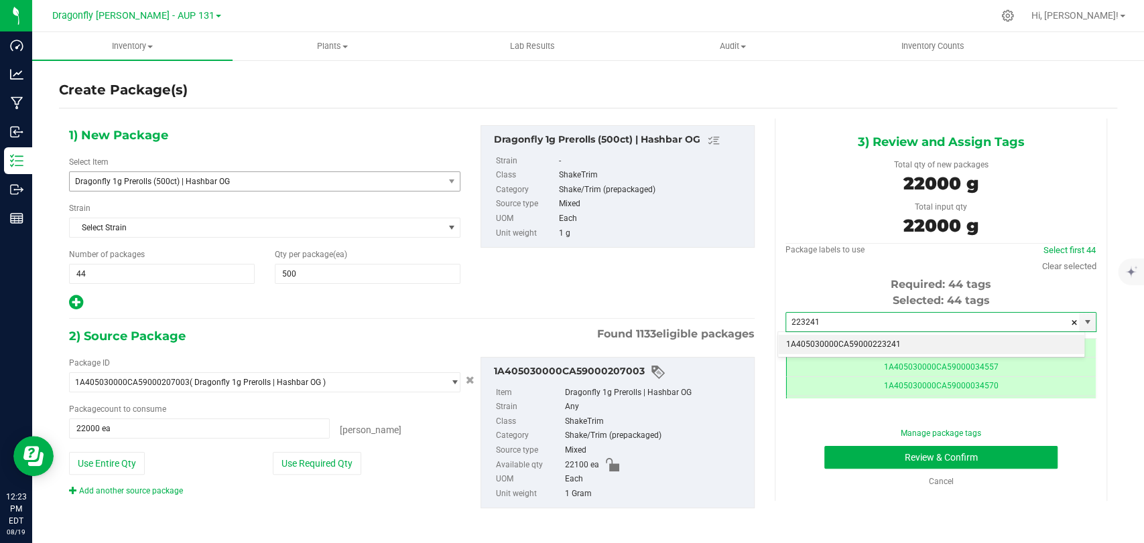
click at [868, 338] on li "1A405030000CA59000223241" at bounding box center [931, 345] width 306 height 20
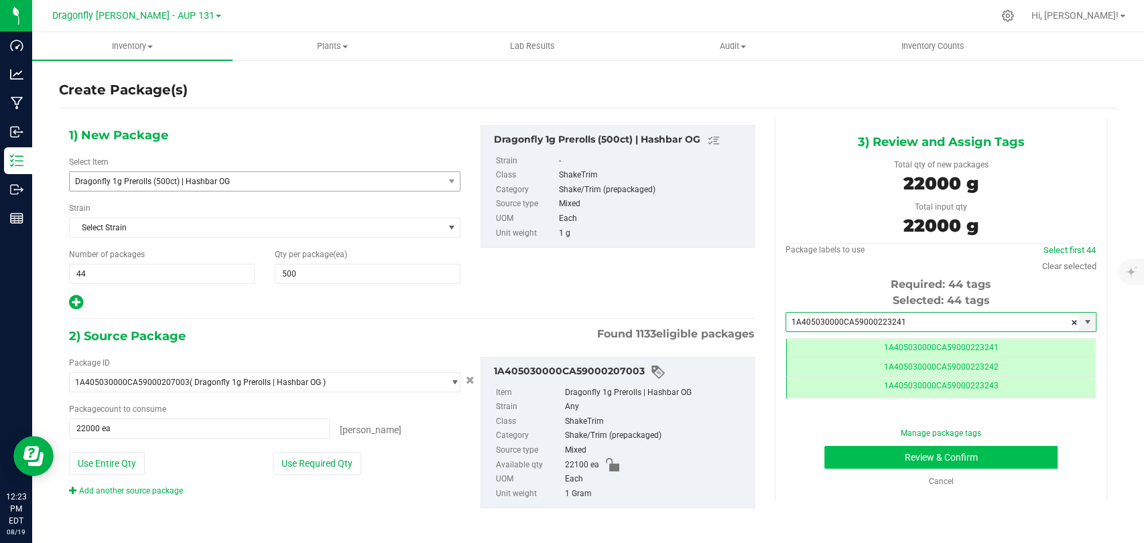
type input "1A405030000CA59000223241"
click at [878, 455] on button "Review & Confirm" at bounding box center [940, 457] width 233 height 23
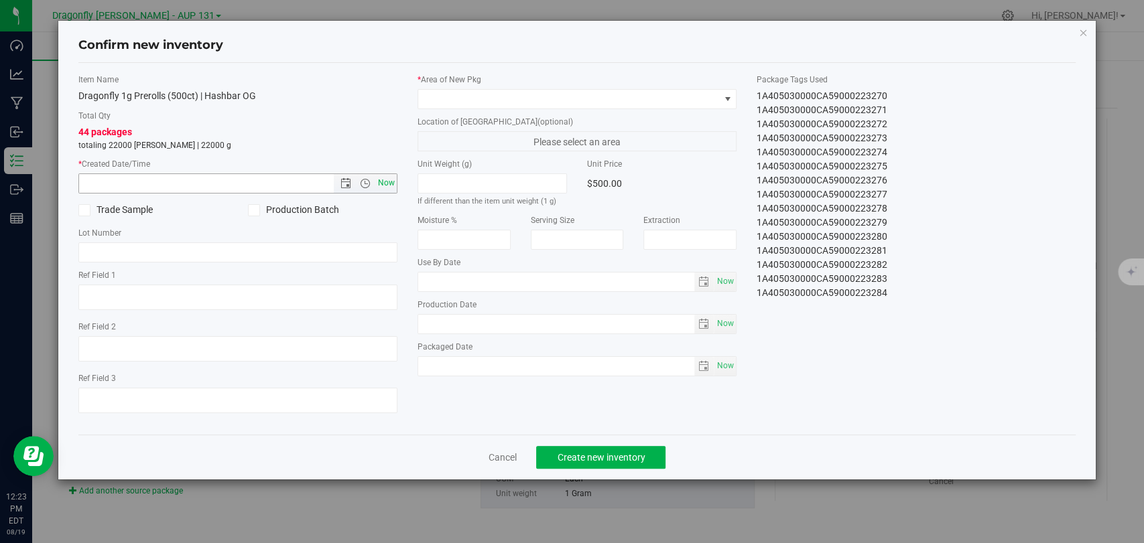
click at [391, 177] on span "Now" at bounding box center [386, 183] width 23 height 19
type input "[DATE] 12:23 PM"
click at [503, 82] on label "* Area of [GEOGRAPHIC_DATA]" at bounding box center [576, 80] width 319 height 12
click at [499, 101] on span at bounding box center [568, 99] width 301 height 19
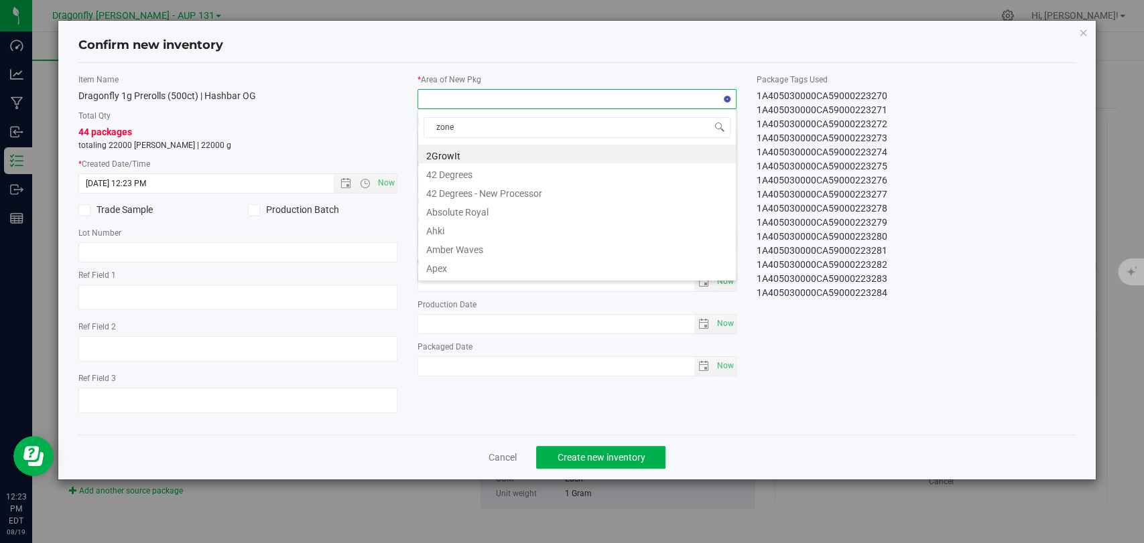
type input "zone 1"
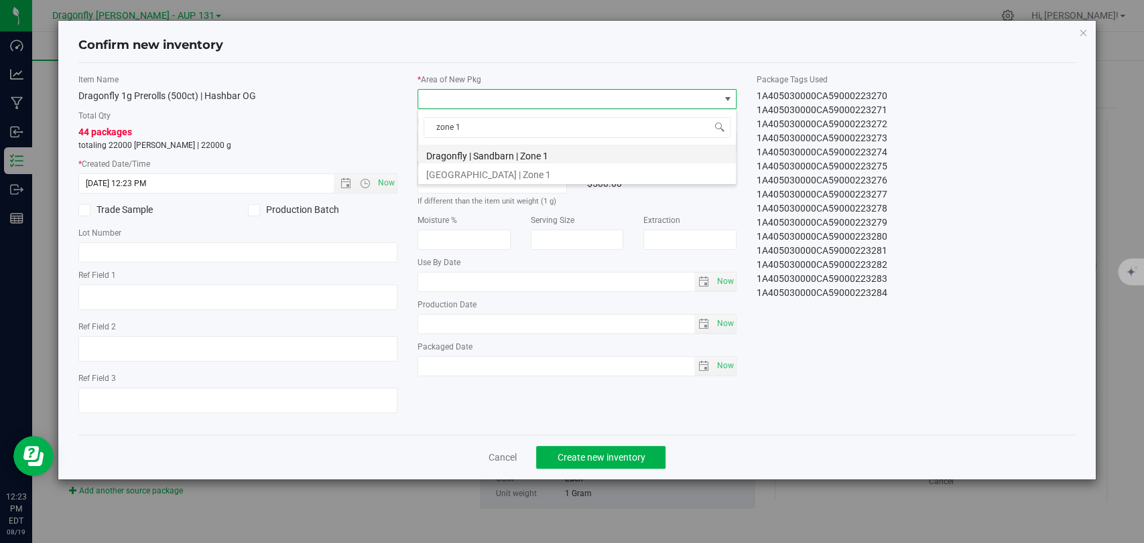
click at [512, 157] on li "Dragonfly | Sandbarn | Zone 1" at bounding box center [577, 154] width 318 height 19
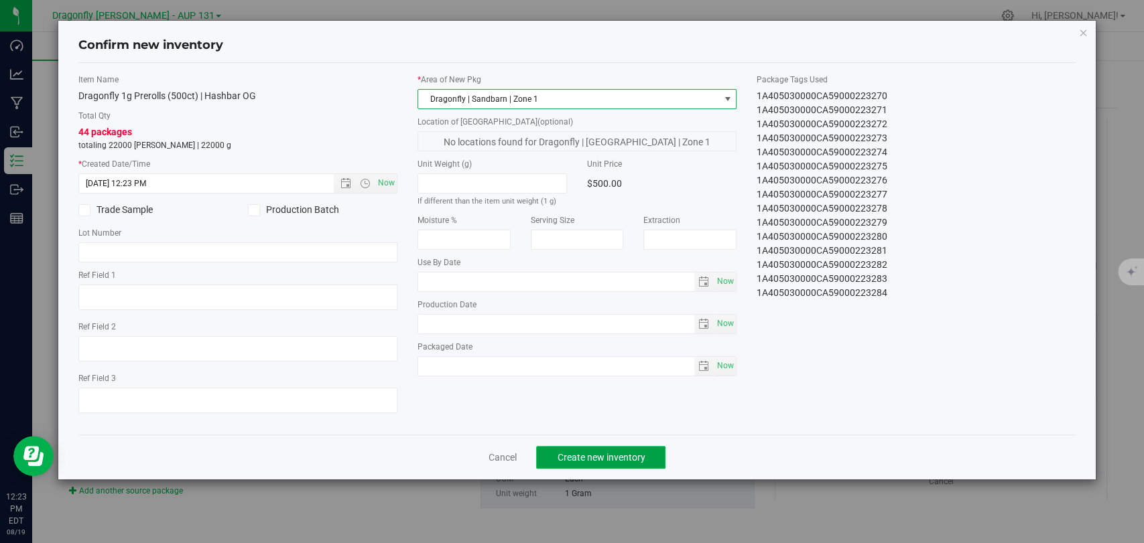
click at [612, 456] on span "Create new inventory" at bounding box center [601, 457] width 88 height 11
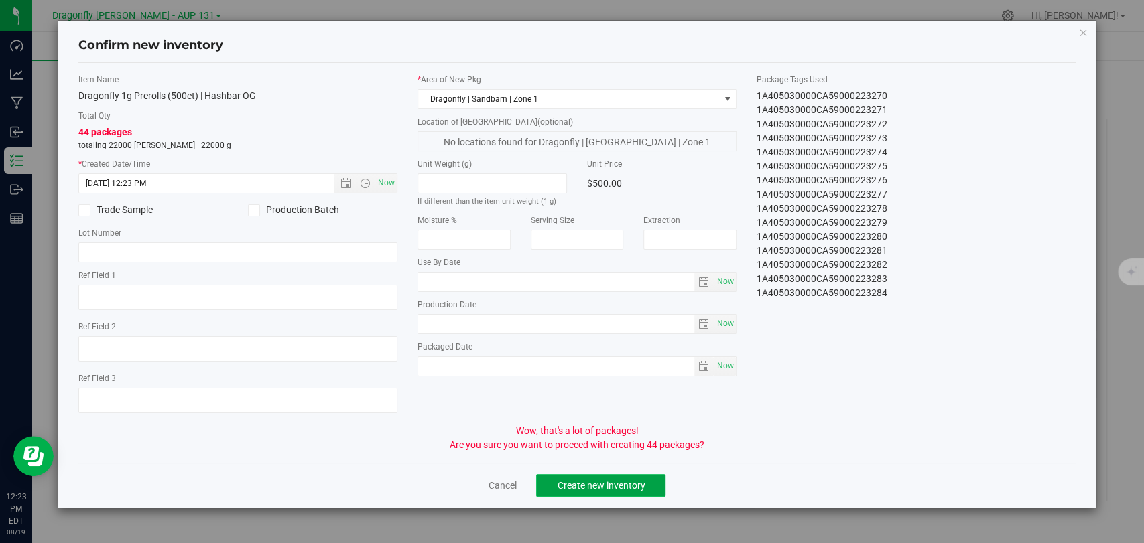
click at [643, 484] on span "Create new inventory" at bounding box center [601, 485] width 88 height 11
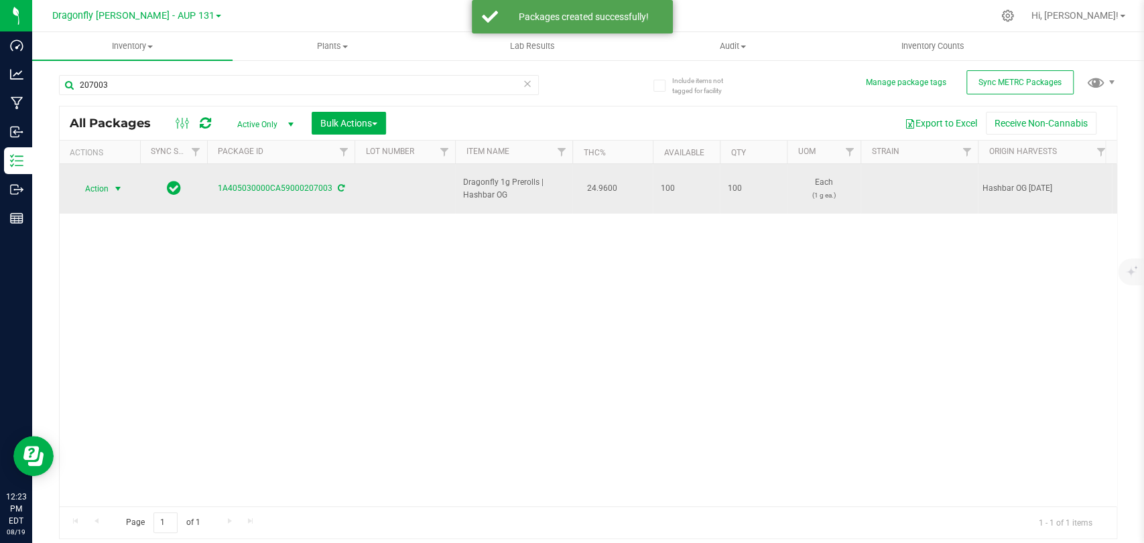
click at [101, 180] on span "Action" at bounding box center [91, 189] width 36 height 19
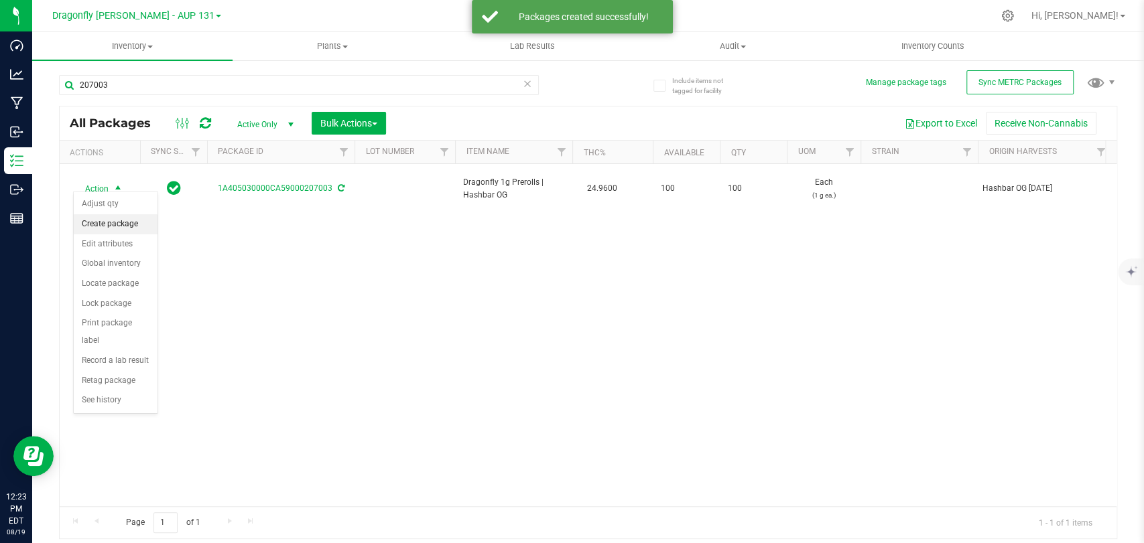
click at [145, 222] on li "Create package" at bounding box center [116, 224] width 84 height 20
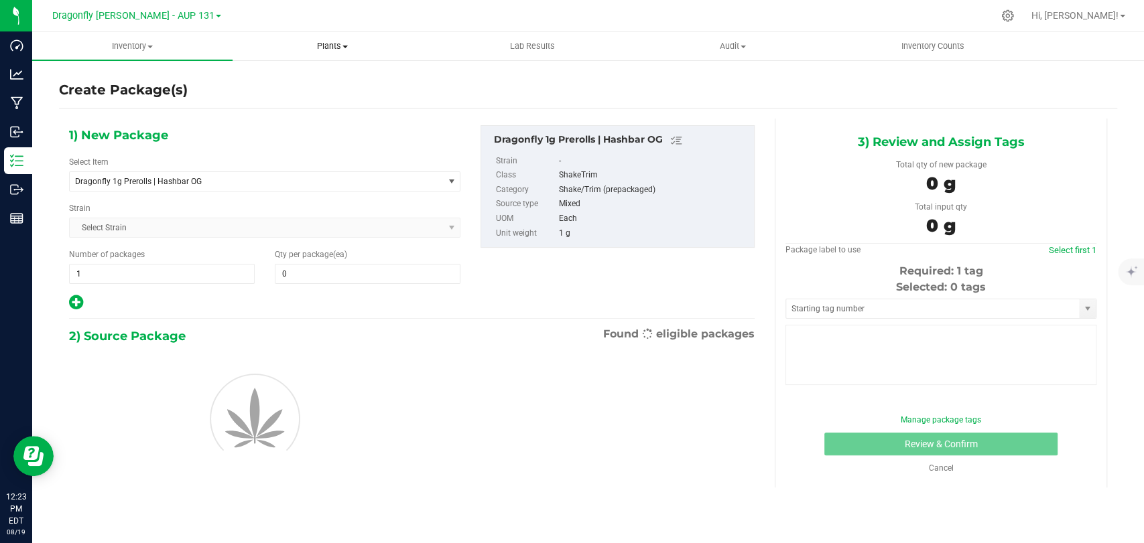
type input "0"
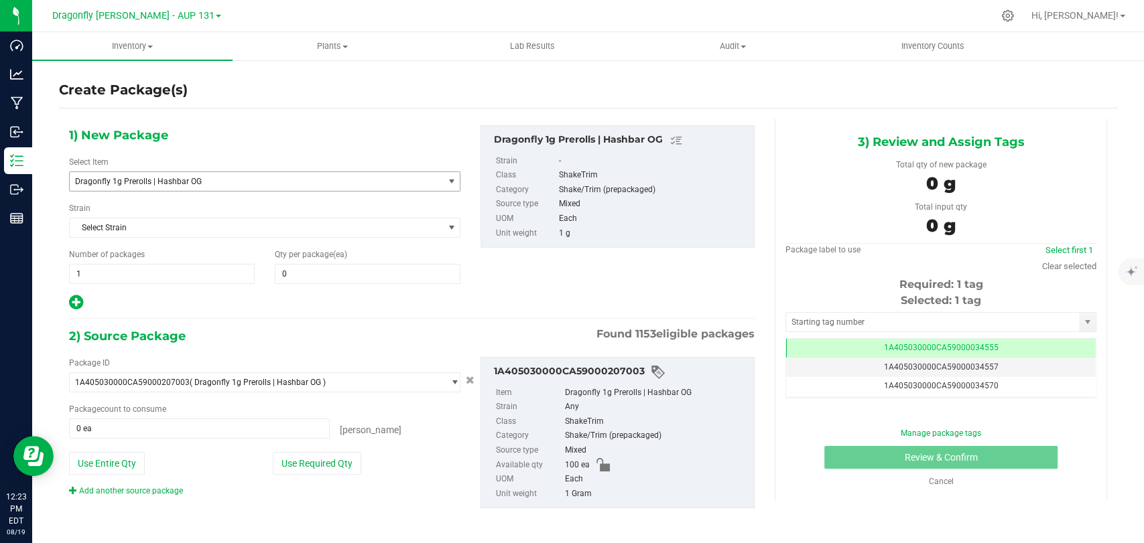
click at [253, 181] on span "Dragonfly 1g Prerolls | Hashbar OG" at bounding box center [249, 181] width 348 height 9
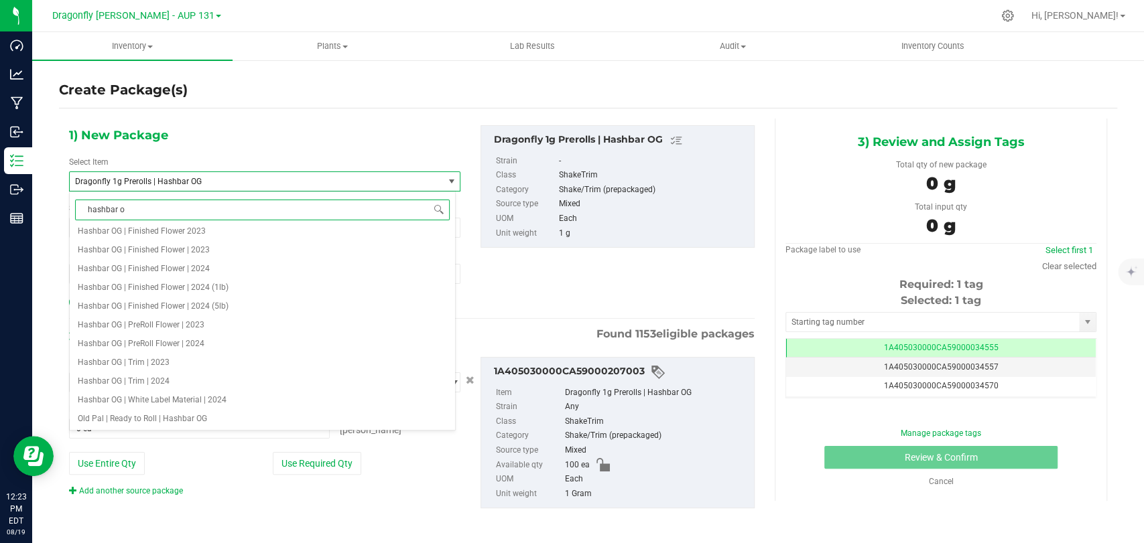
type input "hashbar og"
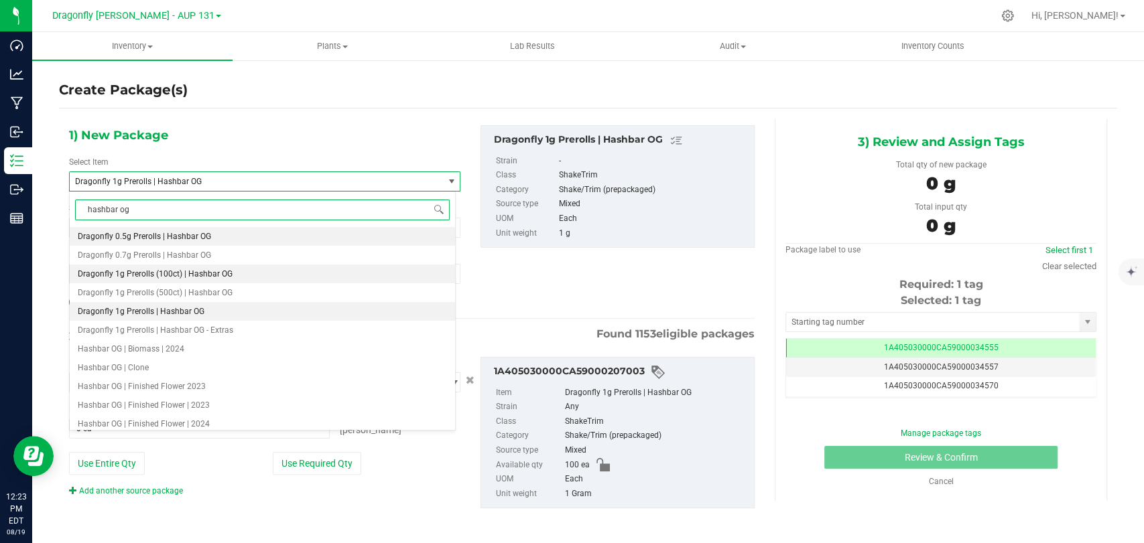
click at [214, 280] on li "Dragonfly 1g Prerolls (100ct) | Hashbar OG" at bounding box center [262, 274] width 385 height 19
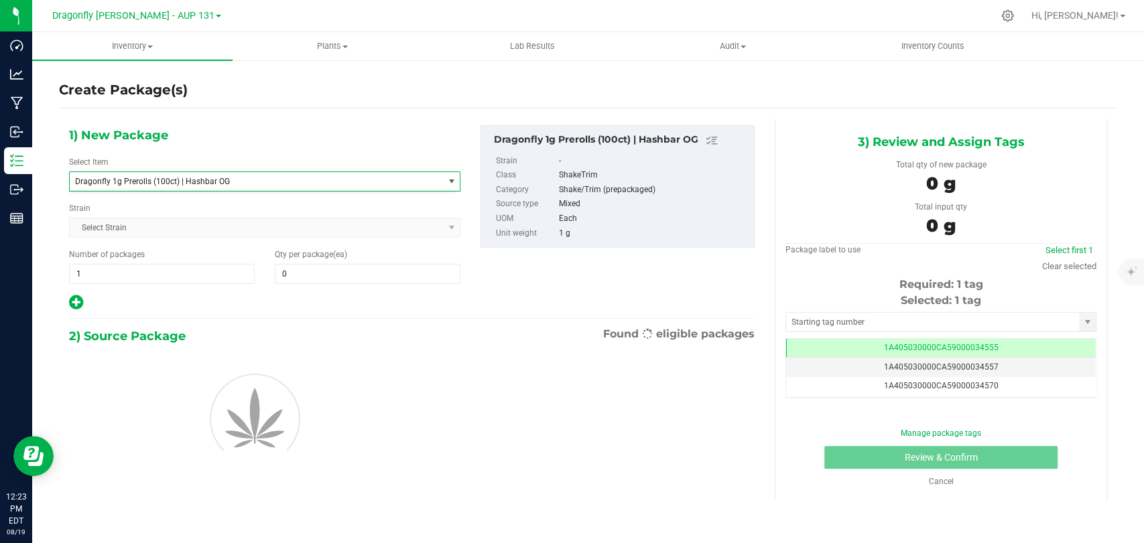
type input "0"
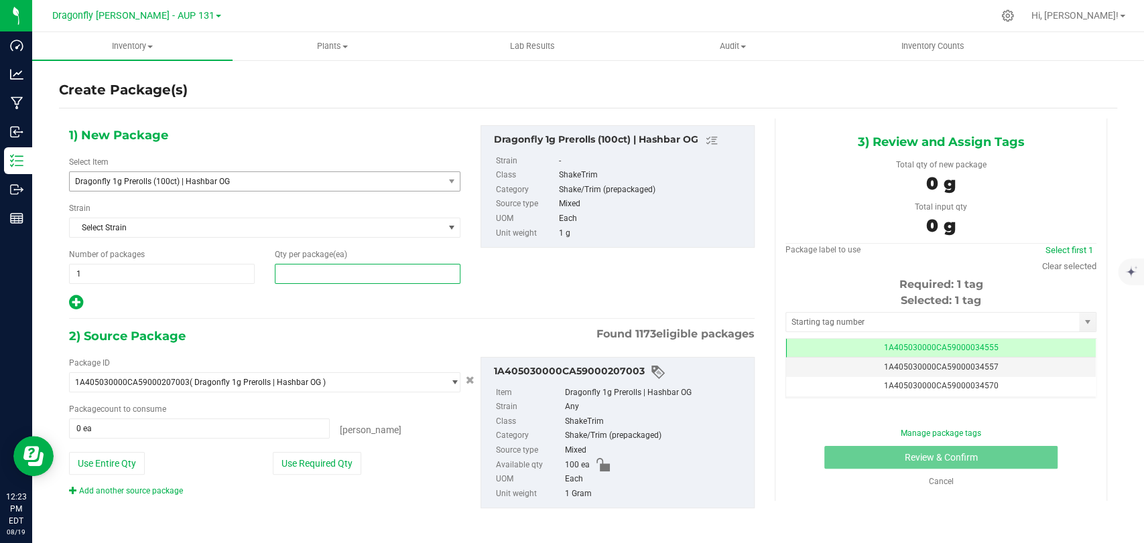
click at [275, 269] on span at bounding box center [368, 274] width 186 height 20
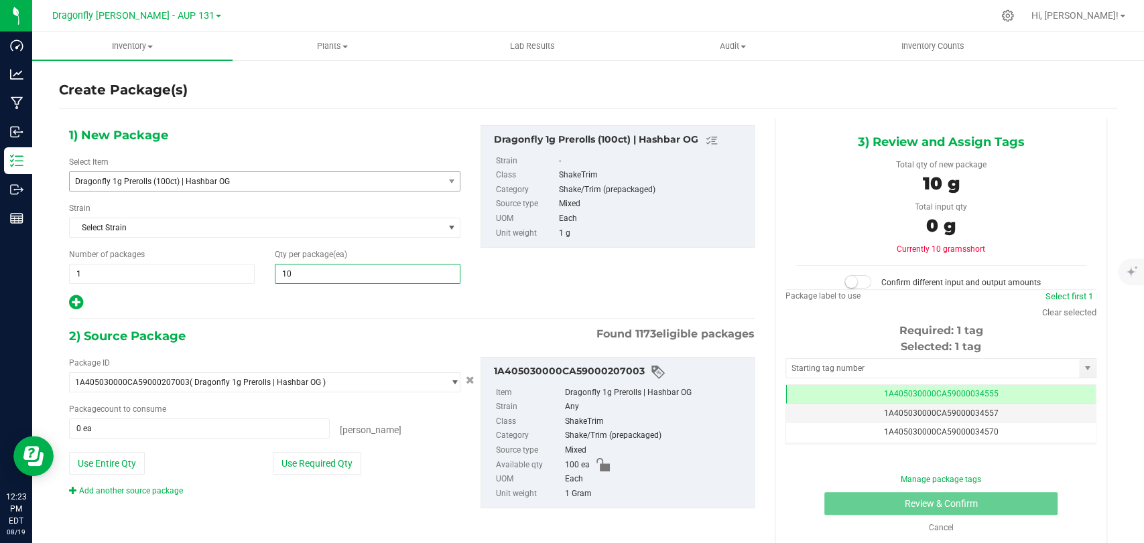
type input "100"
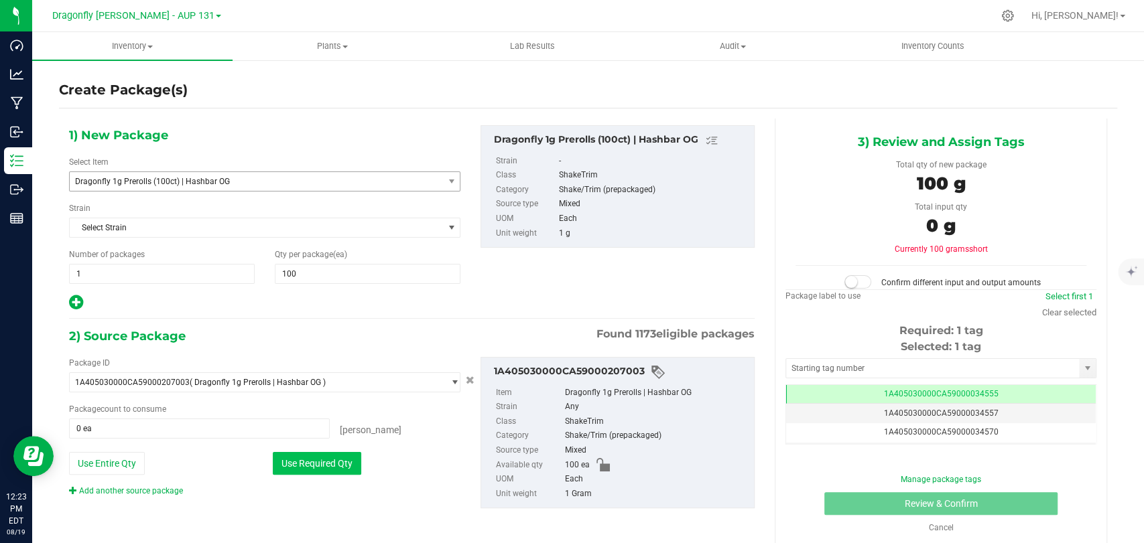
click at [330, 456] on button "Use Required Qty" at bounding box center [317, 463] width 88 height 23
type input "100 ea"
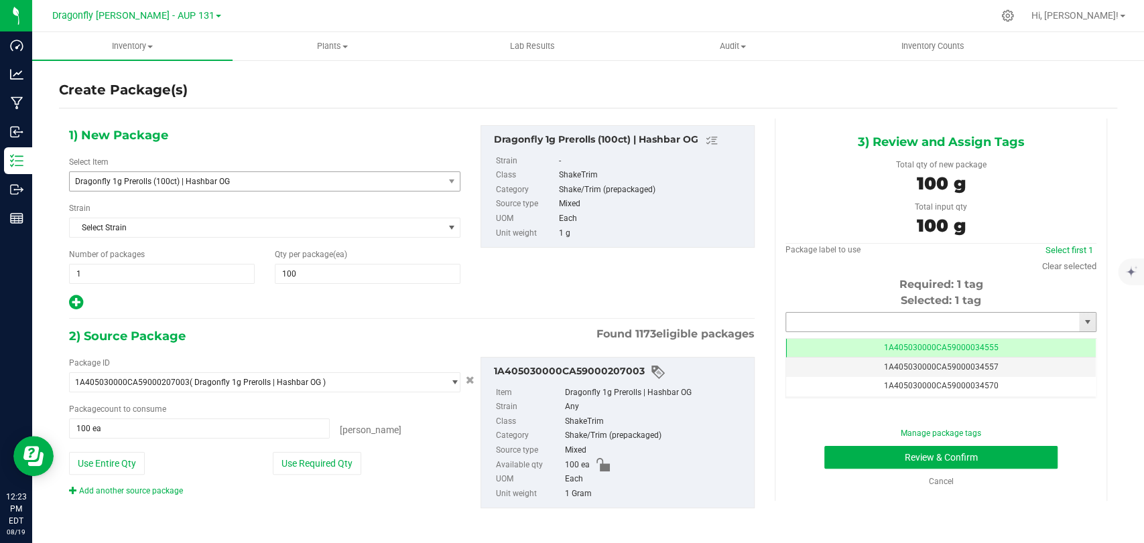
click at [992, 323] on input "text" at bounding box center [932, 322] width 293 height 19
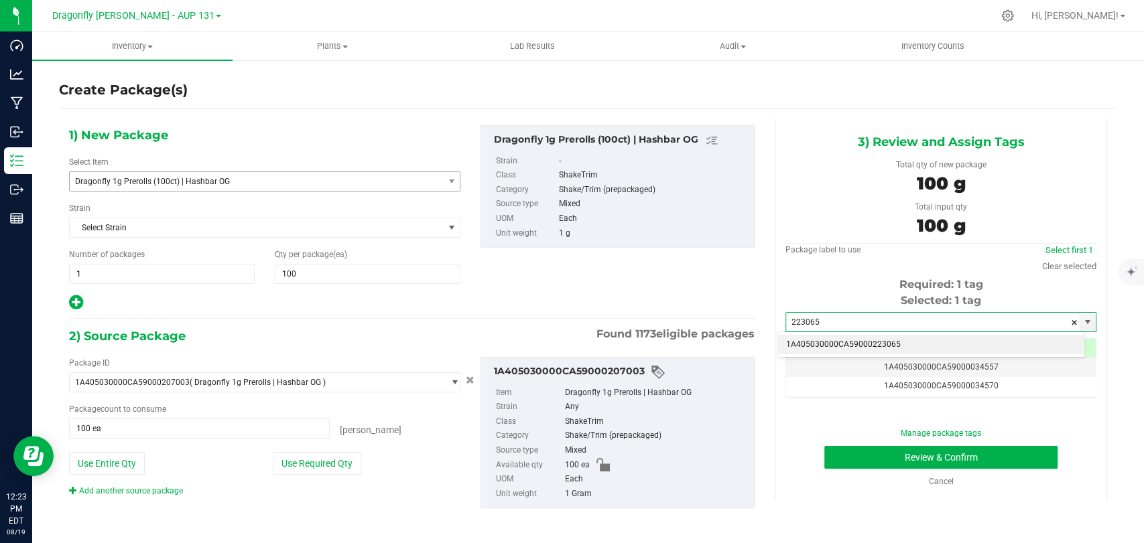
click at [955, 344] on li "1A405030000CA59000223065" at bounding box center [931, 345] width 306 height 20
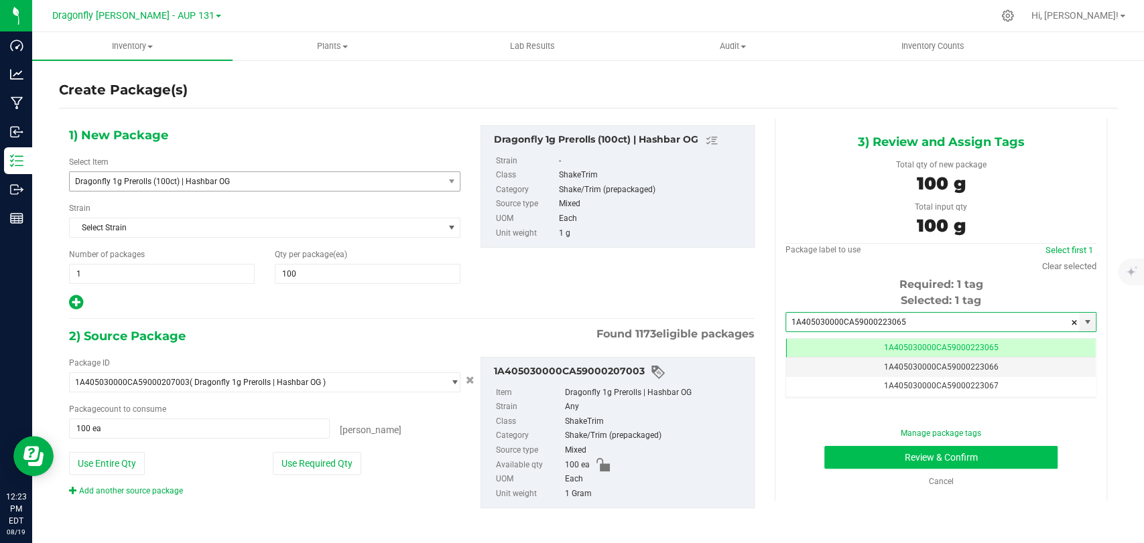
type input "1A405030000CA59000223065"
click at [913, 453] on button "Review & Confirm" at bounding box center [940, 457] width 233 height 23
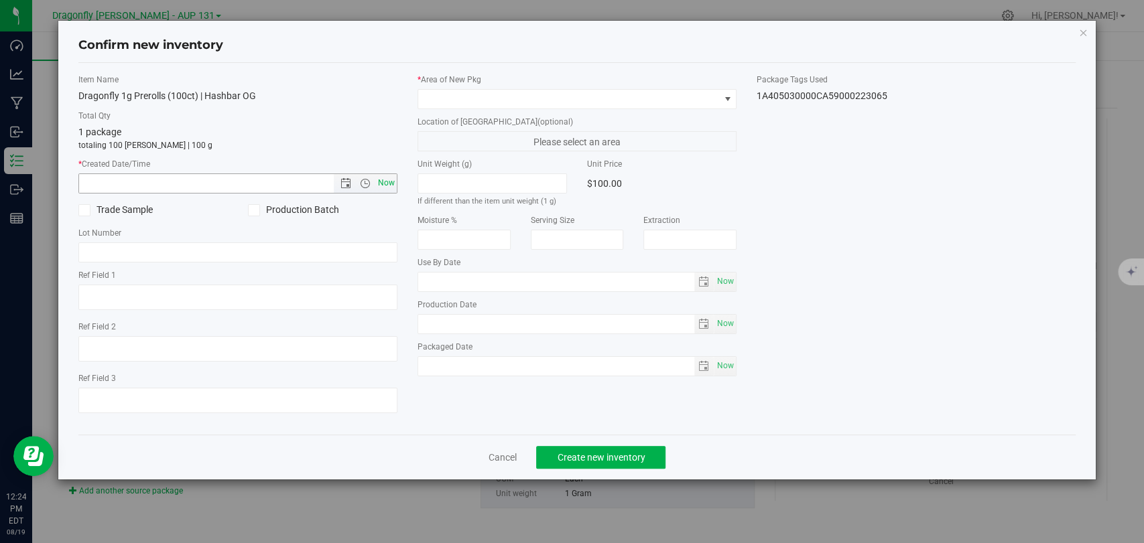
click at [388, 176] on span "Now" at bounding box center [386, 183] width 23 height 19
type input "[DATE] 12:24 PM"
click at [537, 94] on span at bounding box center [568, 99] width 301 height 19
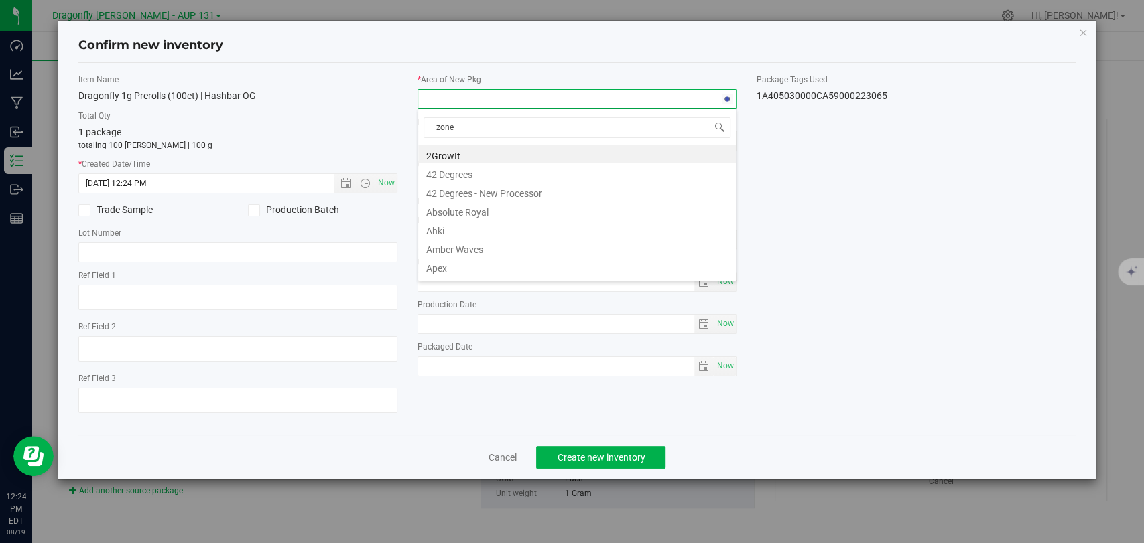
type input "zone 1"
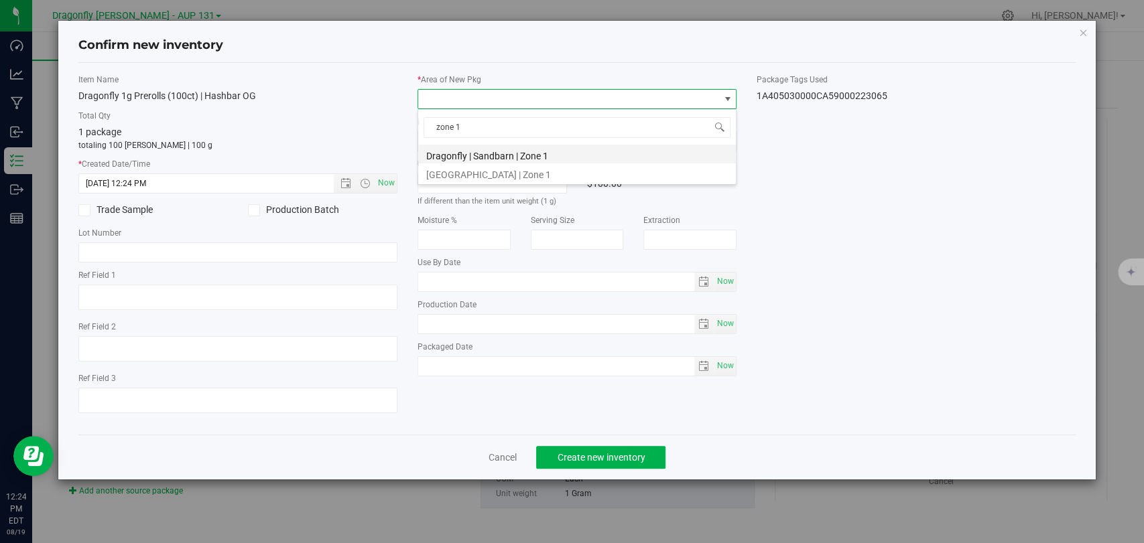
click at [550, 153] on li "Dragonfly | Sandbarn | Zone 1" at bounding box center [577, 154] width 318 height 19
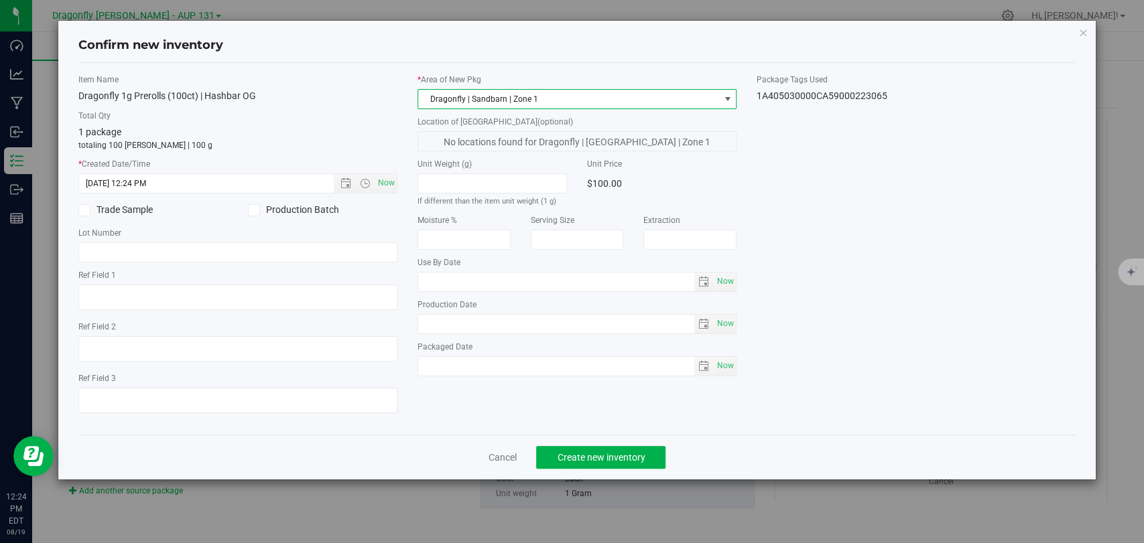
click at [615, 442] on div "Cancel Create new inventory" at bounding box center [576, 457] width 997 height 45
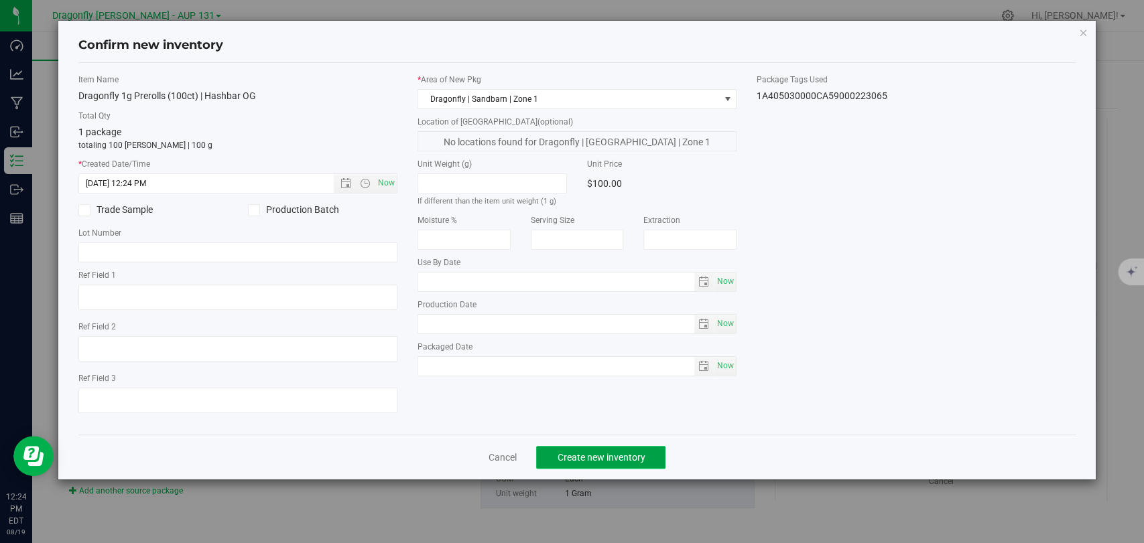
click at [619, 457] on span "Create new inventory" at bounding box center [601, 457] width 88 height 11
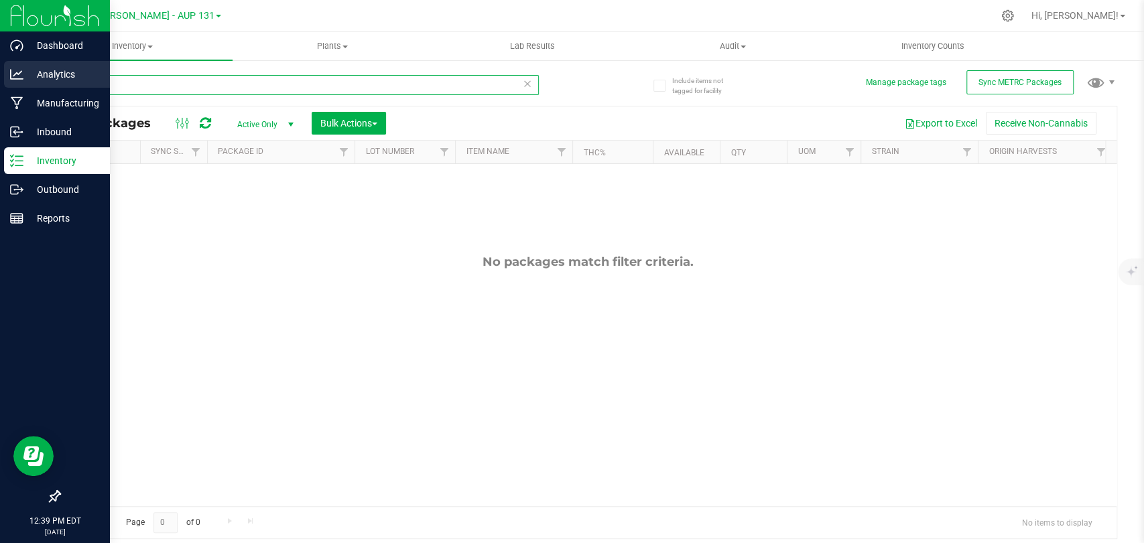
drag, startPoint x: 96, startPoint y: 83, endPoint x: 5, endPoint y: 75, distance: 90.8
click at [0, 78] on div "Dashboard Analytics Manufacturing Inbound Inventory Outbound Reports 12:39 PM E…" at bounding box center [572, 271] width 1144 height 543
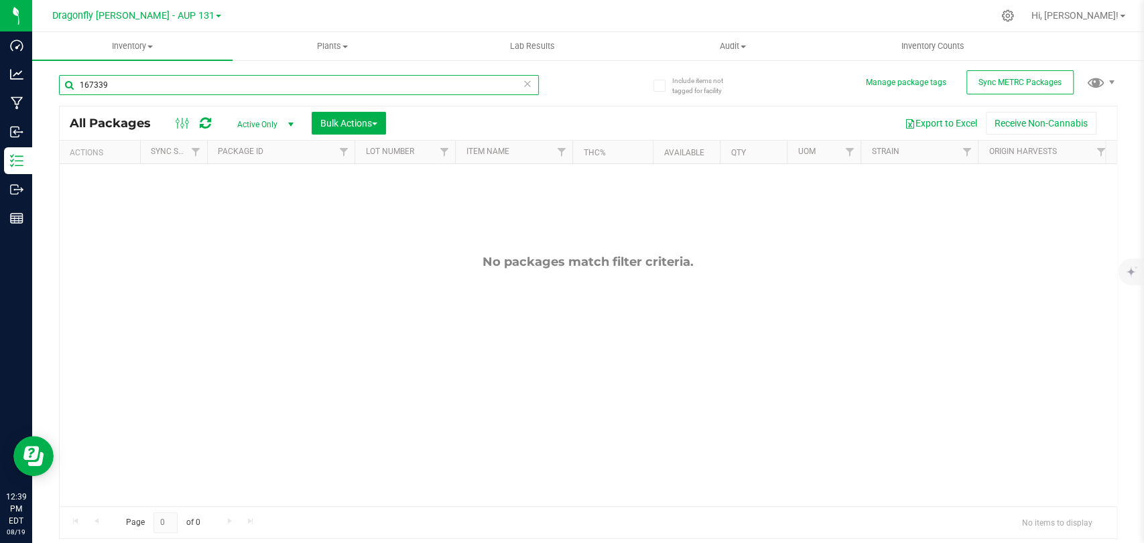
type input "167339"
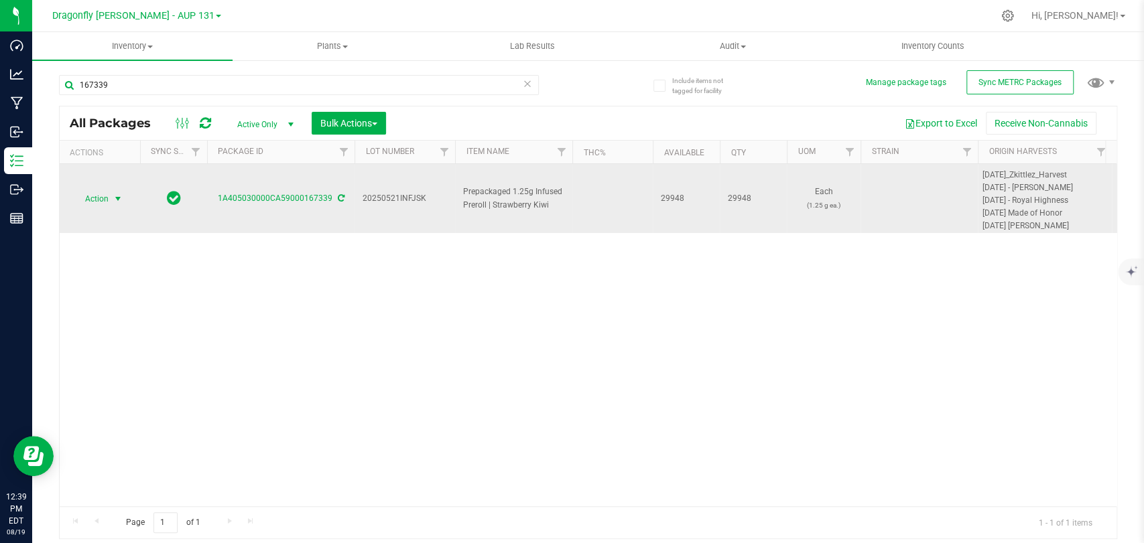
click at [111, 193] on span "select" at bounding box center [118, 199] width 17 height 19
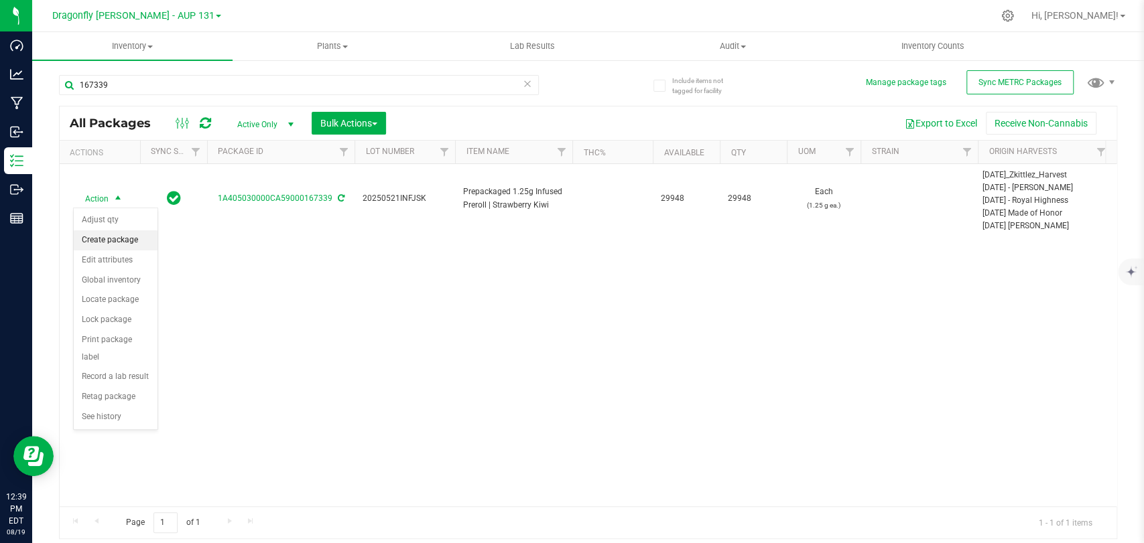
click at [132, 237] on li "Create package" at bounding box center [116, 241] width 84 height 20
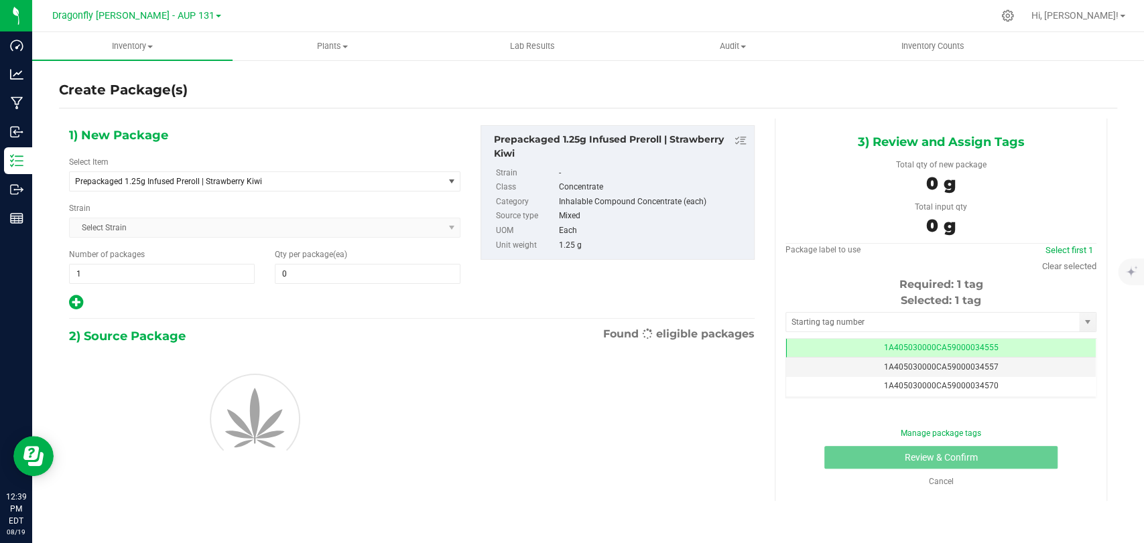
type input "0"
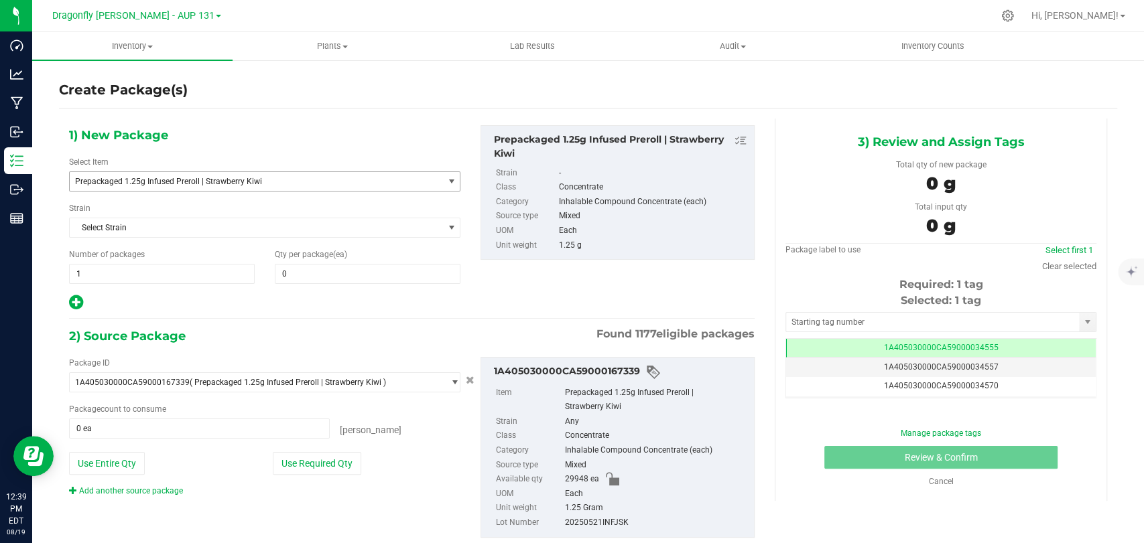
click at [226, 180] on span "Prepackaged 1.25g Infused Preroll | Strawberry Kiwi" at bounding box center [249, 181] width 348 height 9
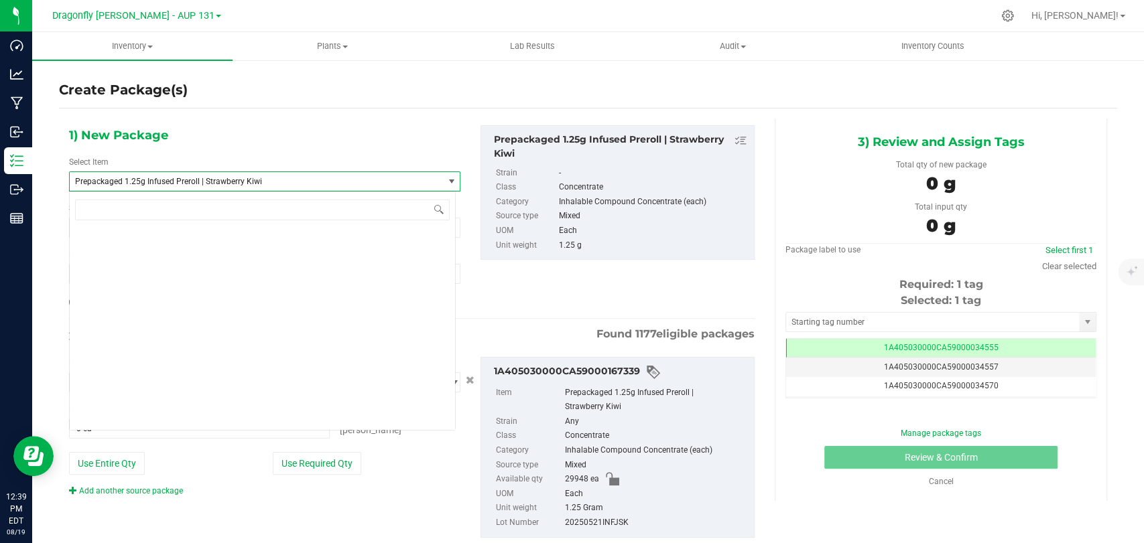
scroll to position [66136, 0]
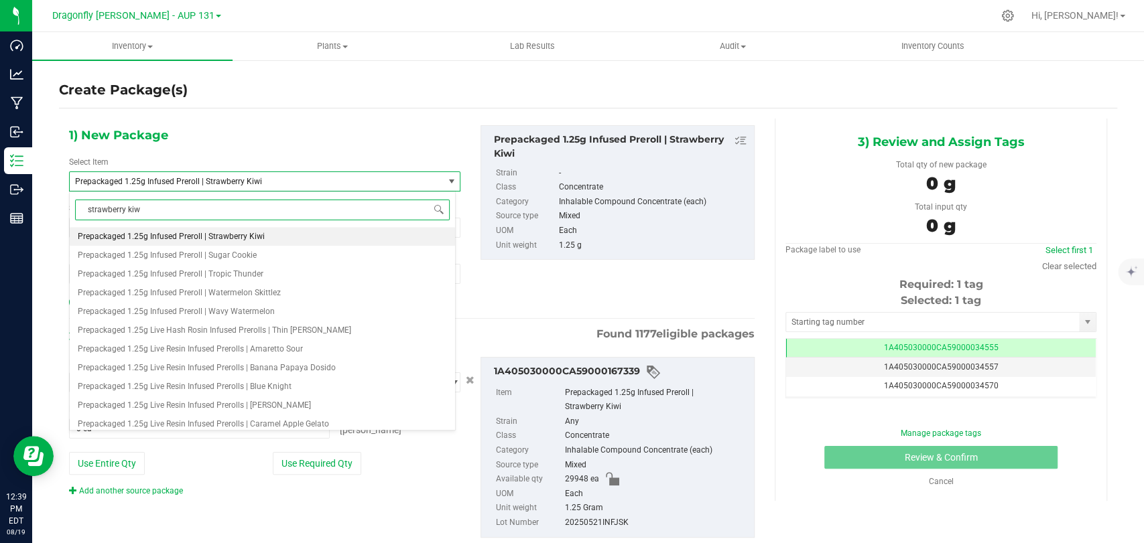
type input "strawberry kiwi"
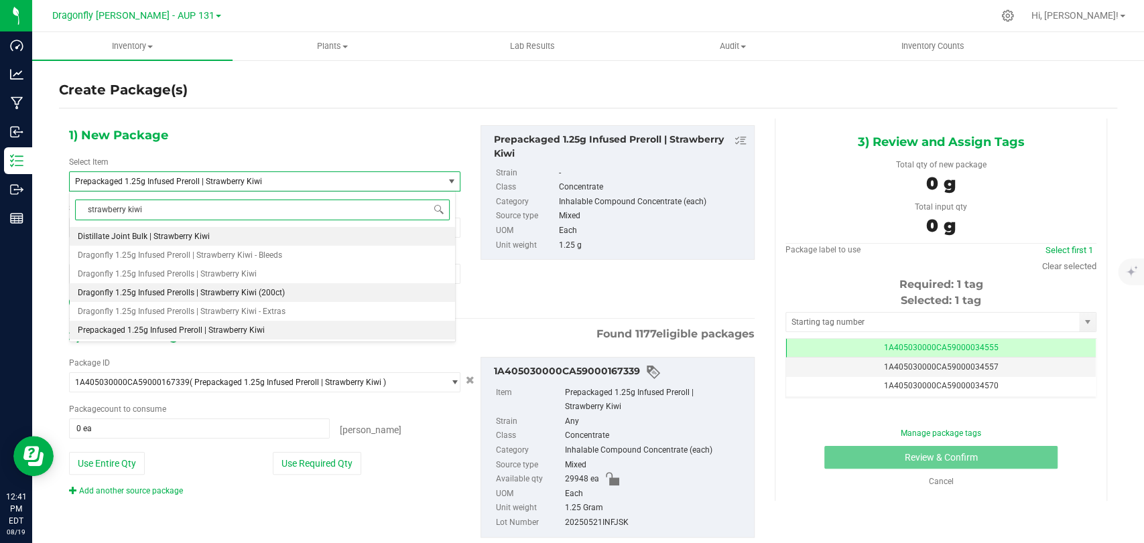
click at [298, 293] on li "Dragonfly 1.25g Infused Prerolls | Strawberry Kiwi (200ct)" at bounding box center [262, 292] width 385 height 19
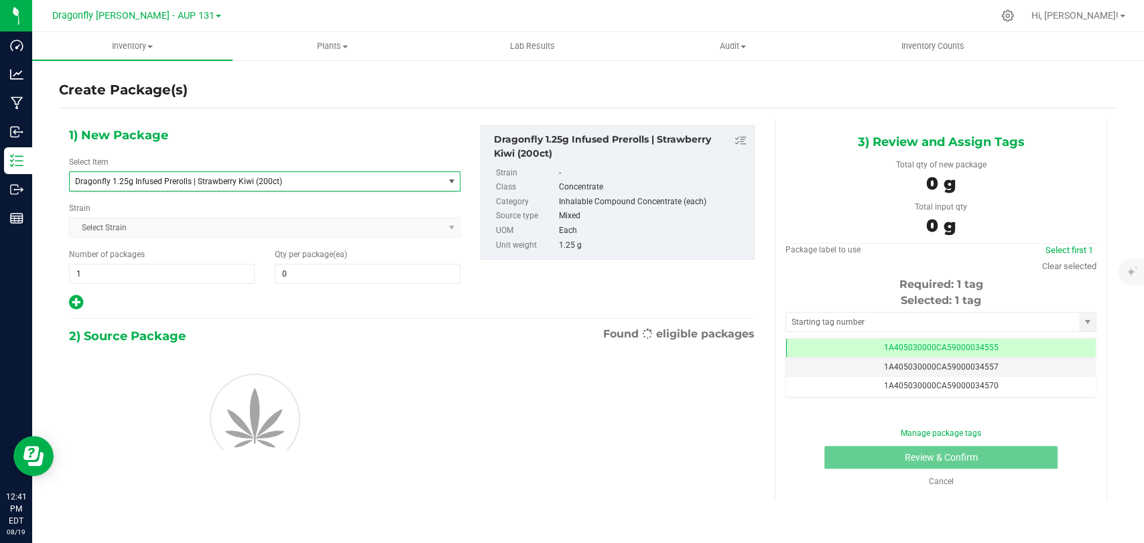
type input "0"
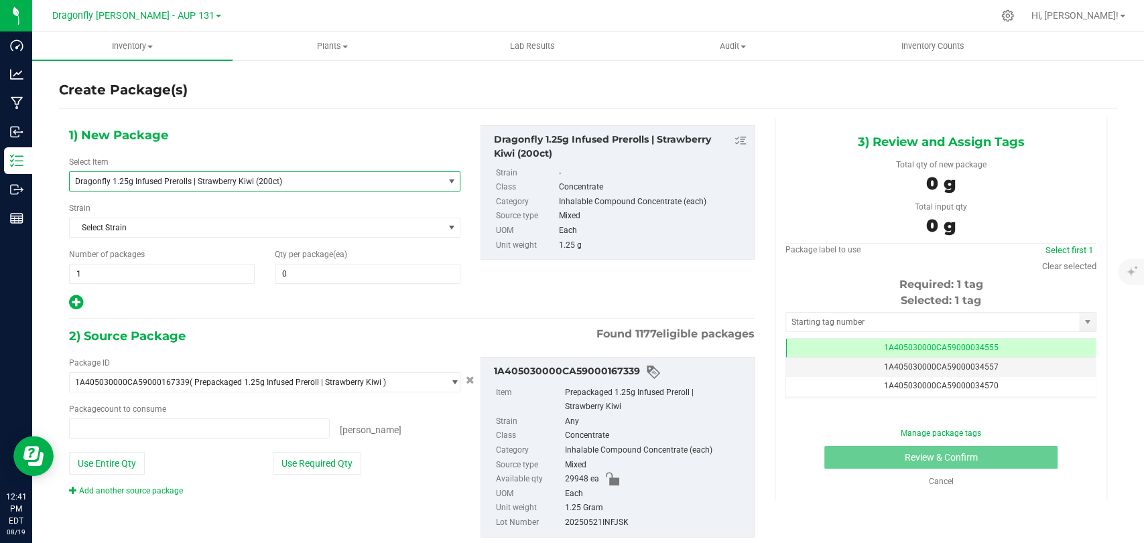
type input "0 ea"
click at [158, 283] on div "1) New Package Select Item Dragonfly 1.25g Infused Prerolls | Strawberry Kiwi (…" at bounding box center [264, 218] width 411 height 186
click at [161, 272] on span "1 1" at bounding box center [162, 274] width 186 height 20
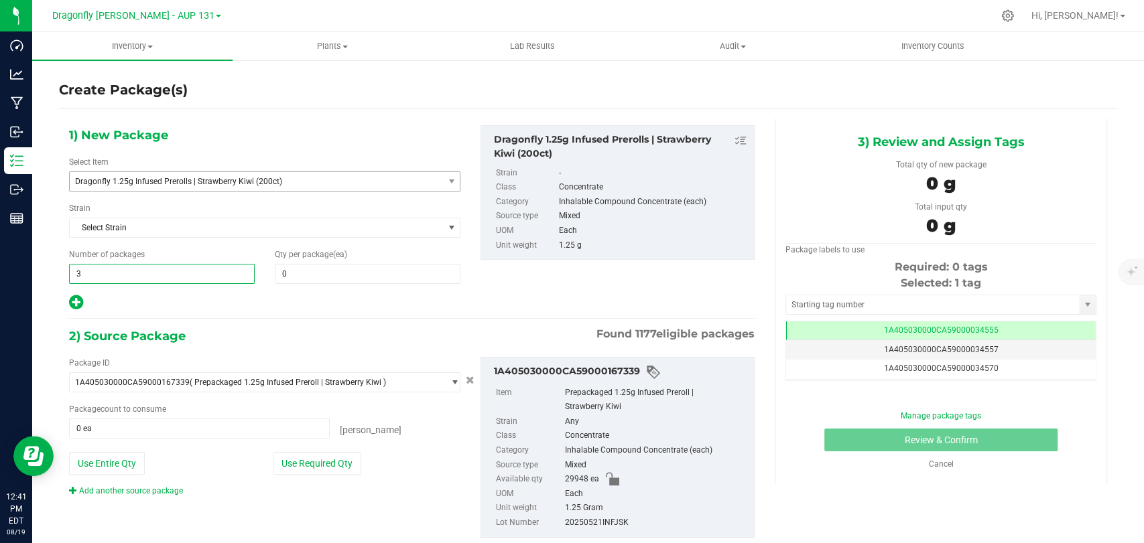
type input "30"
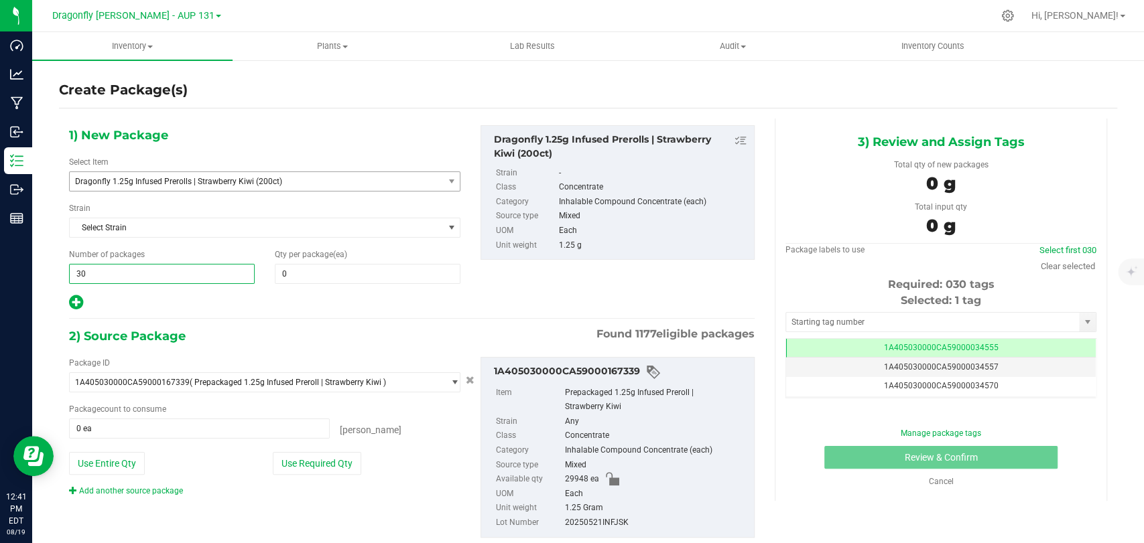
type input "30"
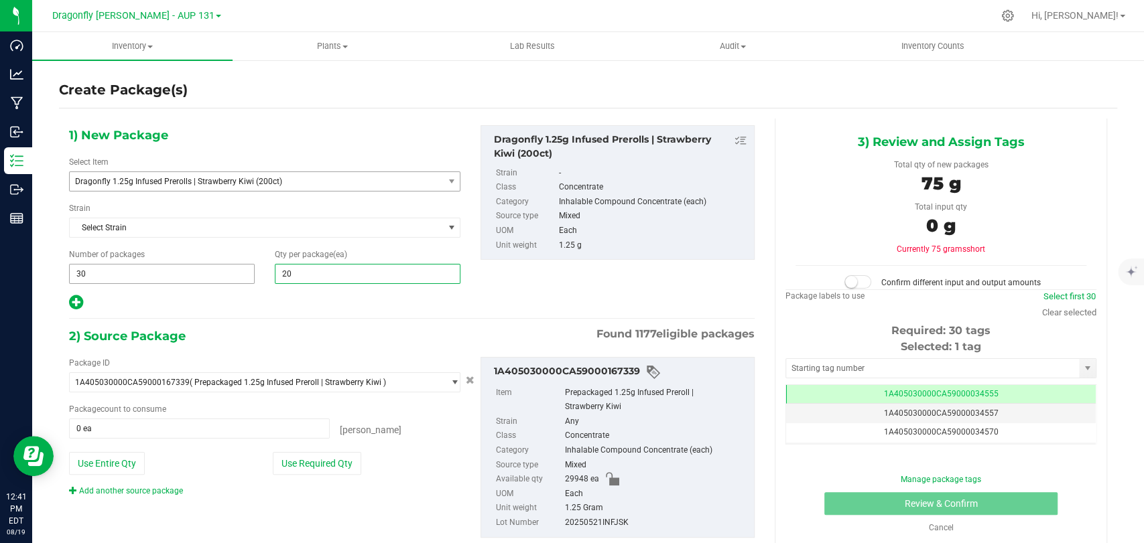
type input "200"
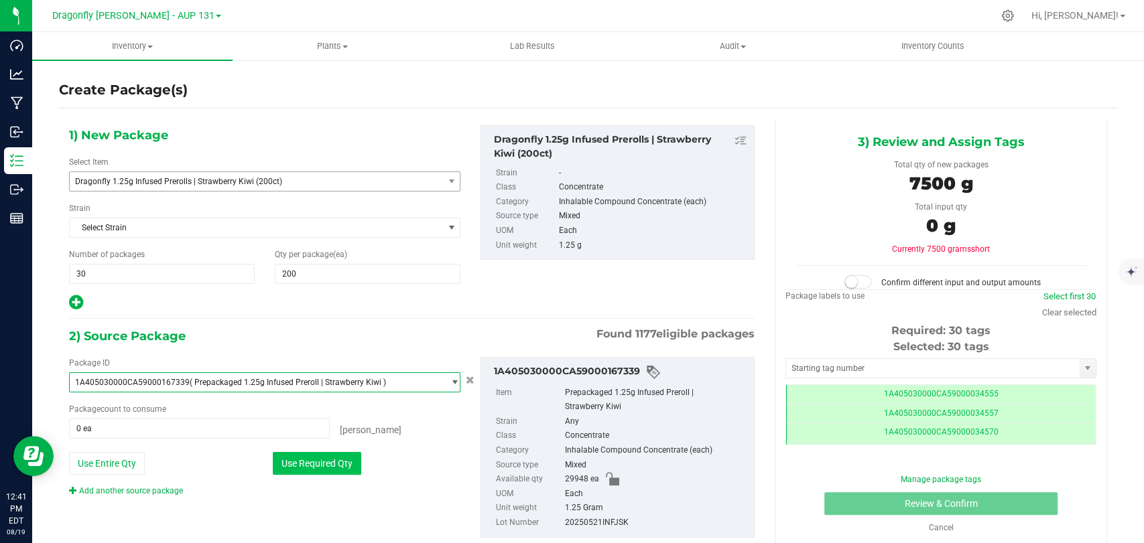
scroll to position [0, 0]
click at [315, 465] on button "Use Required Qty" at bounding box center [317, 463] width 88 height 23
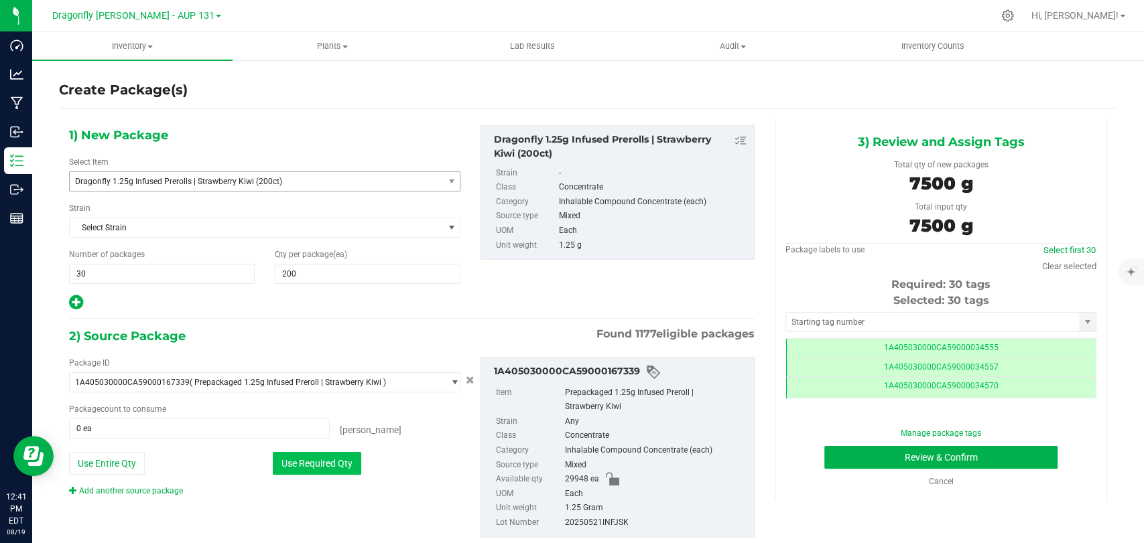
type input "6000 ea"
click at [873, 322] on input "text" at bounding box center [932, 322] width 293 height 19
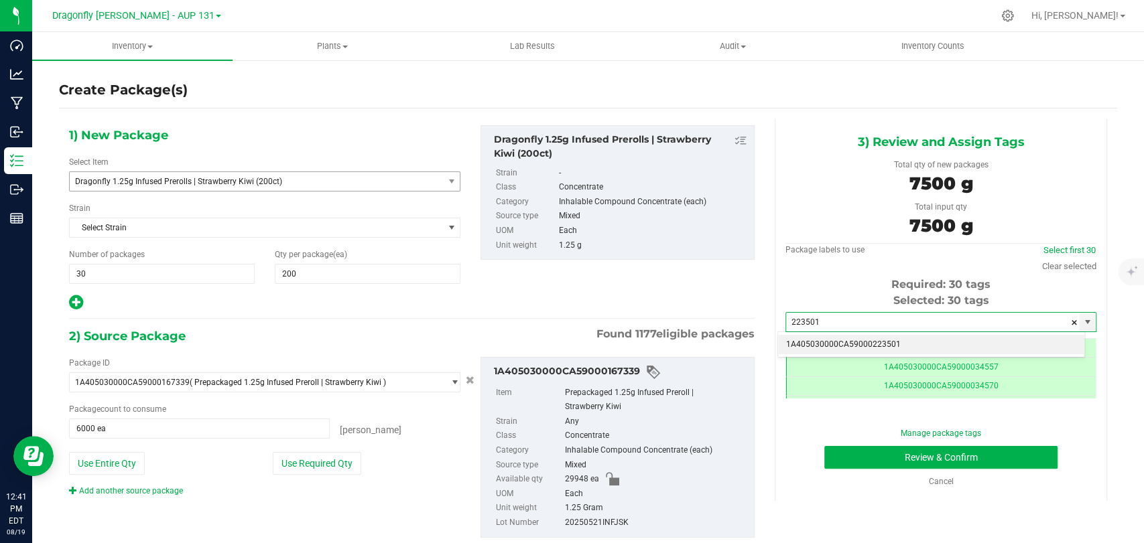
click at [887, 344] on li "1A405030000CA59000223501" at bounding box center [931, 345] width 306 height 20
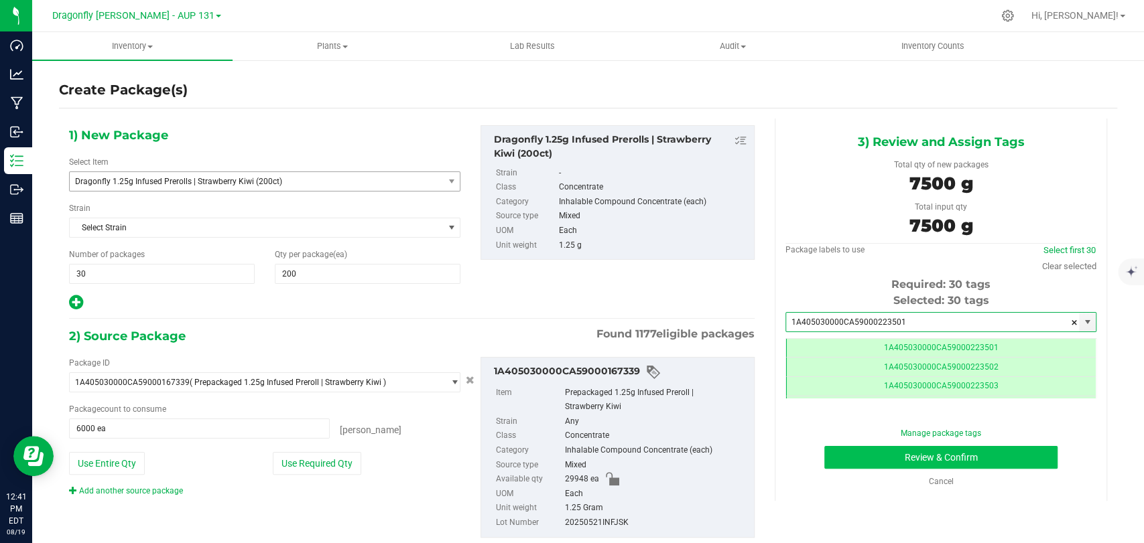
type input "1A405030000CA59000223501"
click at [878, 453] on button "Review & Confirm" at bounding box center [940, 457] width 233 height 23
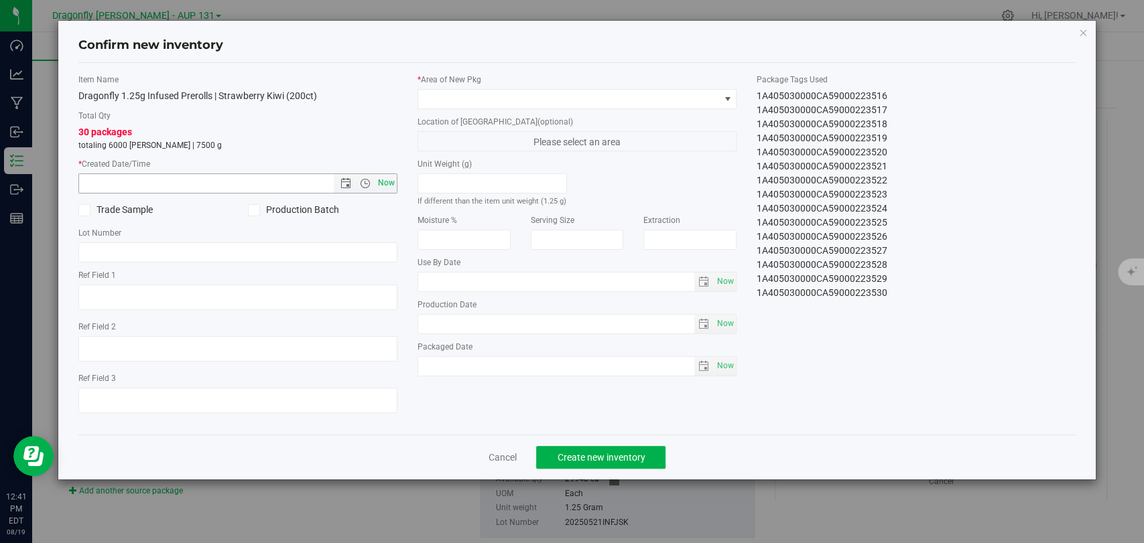
click at [395, 184] on span "Now" at bounding box center [386, 183] width 23 height 19
type input "[DATE] 12:41 PM"
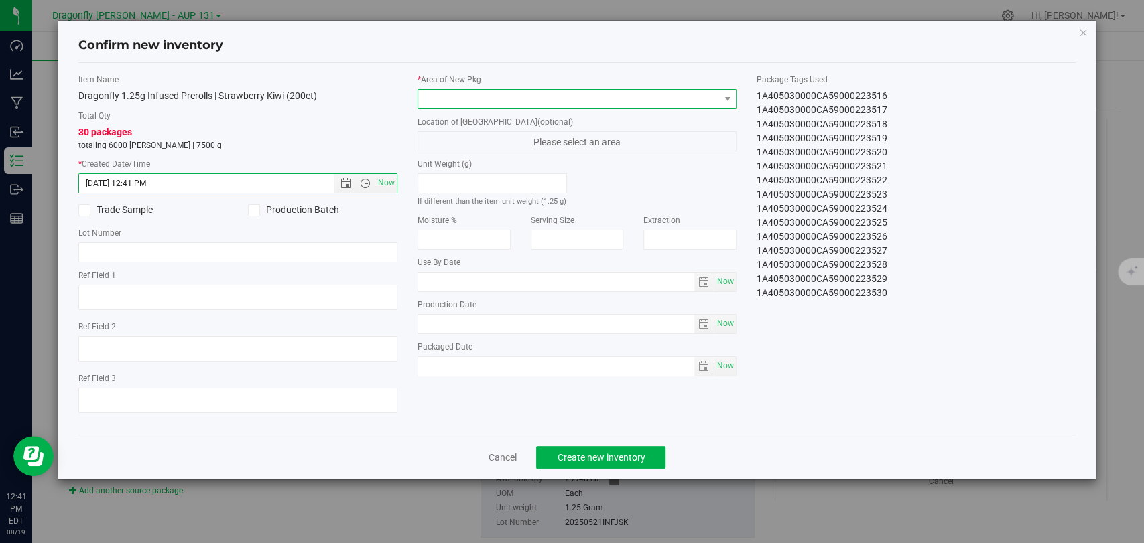
click at [503, 92] on span at bounding box center [568, 99] width 301 height 19
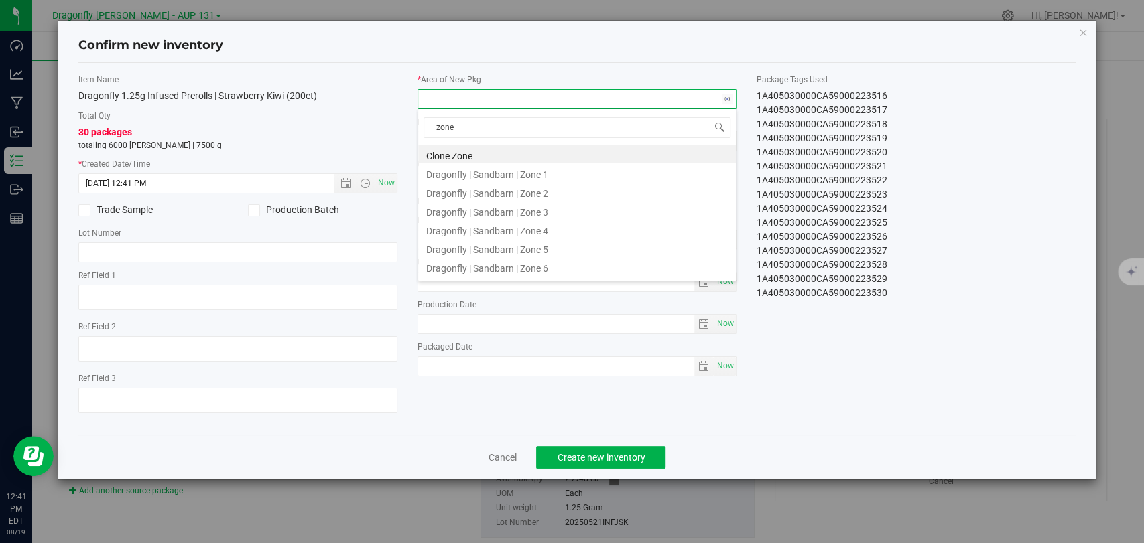
type input "zone 1"
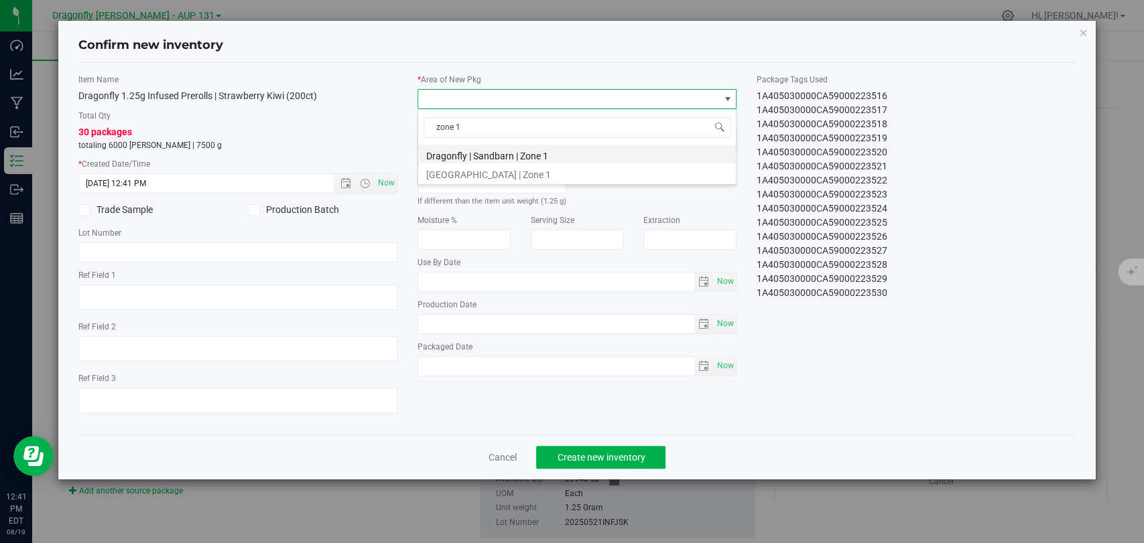
click at [595, 149] on li "Dragonfly | Sandbarn | Zone 1" at bounding box center [577, 154] width 318 height 19
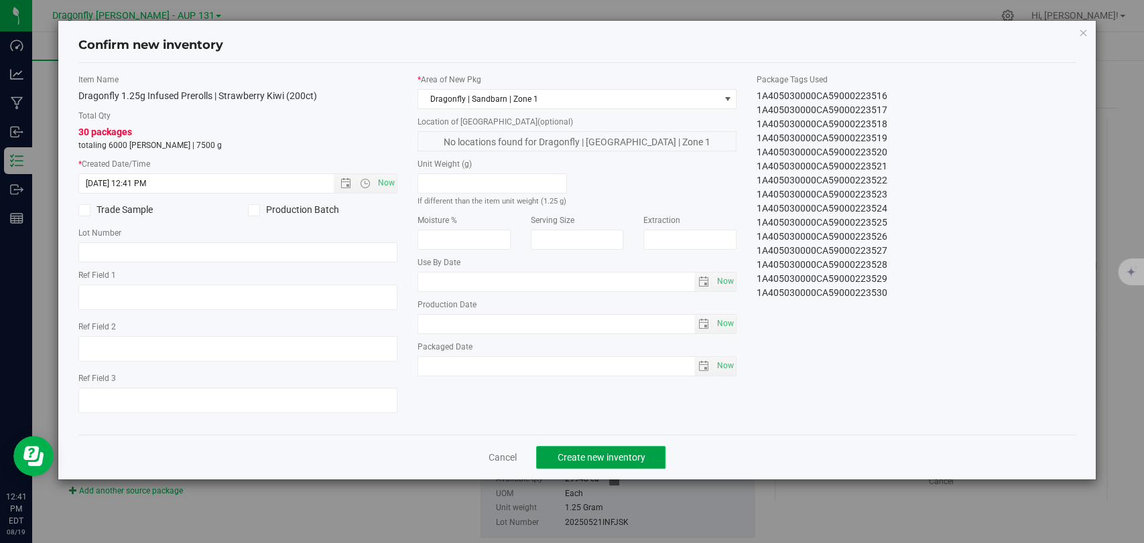
click at [589, 460] on span "Create new inventory" at bounding box center [601, 457] width 88 height 11
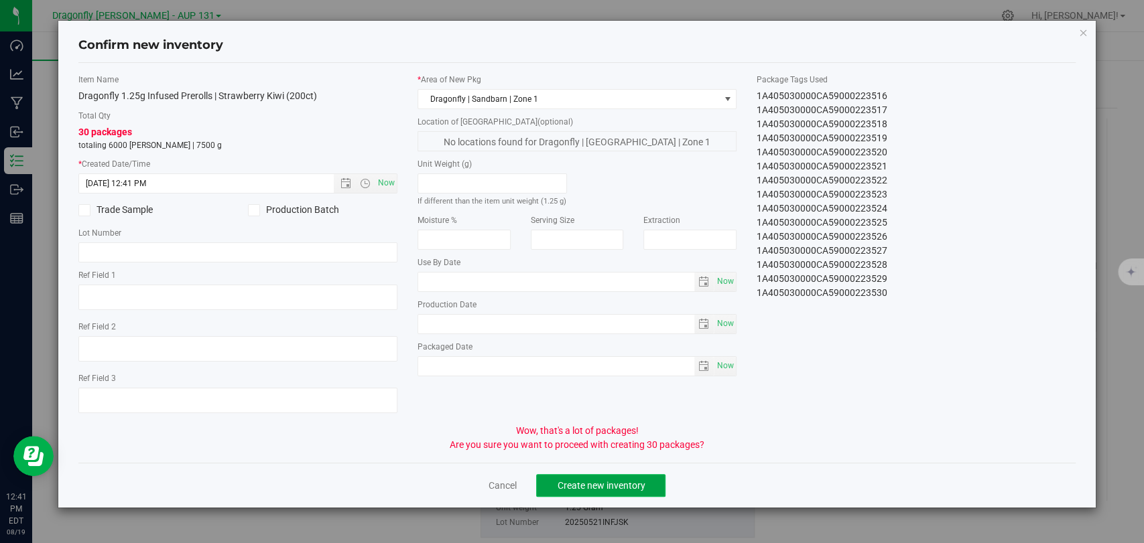
click at [602, 492] on button "Create new inventory" at bounding box center [600, 485] width 129 height 23
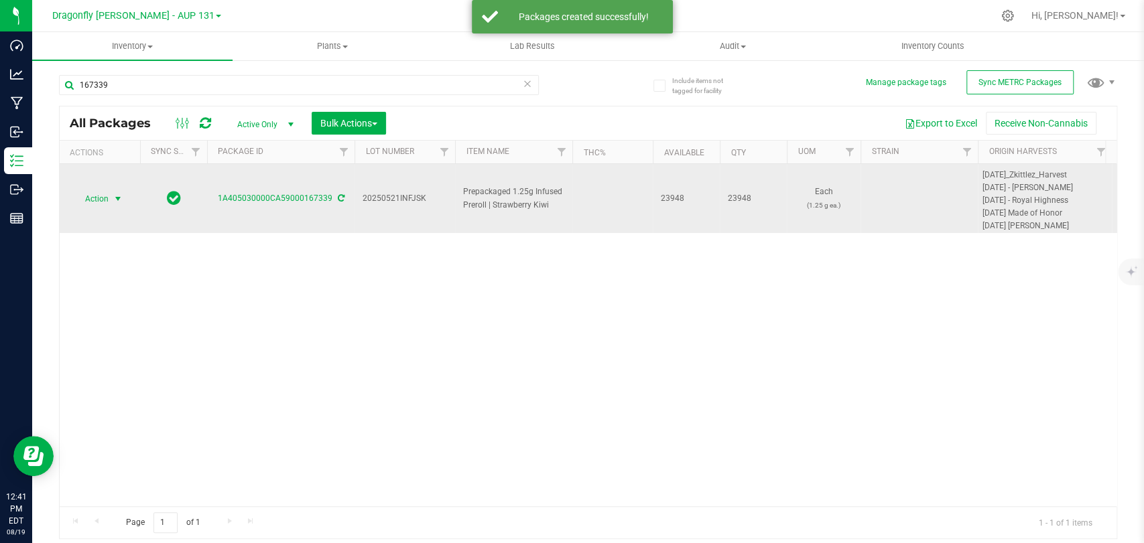
click at [104, 191] on span "Action" at bounding box center [91, 199] width 36 height 19
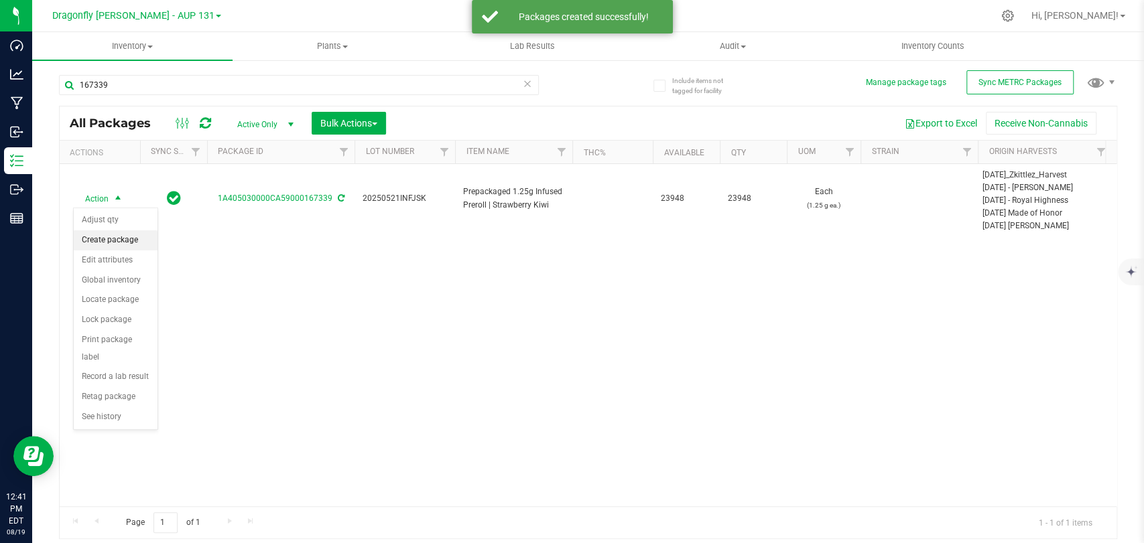
click at [134, 233] on li "Create package" at bounding box center [116, 241] width 84 height 20
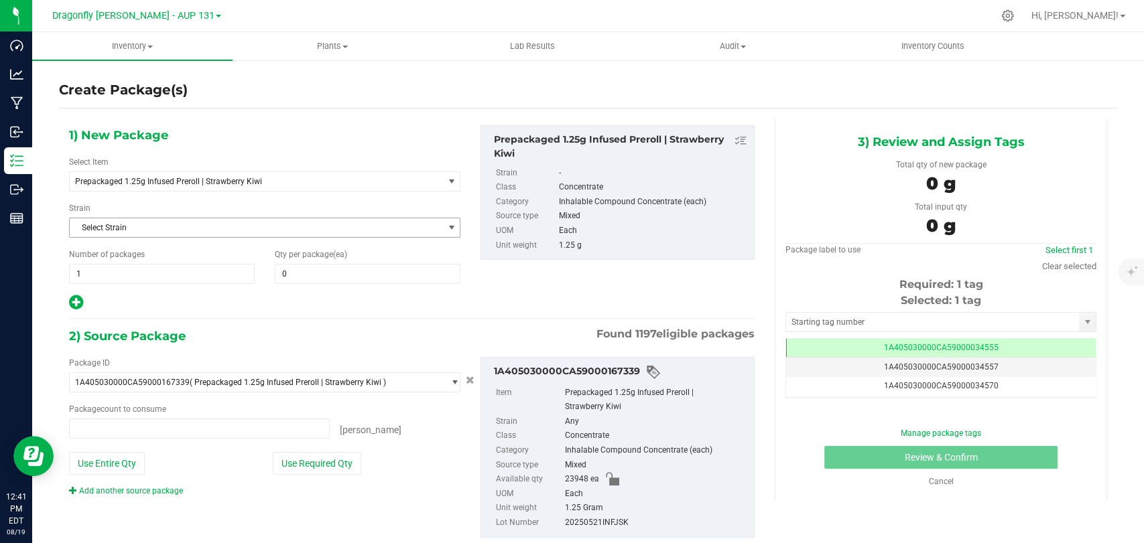
type input "0 ea"
click at [233, 177] on span "Prepackaged 1.25g Infused Preroll | Strawberry Kiwi" at bounding box center [249, 181] width 348 height 9
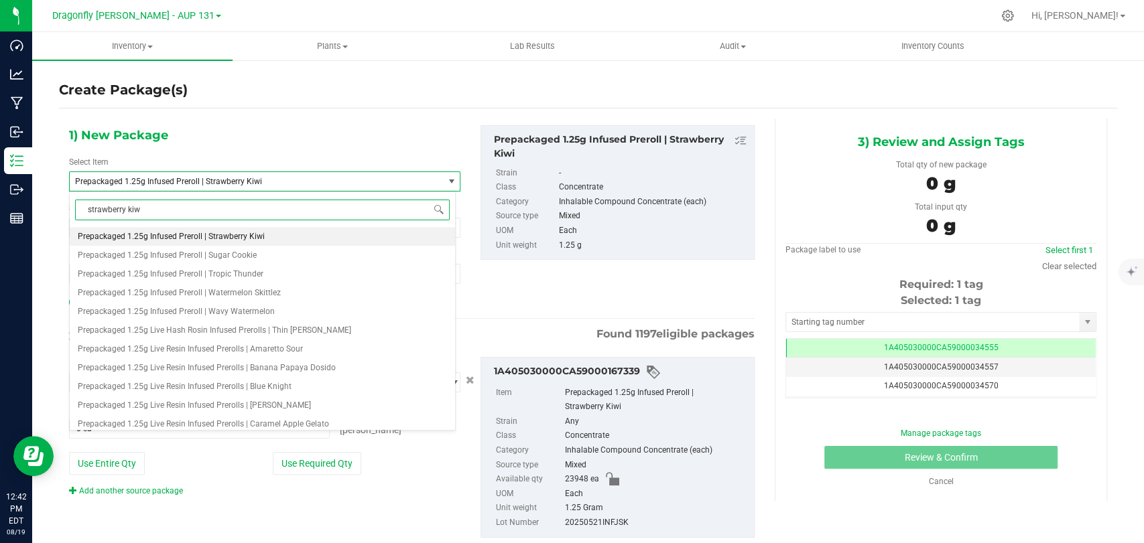
type input "strawberry kiwi"
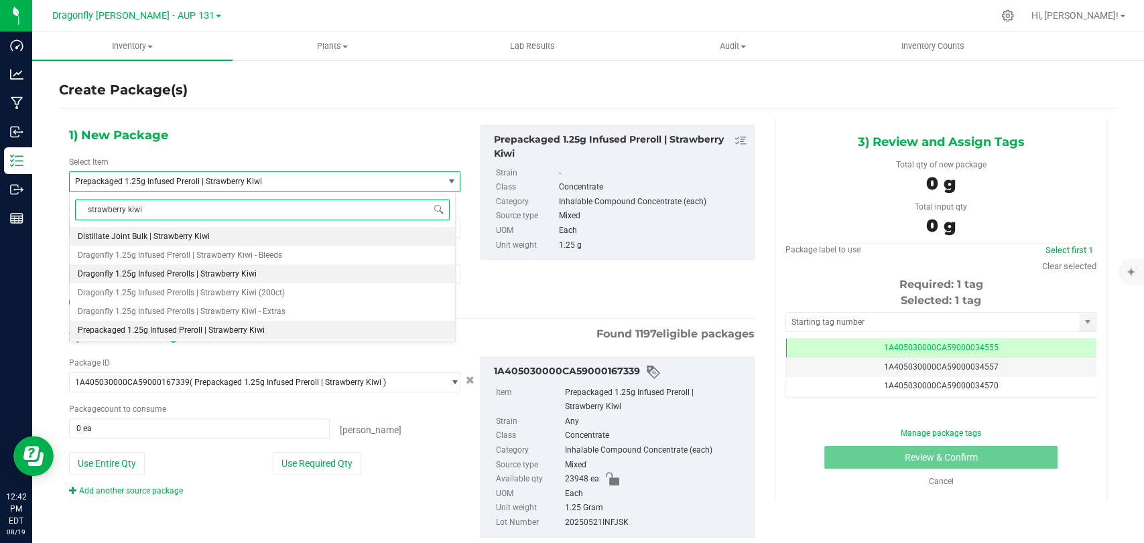
click at [274, 273] on li "Dragonfly 1.25g Infused Prerolls | Strawberry Kiwi" at bounding box center [262, 274] width 385 height 19
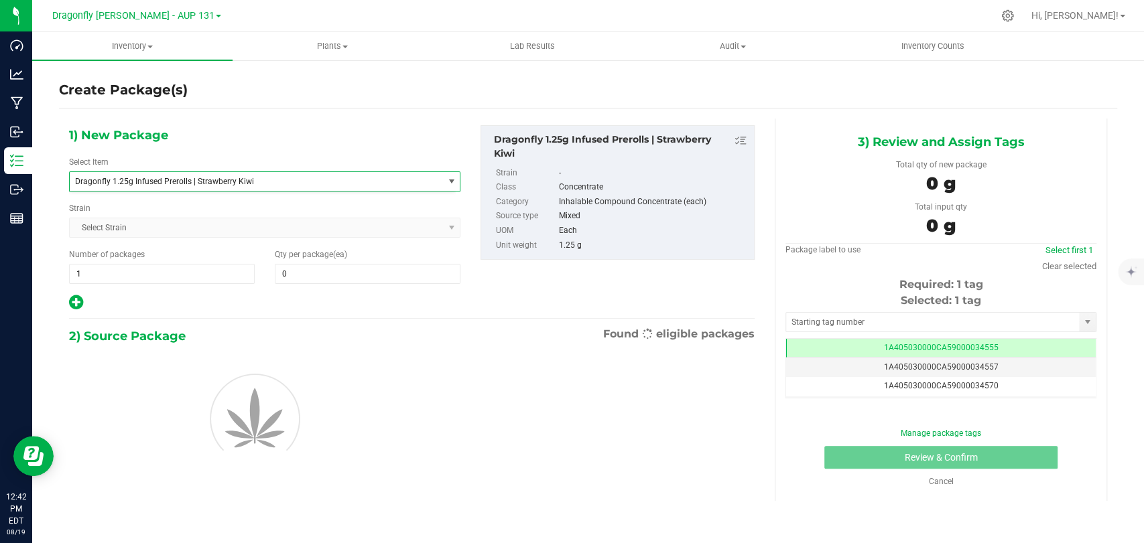
type input "0"
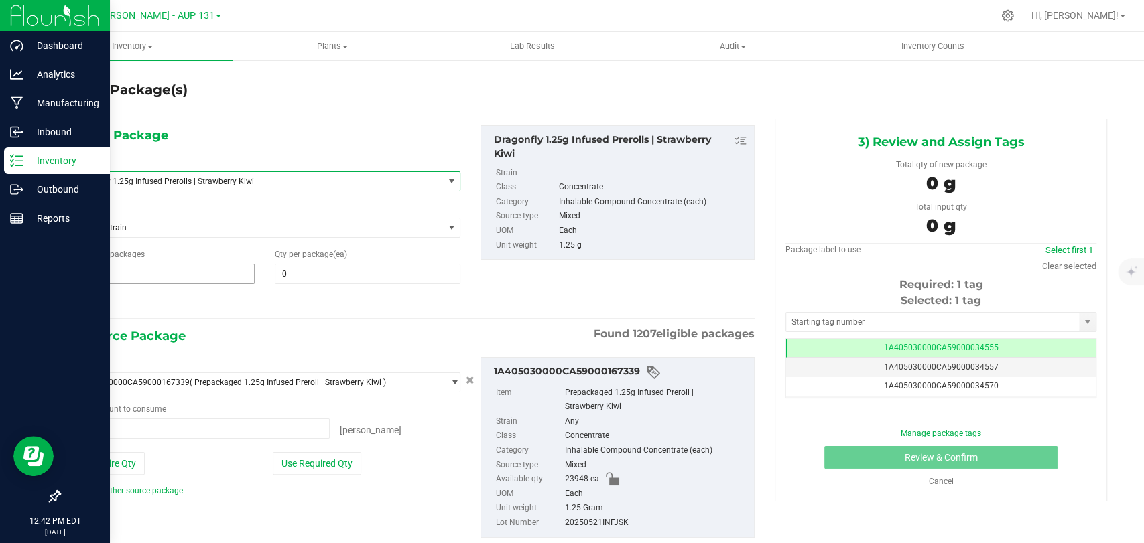
type input "0 ea"
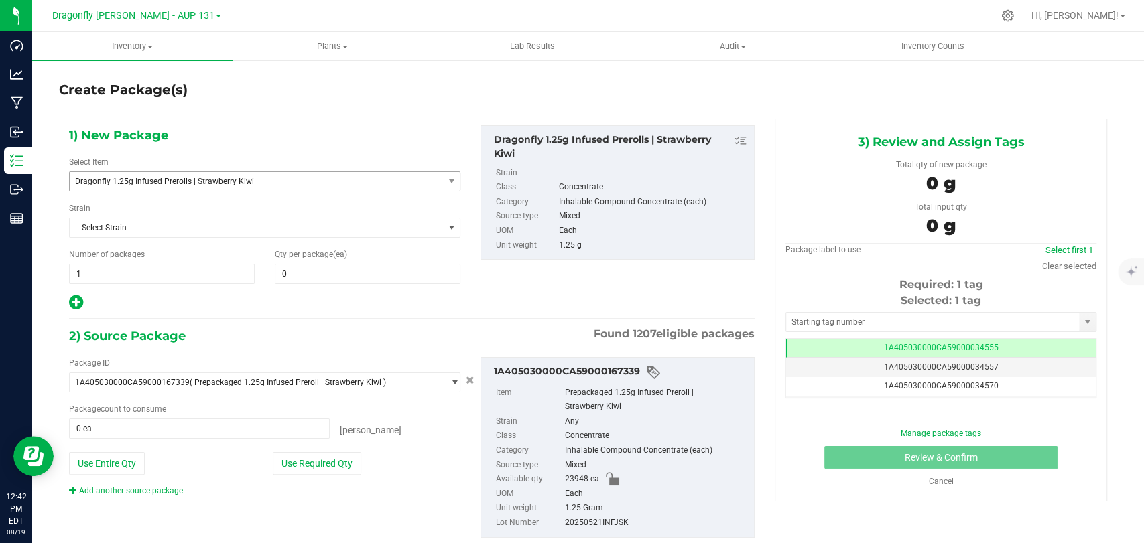
click at [176, 257] on div "Number of packages 1 1" at bounding box center [162, 267] width 206 height 36
click at [195, 272] on span "1 1" at bounding box center [162, 274] width 186 height 20
type input "223"
type input "00"
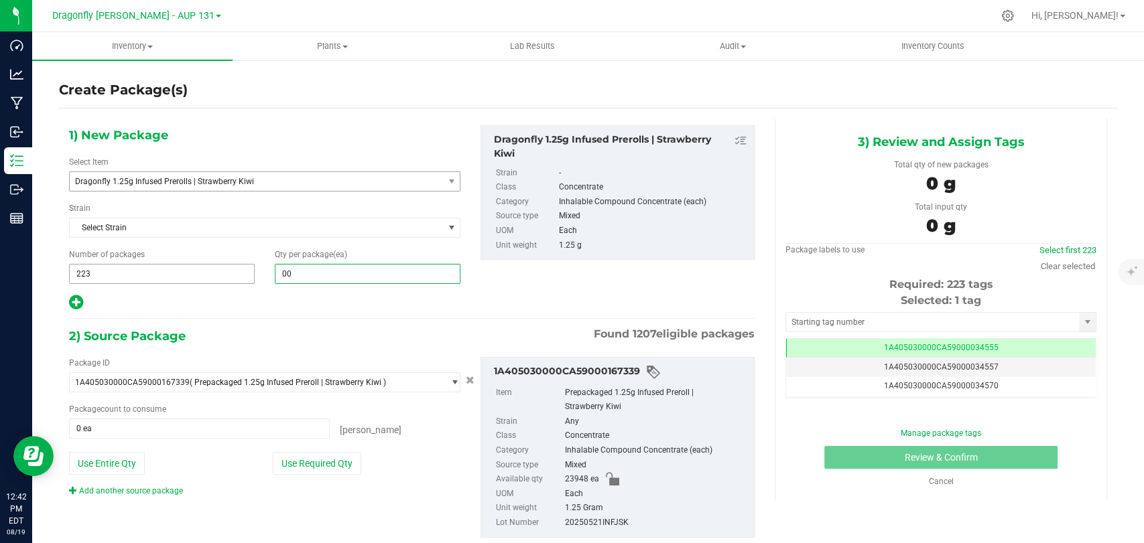
type input "0"
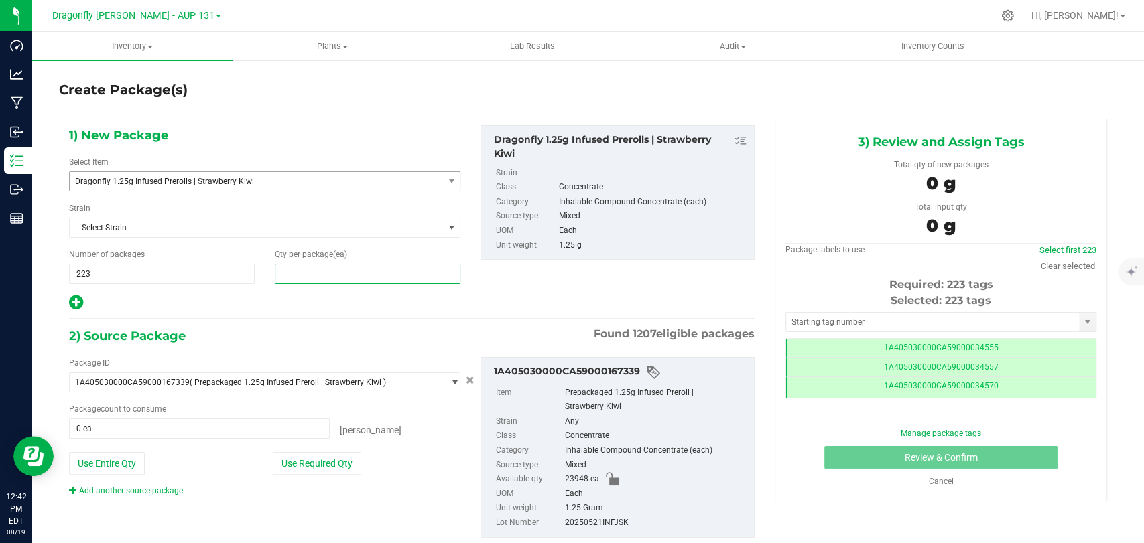
click at [378, 268] on span at bounding box center [368, 274] width 186 height 20
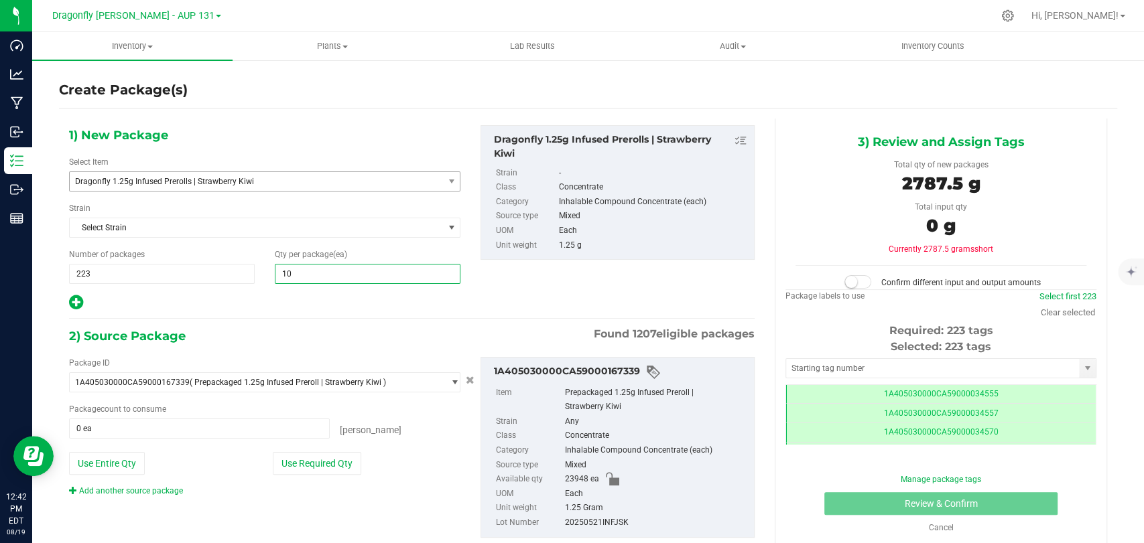
type input "100"
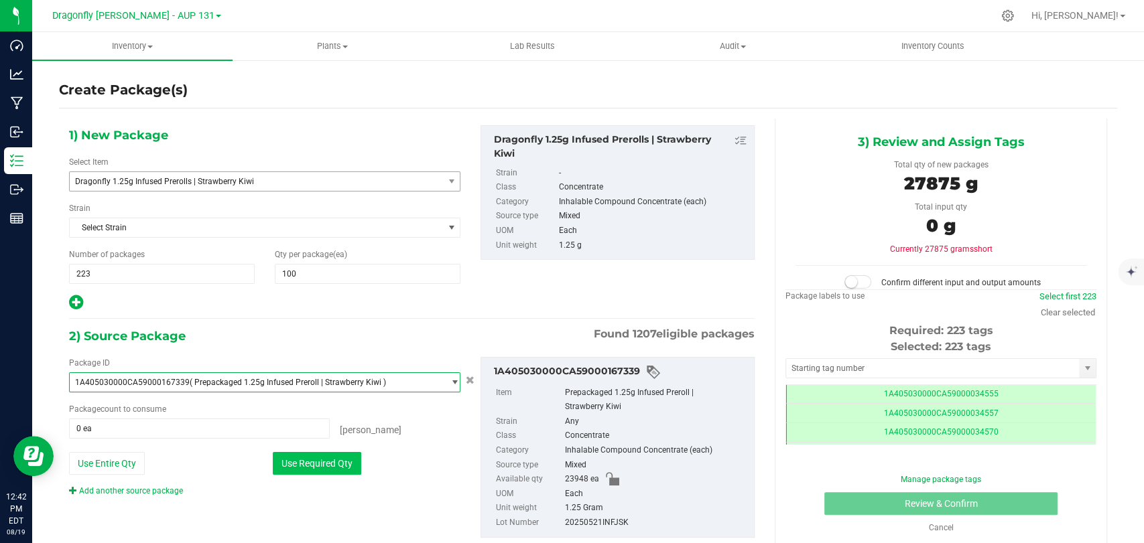
click at [332, 454] on button "Use Required Qty" at bounding box center [317, 463] width 88 height 23
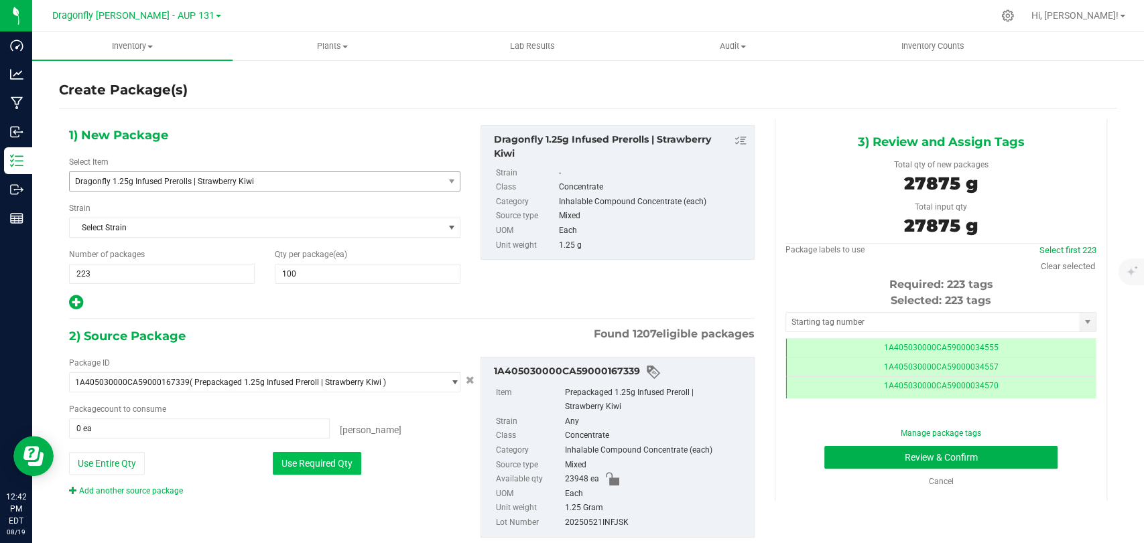
type input "22300 ea"
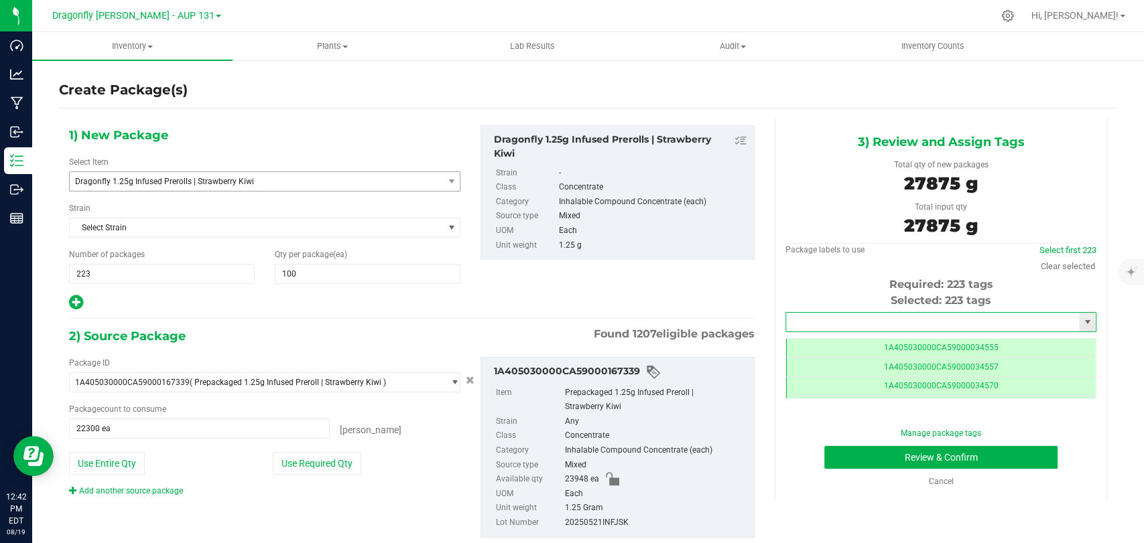
click at [949, 328] on input "text" at bounding box center [932, 322] width 293 height 19
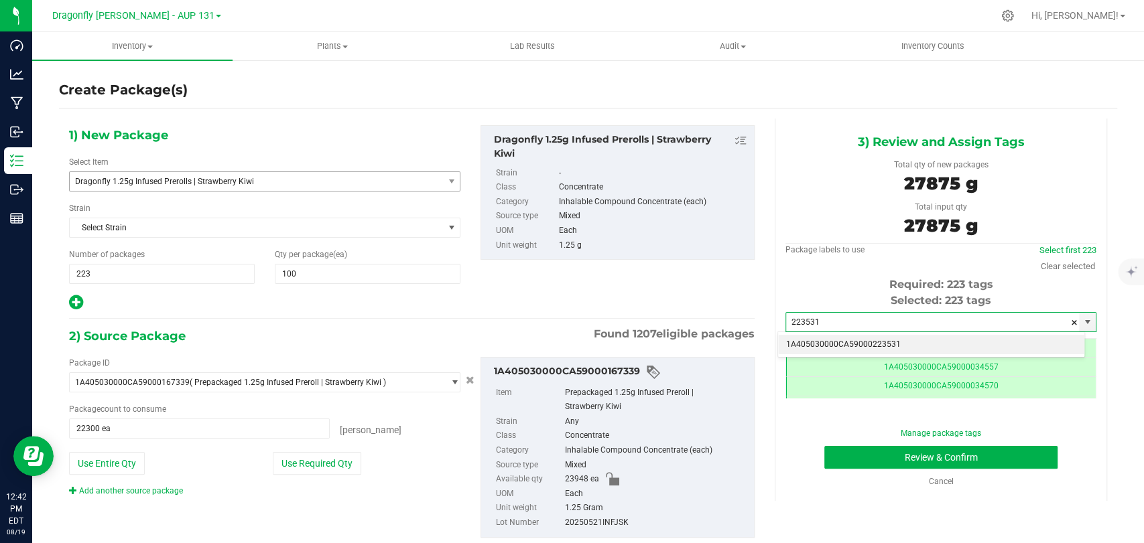
click at [901, 352] on li "1A405030000CA59000223531" at bounding box center [931, 345] width 306 height 20
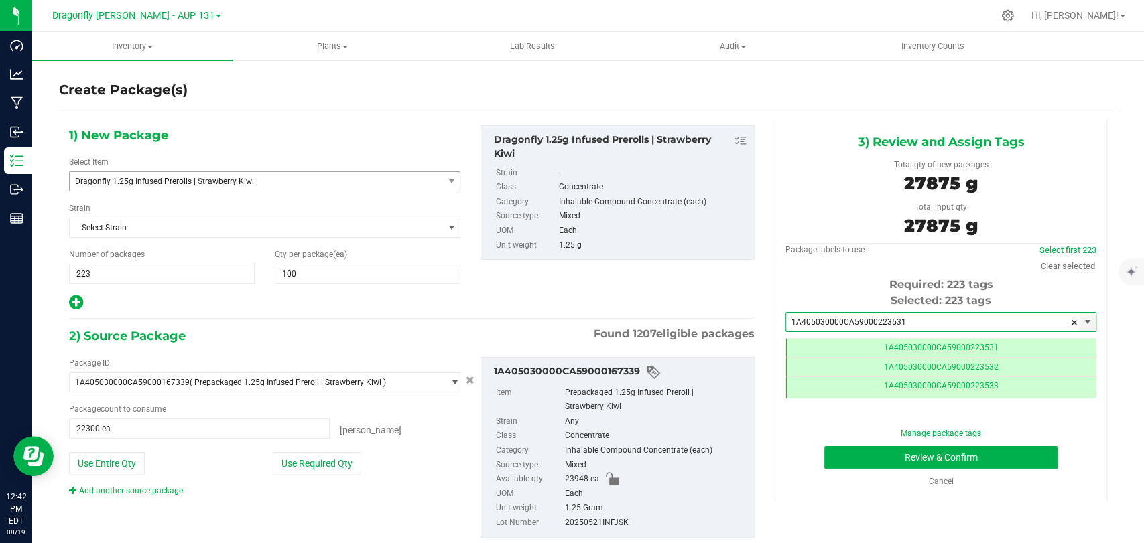
type input "1A405030000CA59000223531"
click at [927, 445] on div "Manage package tags Review & Confirm Cancel" at bounding box center [940, 458] width 291 height 60
click at [941, 456] on button "Review & Confirm" at bounding box center [940, 457] width 233 height 23
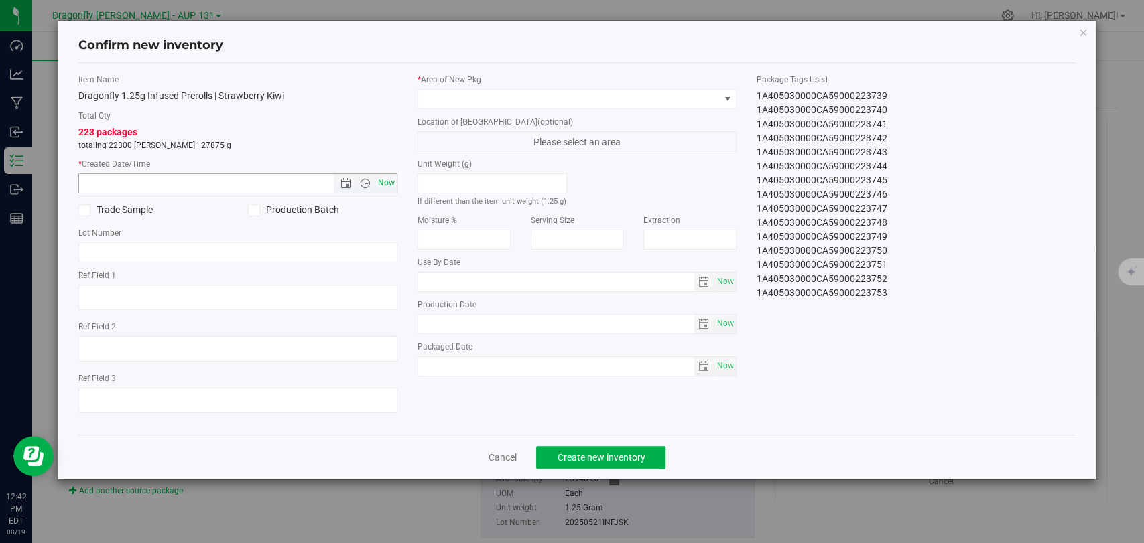
click at [386, 180] on span "Now" at bounding box center [386, 183] width 23 height 19
type input "[DATE] 12:42 PM"
click at [521, 95] on span at bounding box center [568, 99] width 301 height 19
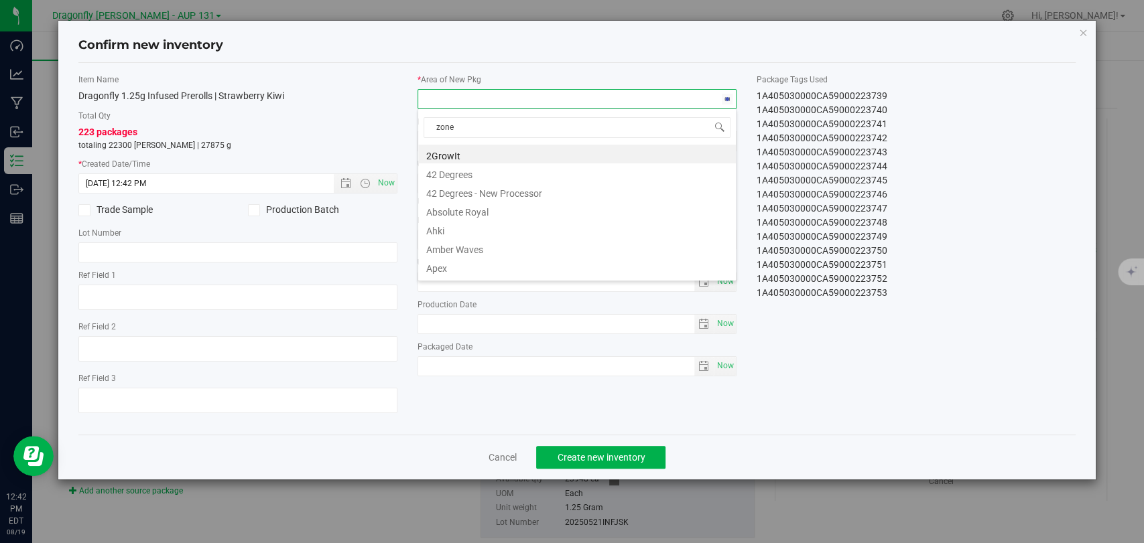
type input "zone 1"
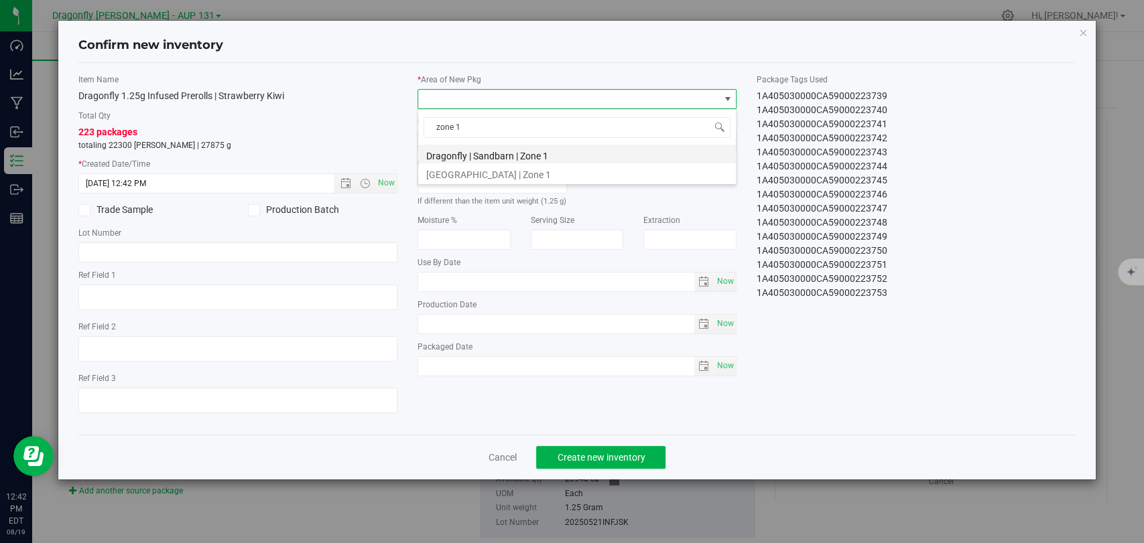
click at [535, 151] on li "Dragonfly | Sandbarn | Zone 1" at bounding box center [577, 154] width 318 height 19
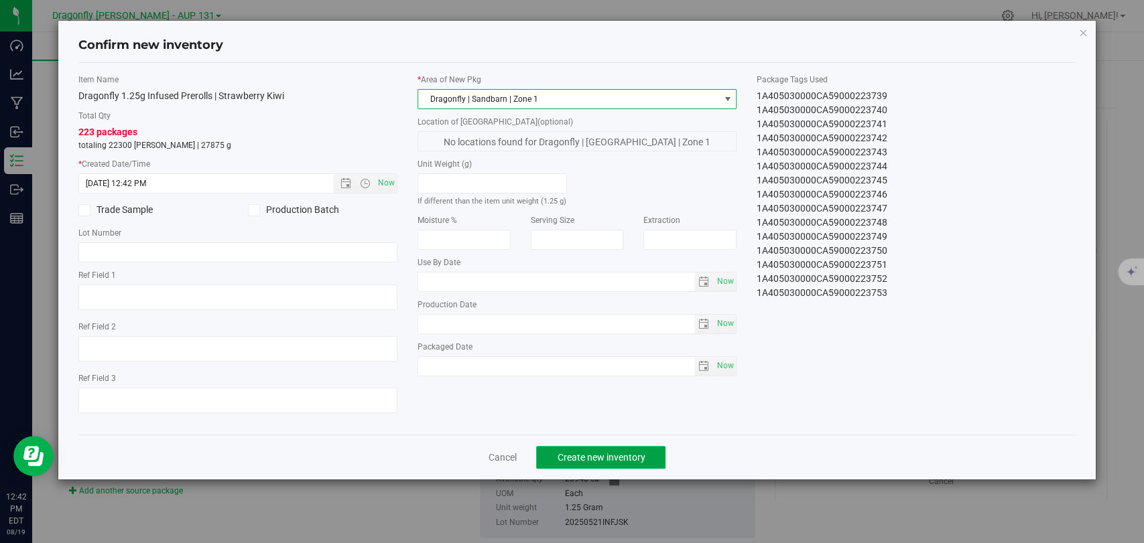
click at [575, 456] on span "Create new inventory" at bounding box center [601, 457] width 88 height 11
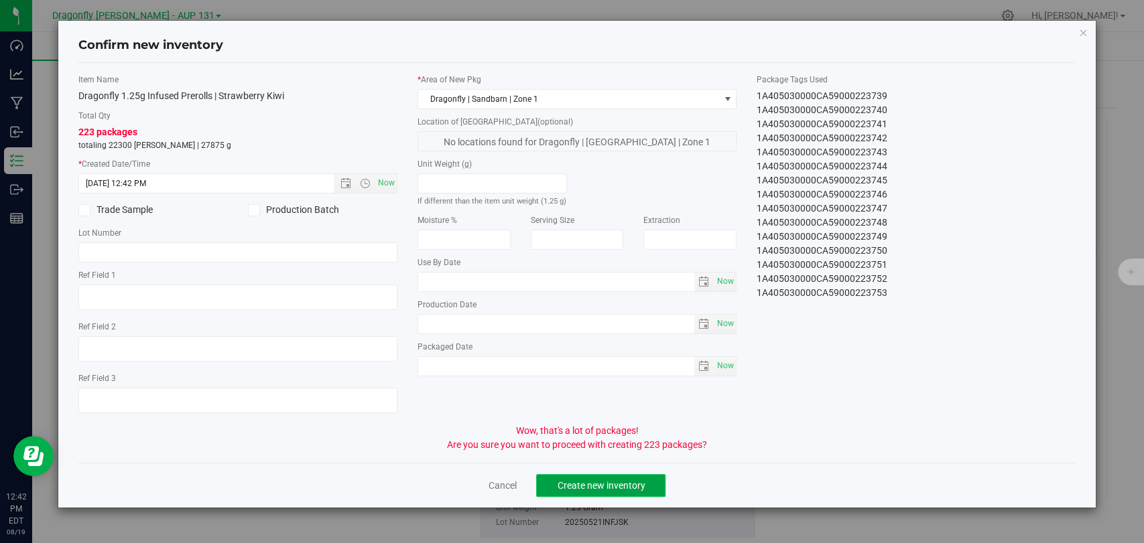
click at [572, 495] on button "Create new inventory" at bounding box center [600, 485] width 129 height 23
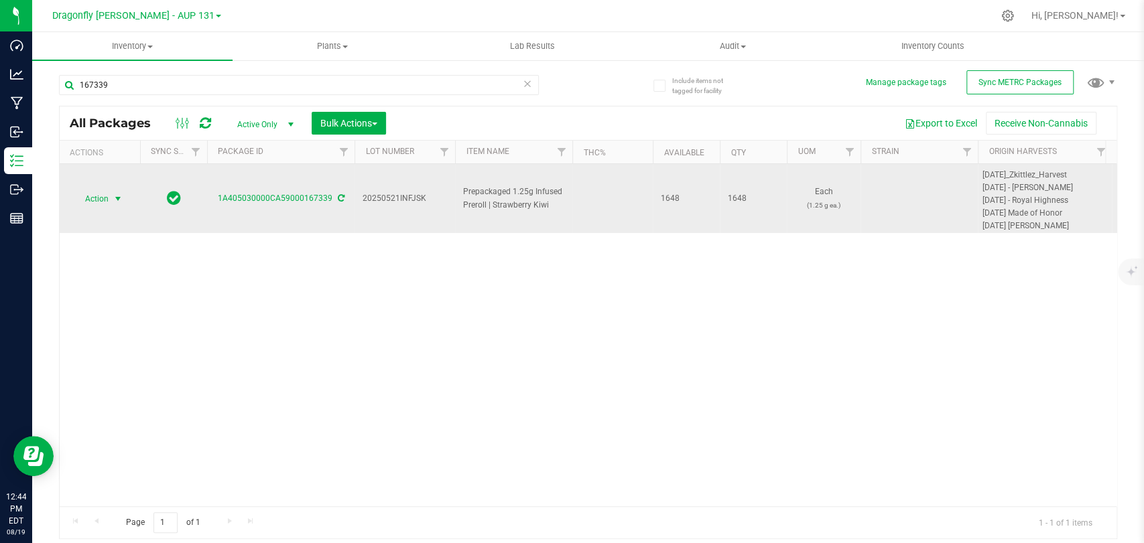
click at [97, 194] on span "Action" at bounding box center [91, 199] width 36 height 19
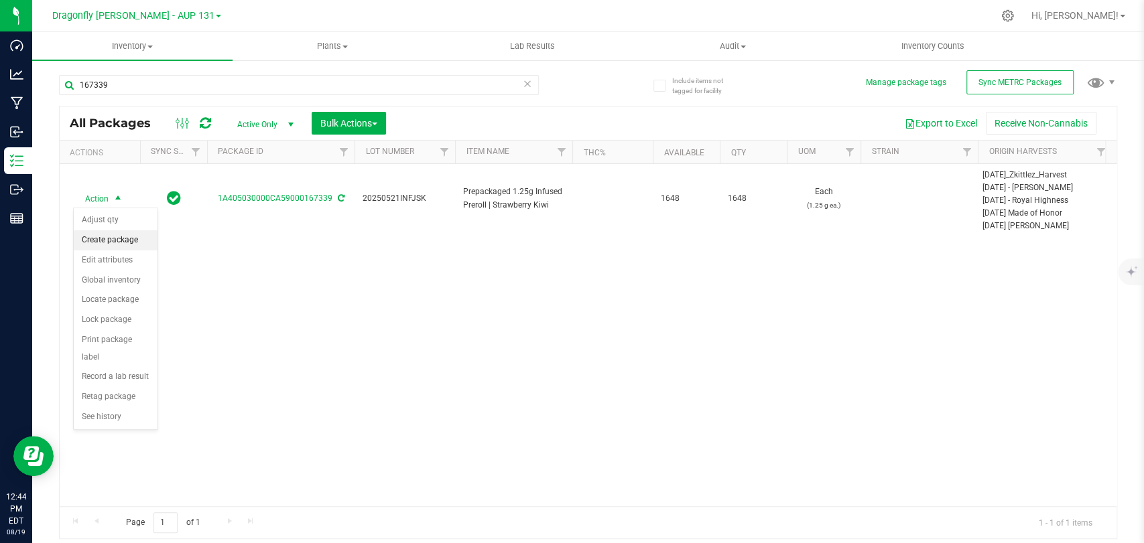
click at [105, 239] on li "Create package" at bounding box center [116, 241] width 84 height 20
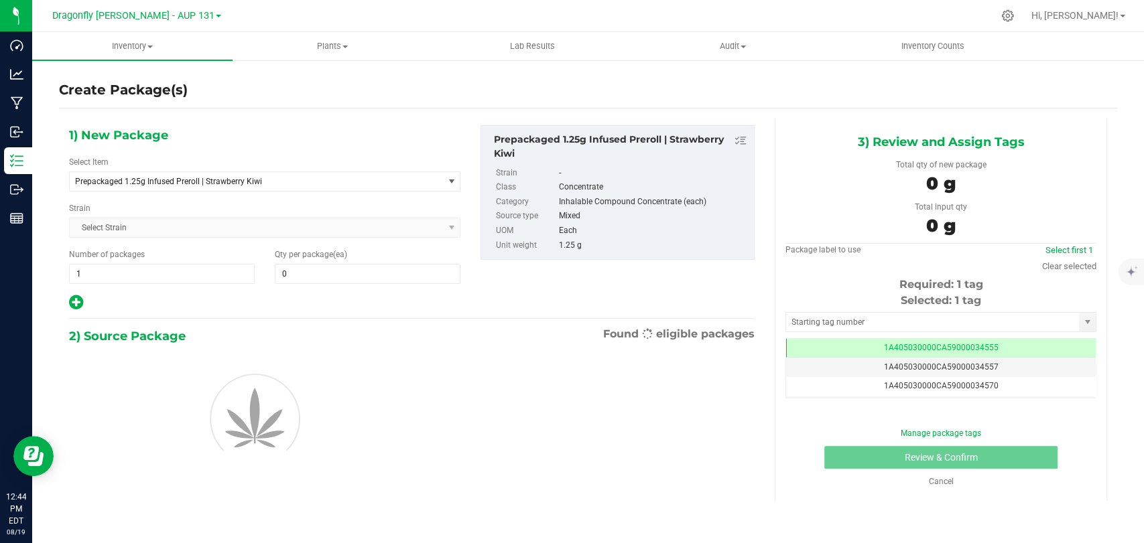
type input "0"
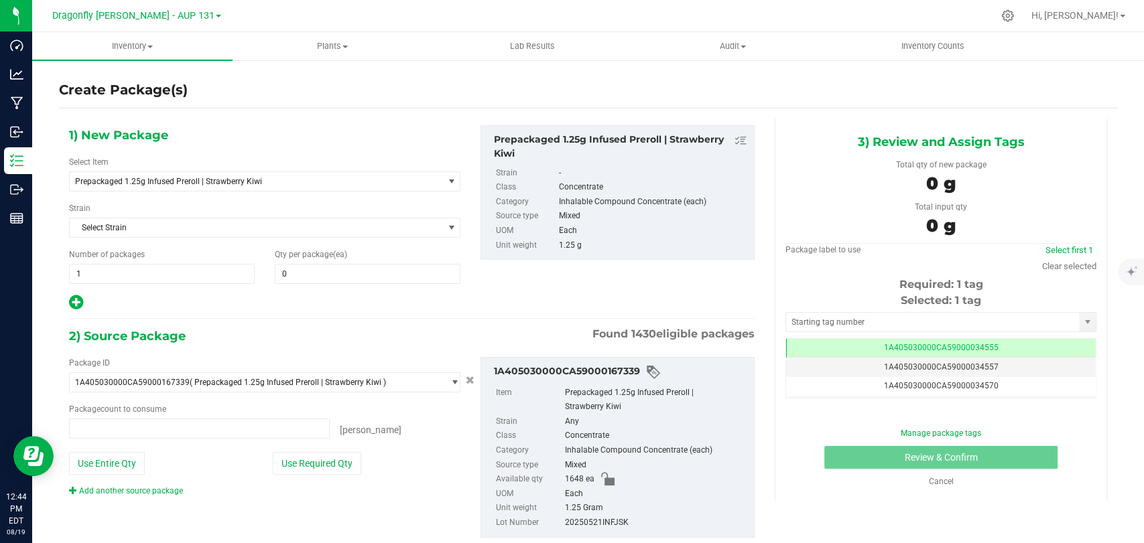
type input "0 ea"
click at [253, 185] on span "Prepackaged 1.25g Infused Preroll | Strawberry Kiwi" at bounding box center [249, 181] width 348 height 9
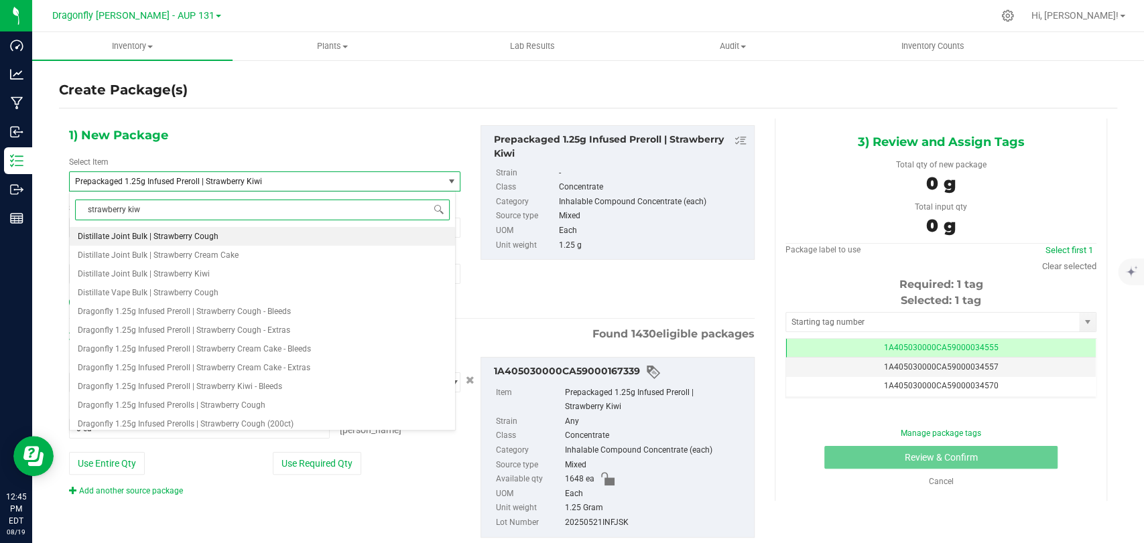
type input "strawberry kiwi"
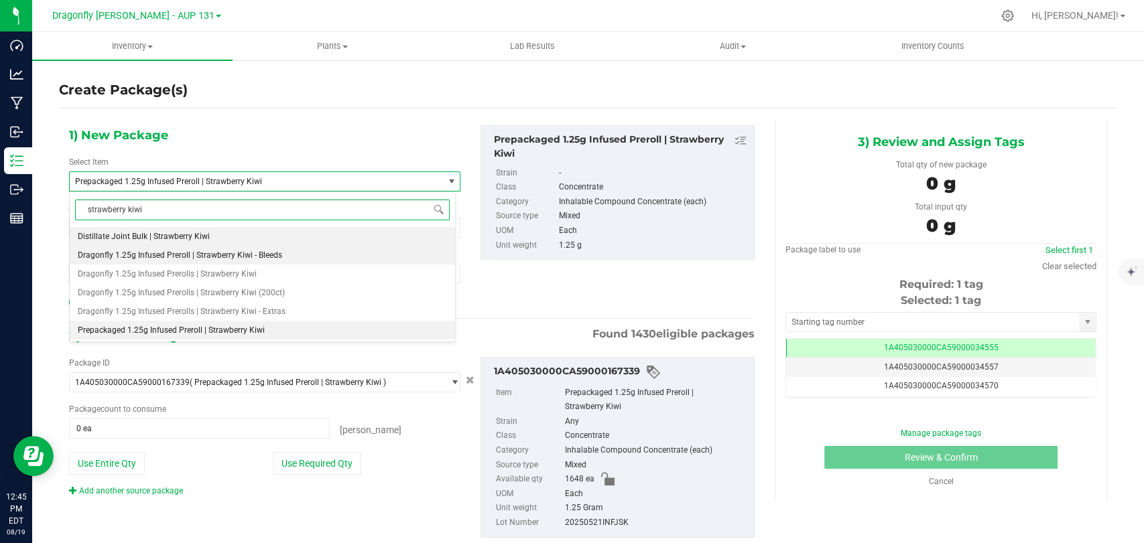
click at [300, 248] on li "Dragonfly 1.25g Infused Preroll | Strawberry Kiwi - Bleeds" at bounding box center [262, 255] width 385 height 19
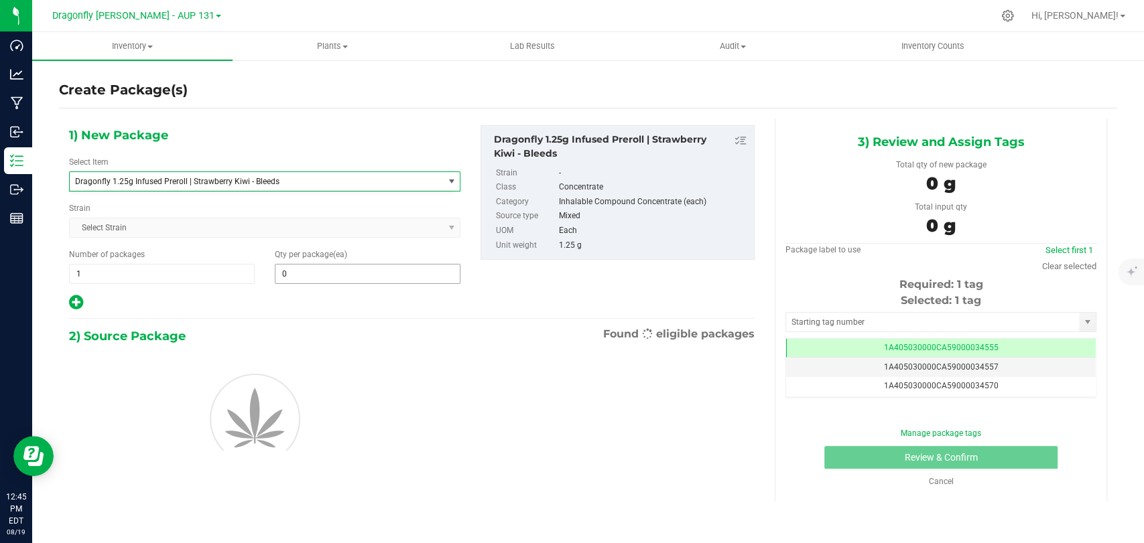
type input "0"
click at [298, 270] on span at bounding box center [368, 274] width 186 height 20
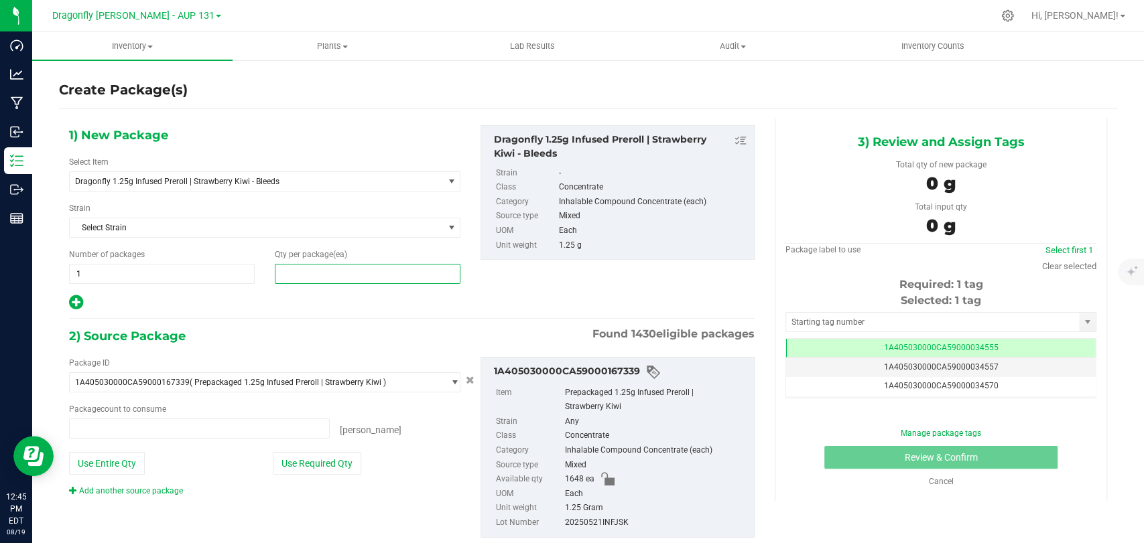
type input "0 ea"
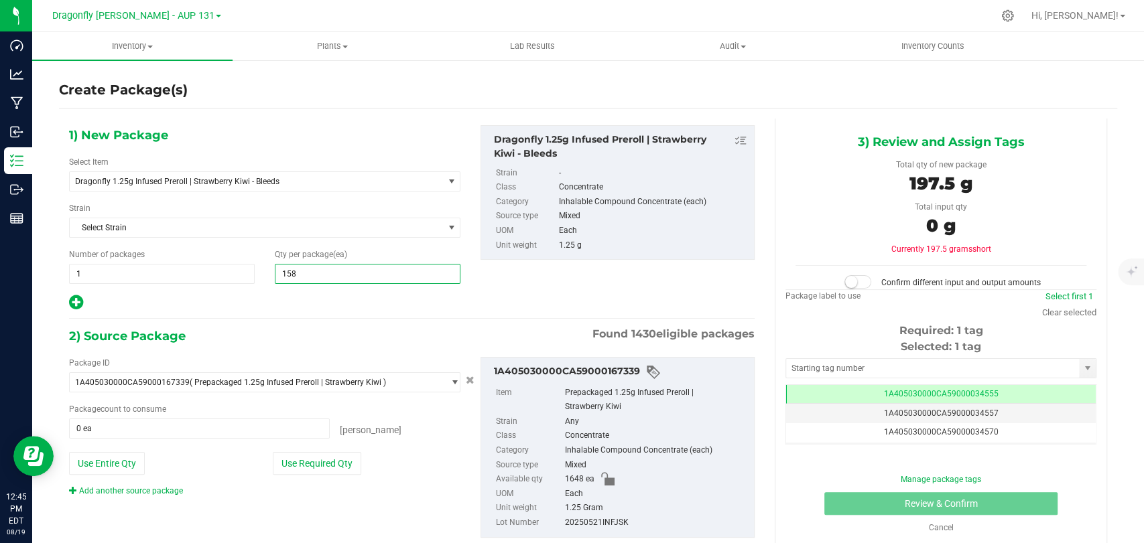
type input "1582"
type input "1,582"
click at [332, 462] on button "Use Required Qty" at bounding box center [317, 463] width 88 height 23
type input "1582 ea"
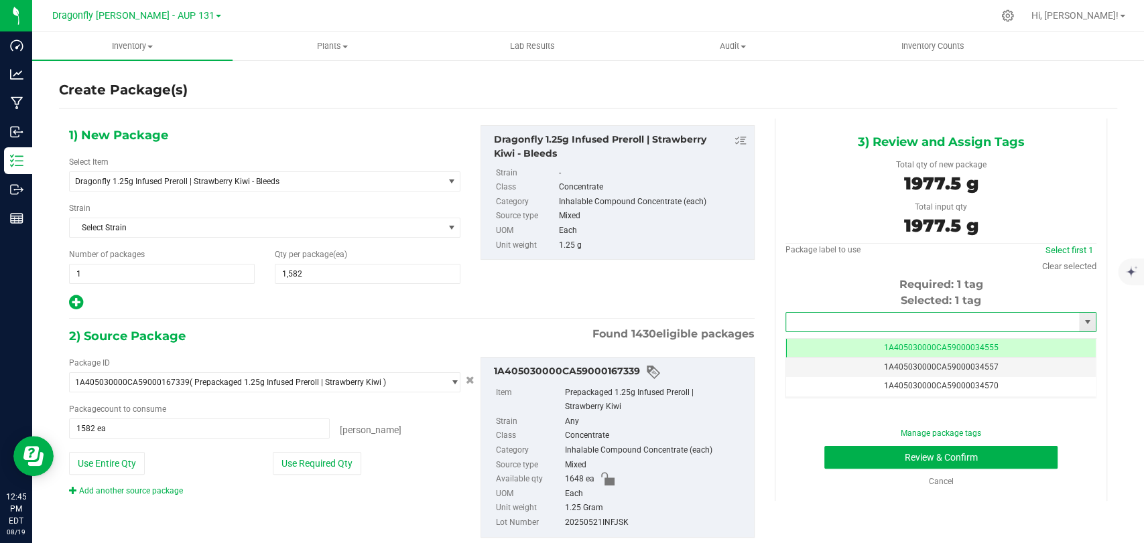
click at [933, 327] on input "text" at bounding box center [932, 322] width 293 height 19
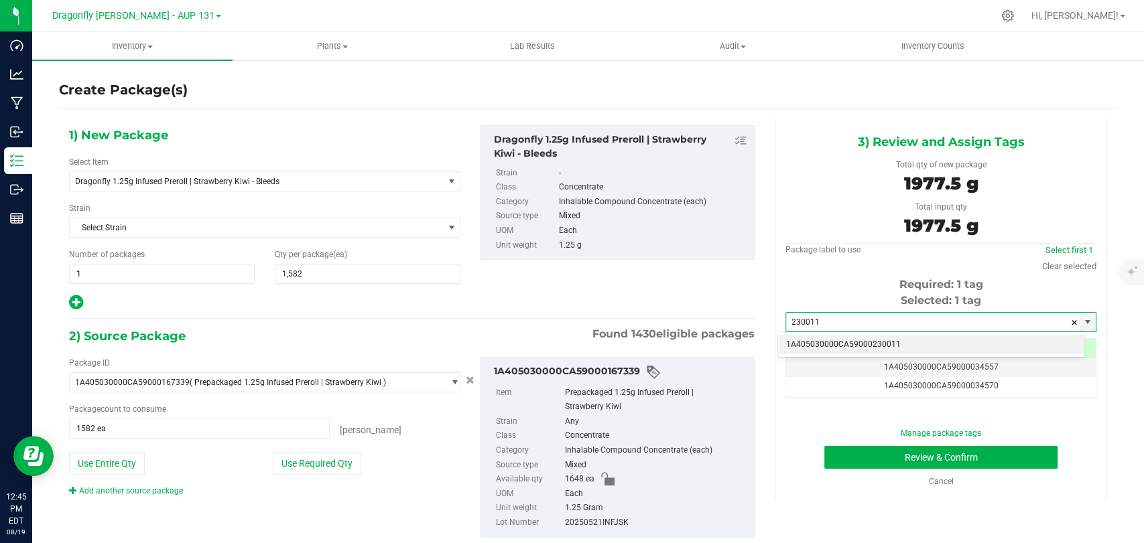
click at [862, 348] on li "1A405030000CA59000230011" at bounding box center [931, 345] width 306 height 20
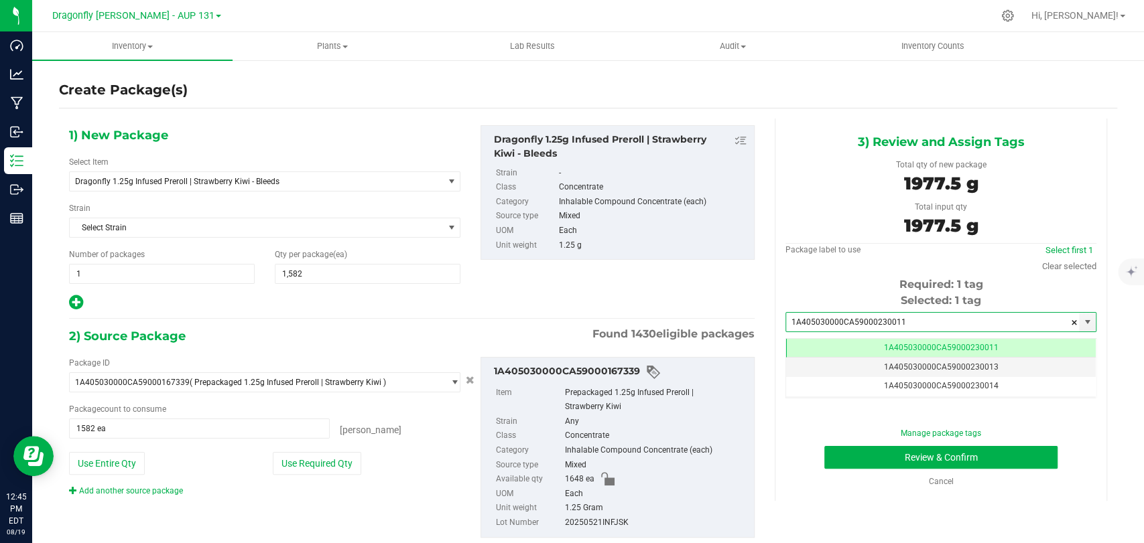
scroll to position [0, 0]
type input "1A405030000CA59000230011"
click at [925, 462] on button "Review & Confirm" at bounding box center [940, 457] width 233 height 23
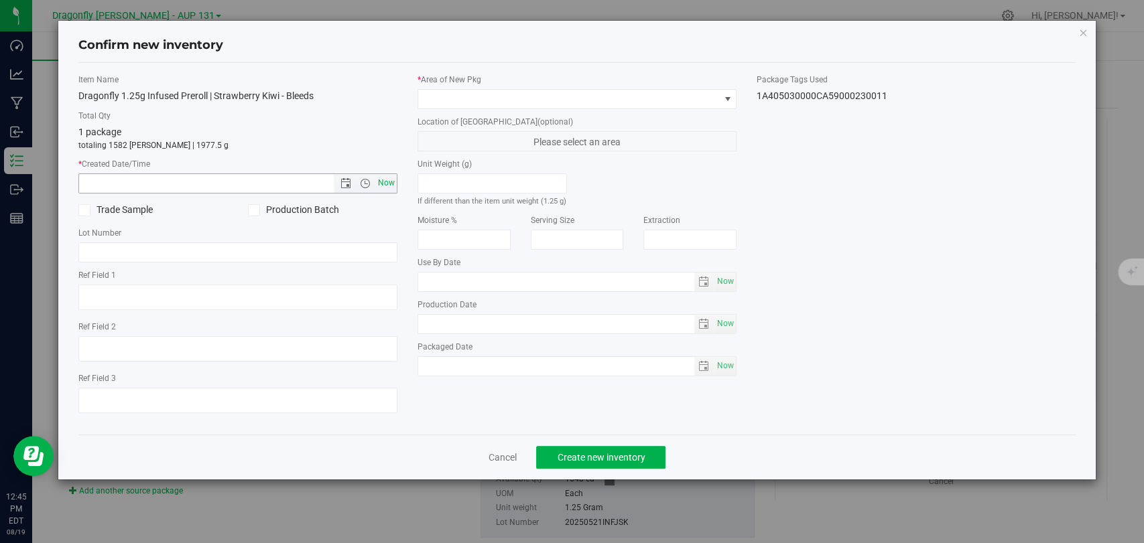
click at [389, 187] on span "Now" at bounding box center [386, 183] width 23 height 19
type input "[DATE] 12:45 PM"
click at [534, 93] on span at bounding box center [568, 99] width 301 height 19
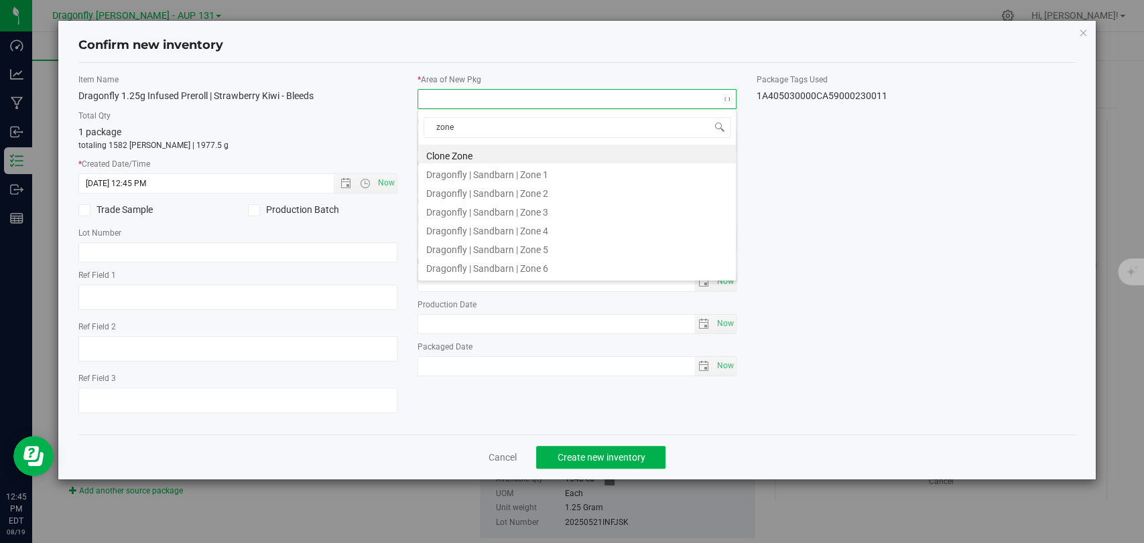
type input "zone 2"
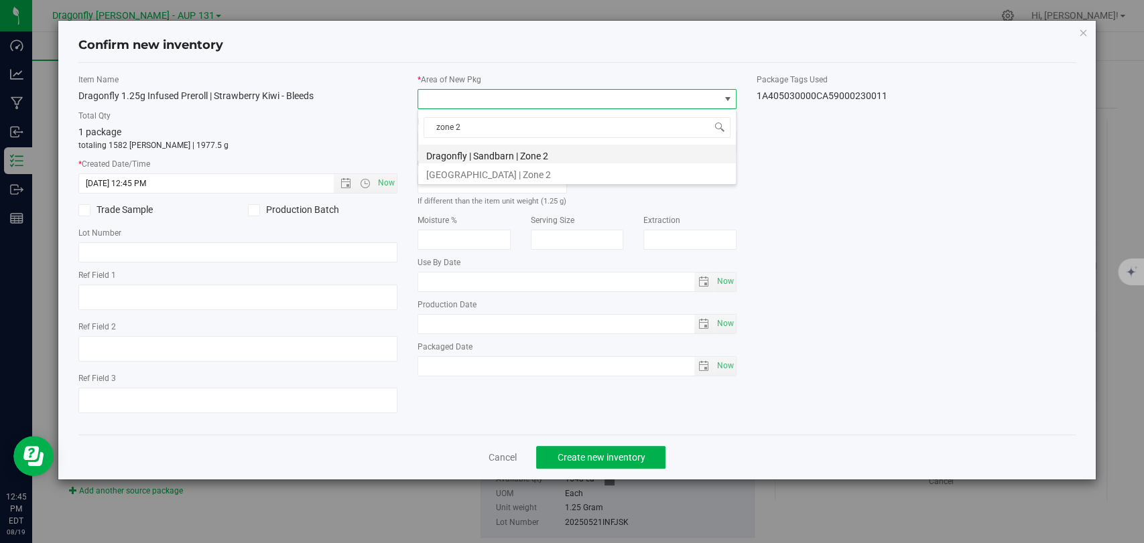
click at [531, 148] on li "Dragonfly | Sandbarn | Zone 2" at bounding box center [577, 154] width 318 height 19
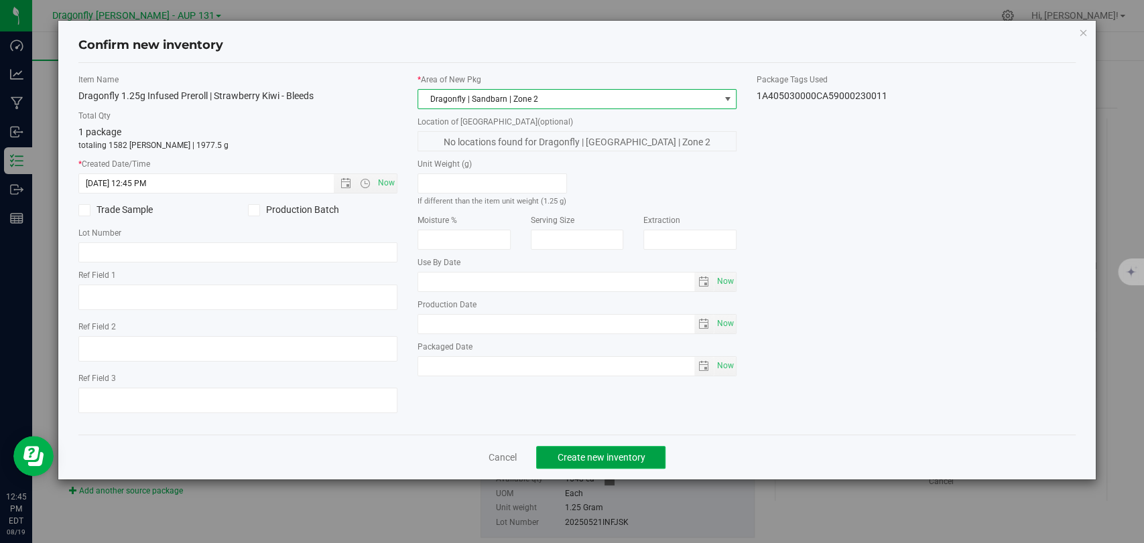
click at [612, 462] on span "Create new inventory" at bounding box center [601, 457] width 88 height 11
